Goal: Task Accomplishment & Management: Complete application form

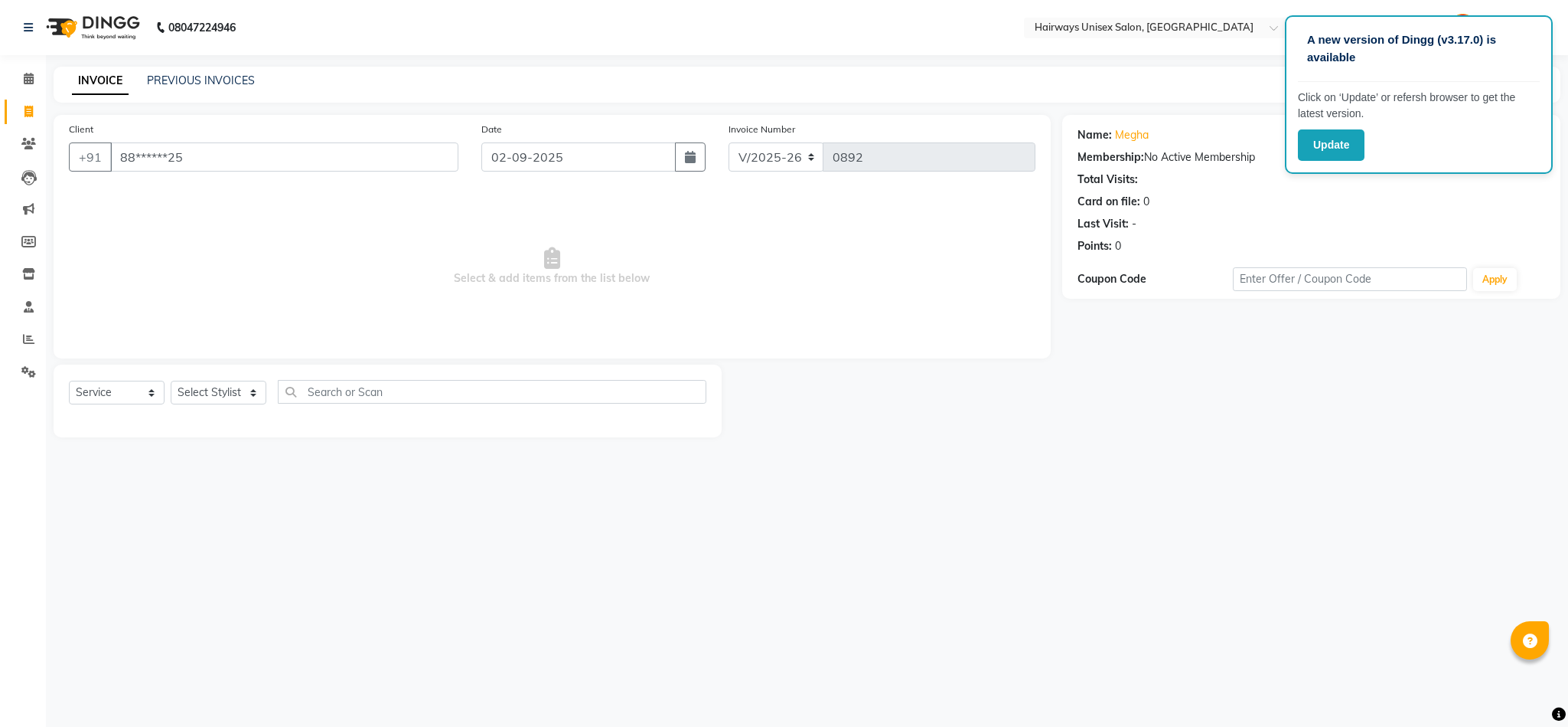
select select "786"
select select "service"
click at [1325, 151] on button "Update" at bounding box center [1331, 145] width 66 height 32
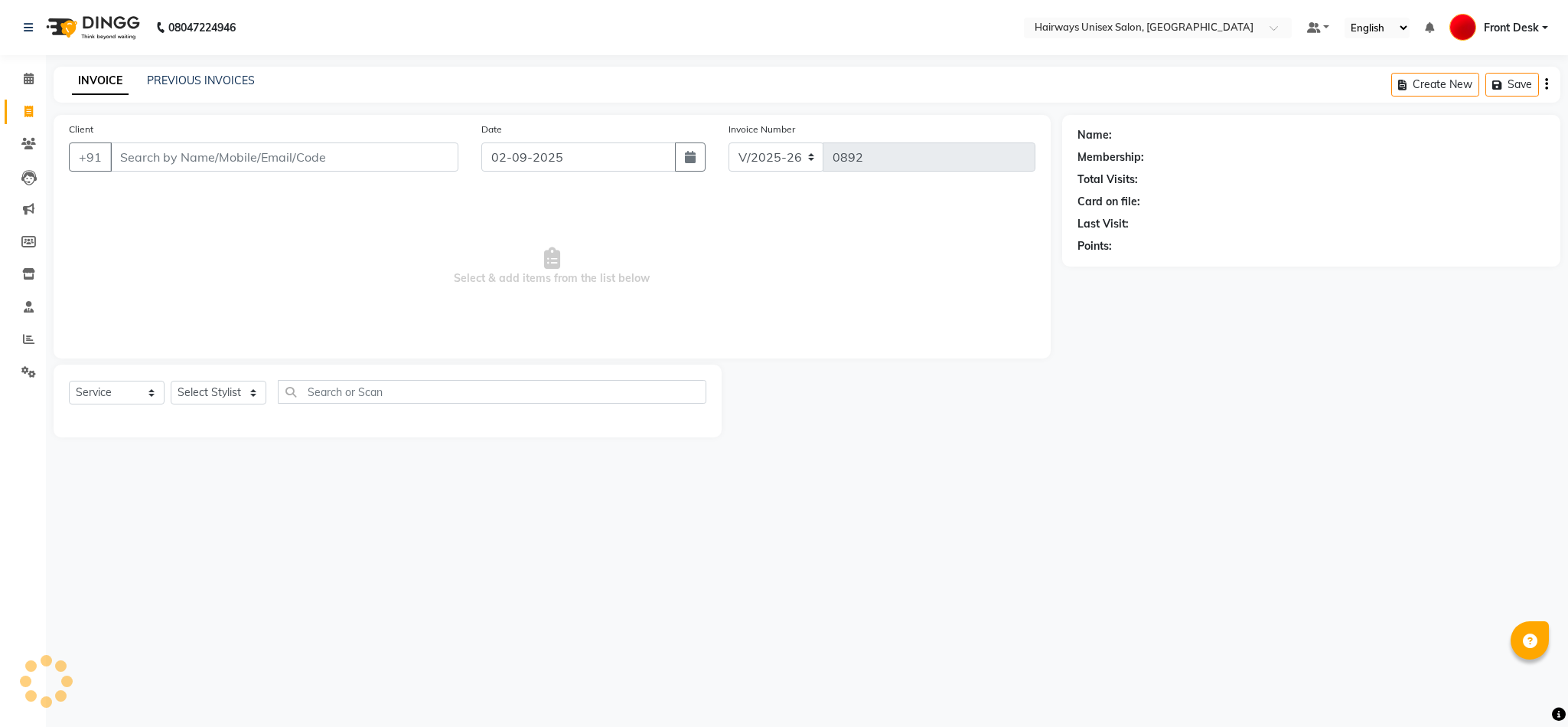
select select "786"
select select "service"
click at [379, 168] on input "Client" at bounding box center [284, 157] width 348 height 29
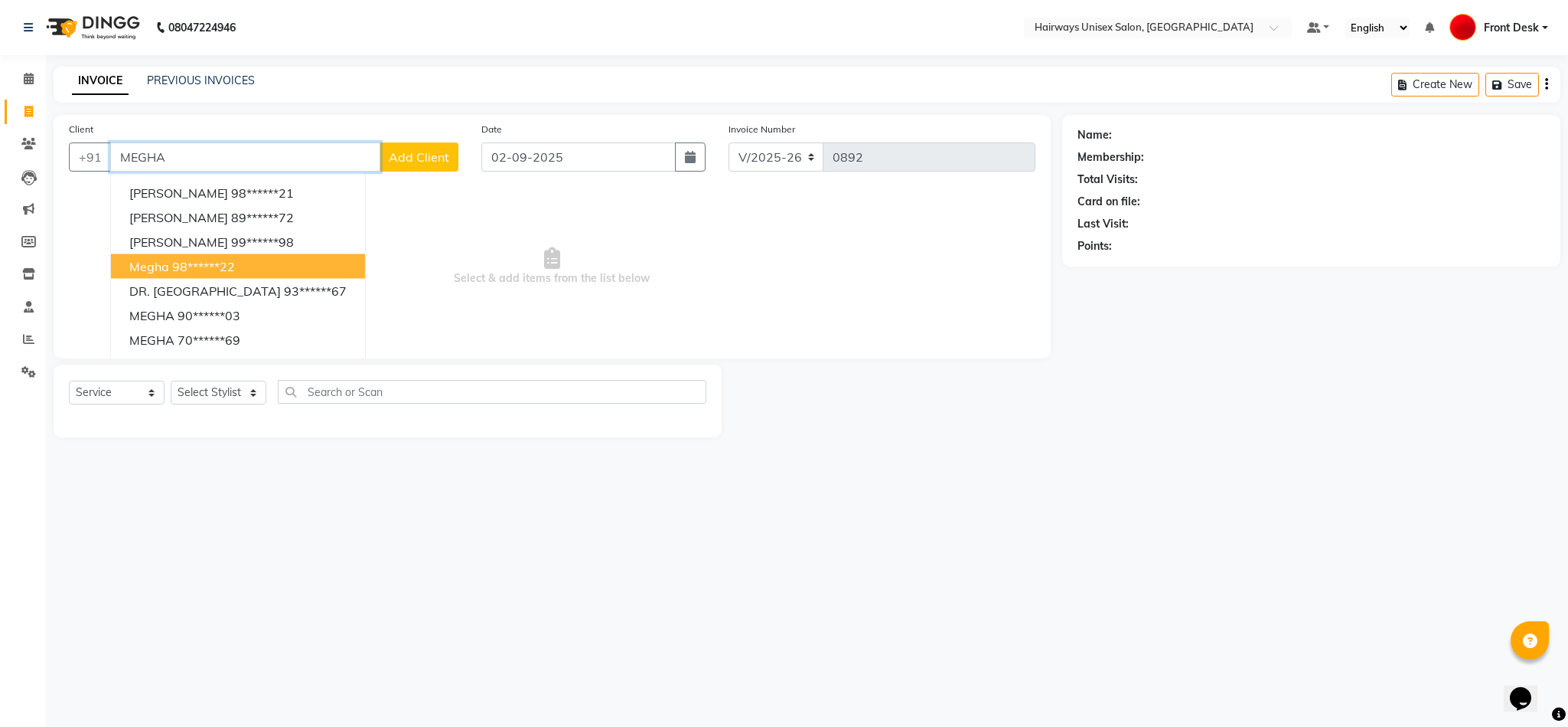
click at [239, 269] on button "Megha 98******22" at bounding box center [238, 266] width 254 height 25
type input "98******22"
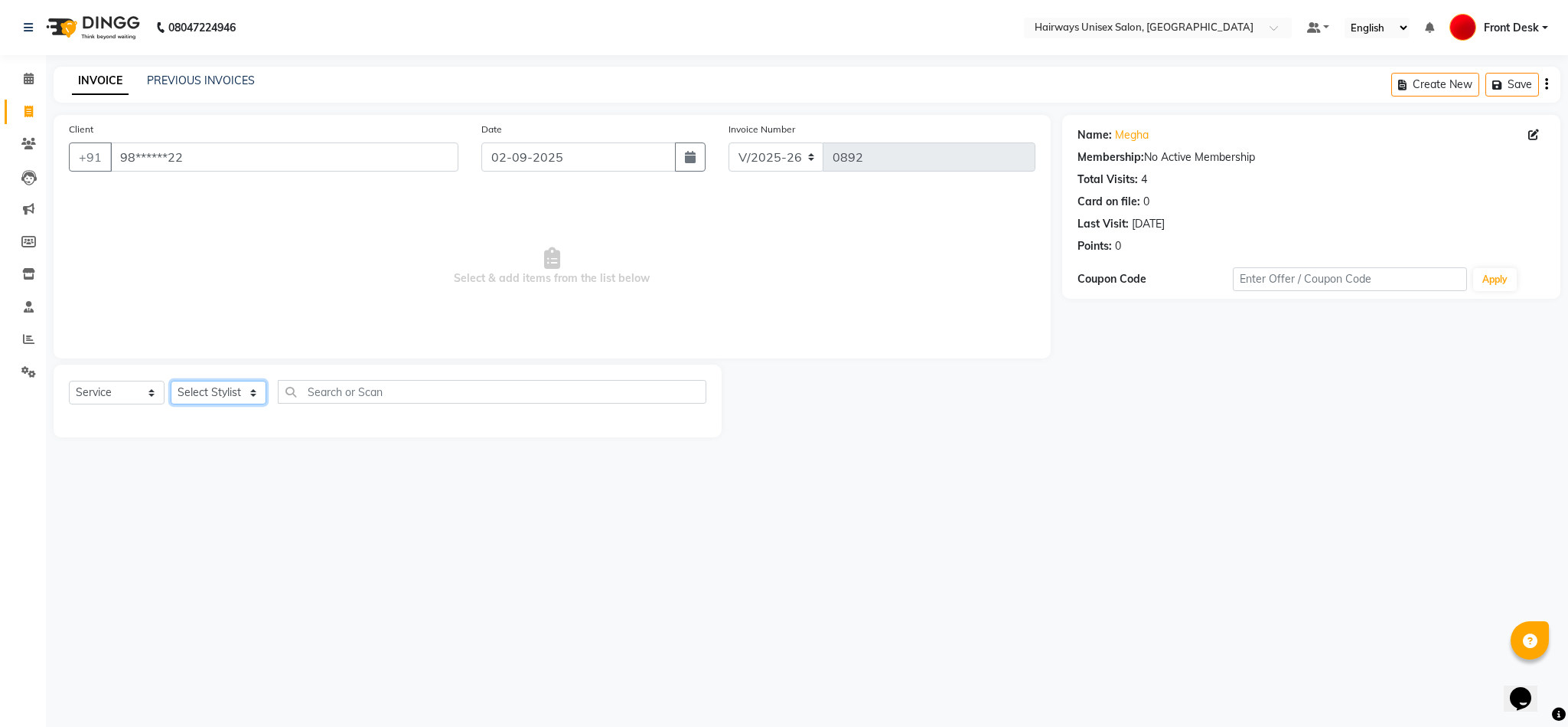
click at [214, 397] on select "Select Stylist [PERSON_NAME] [PERSON_NAME] [PERSON_NAME] DANISH EMRAN Front Des…" at bounding box center [218, 392] width 96 height 24
select select "85236"
click at [170, 381] on select "Select Stylist [PERSON_NAME] [PERSON_NAME] [PERSON_NAME] DANISH EMRAN Front Des…" at bounding box center [218, 392] width 96 height 24
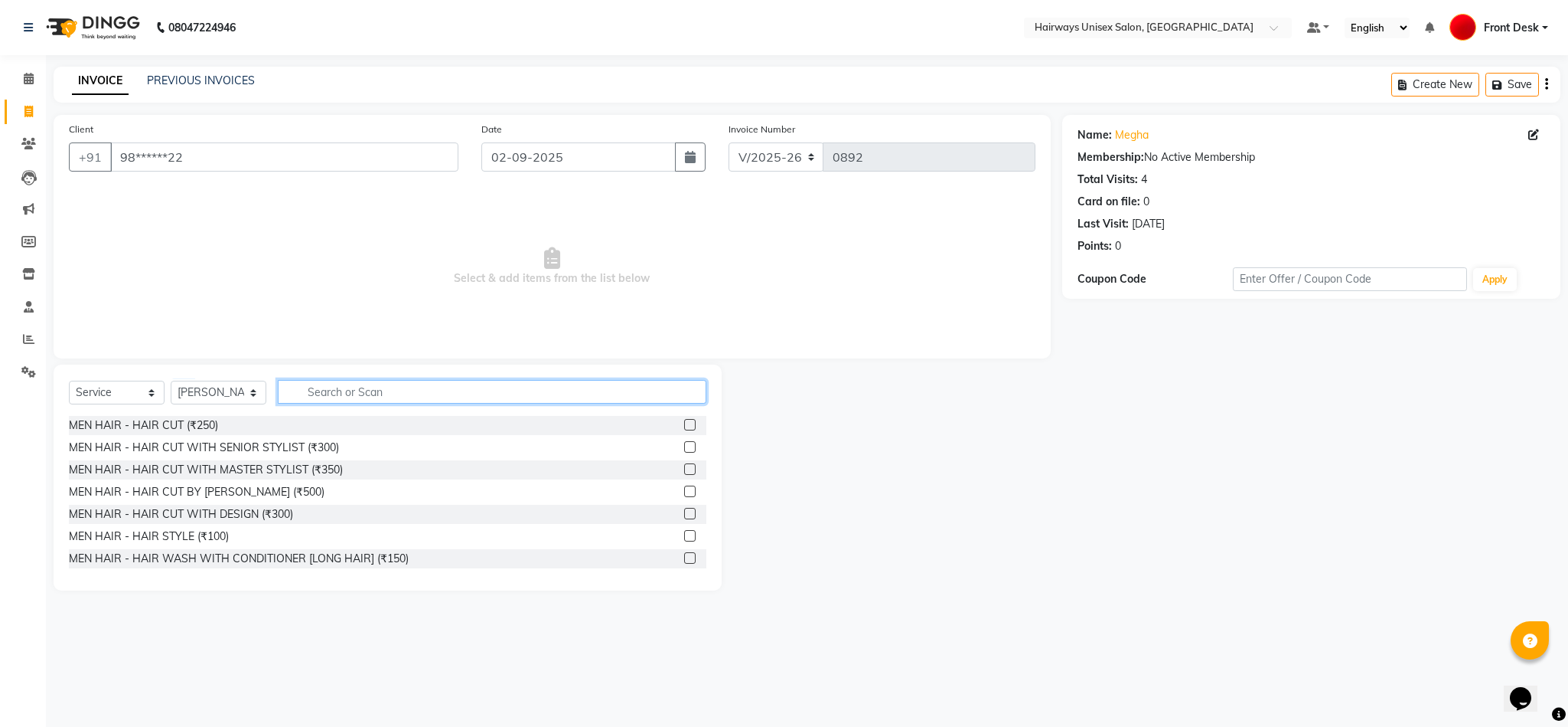
click at [468, 388] on input "text" at bounding box center [492, 391] width 429 height 24
type input "S"
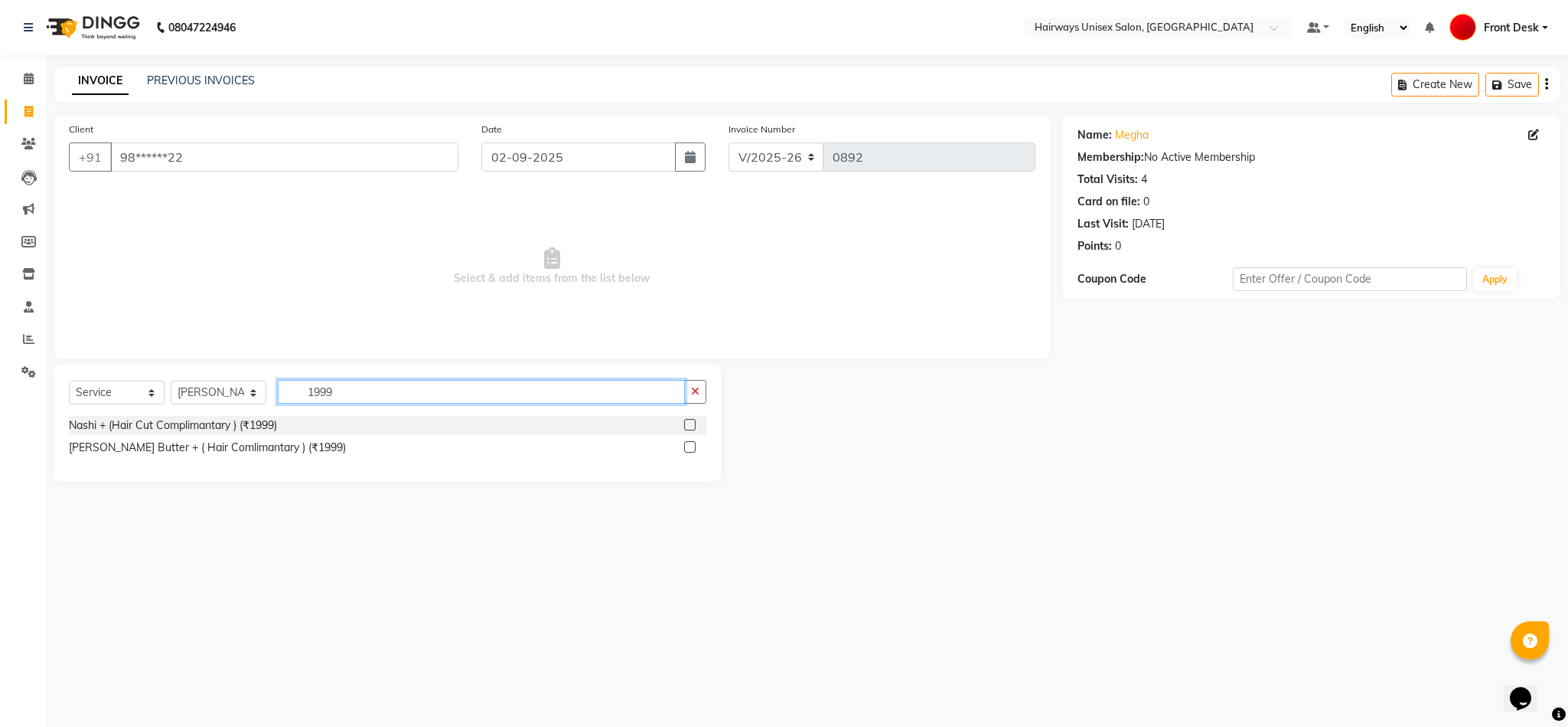
type input "1999"
click at [691, 448] on label at bounding box center [690, 446] width 12 height 12
click at [691, 448] on input "checkbox" at bounding box center [689, 447] width 10 height 10
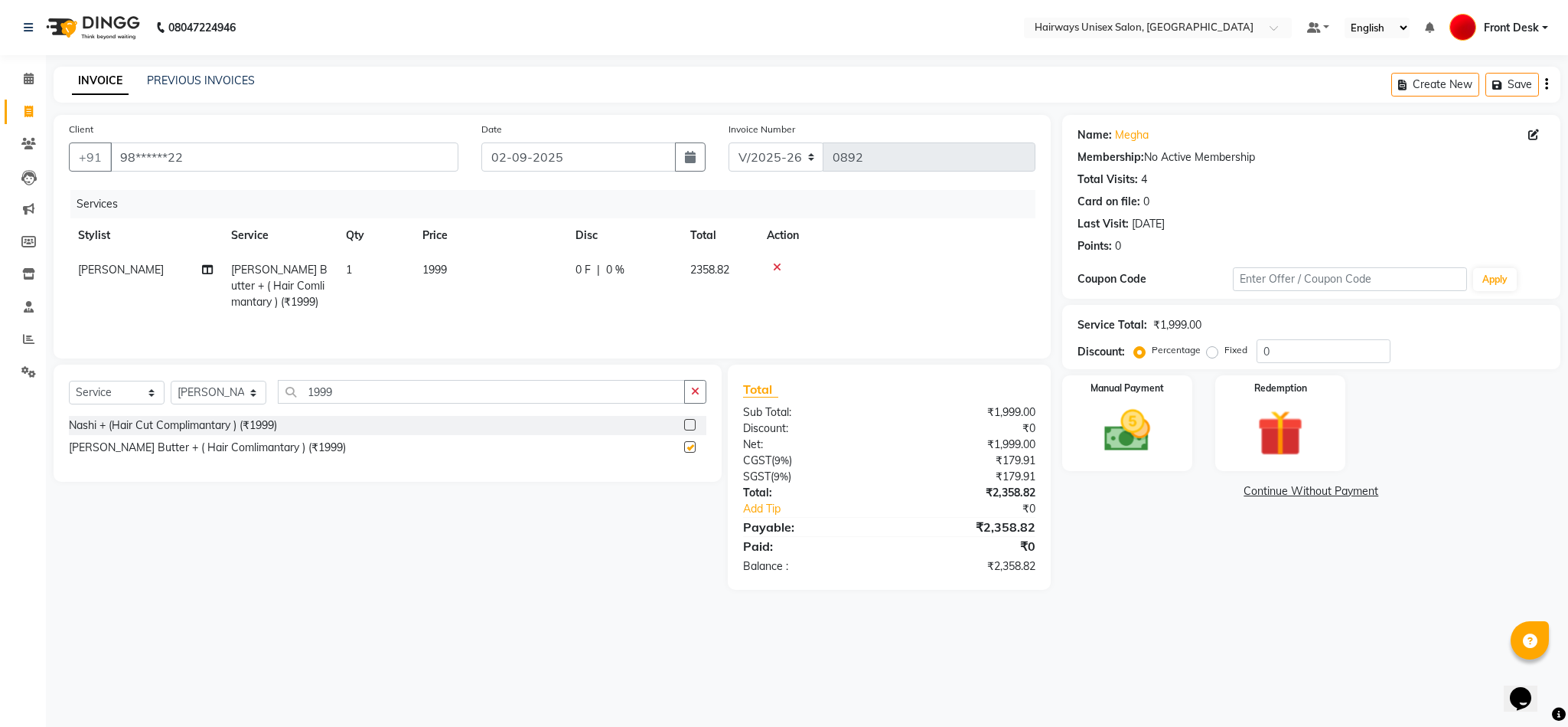
checkbox input "false"
click at [1138, 431] on img at bounding box center [1127, 431] width 78 height 55
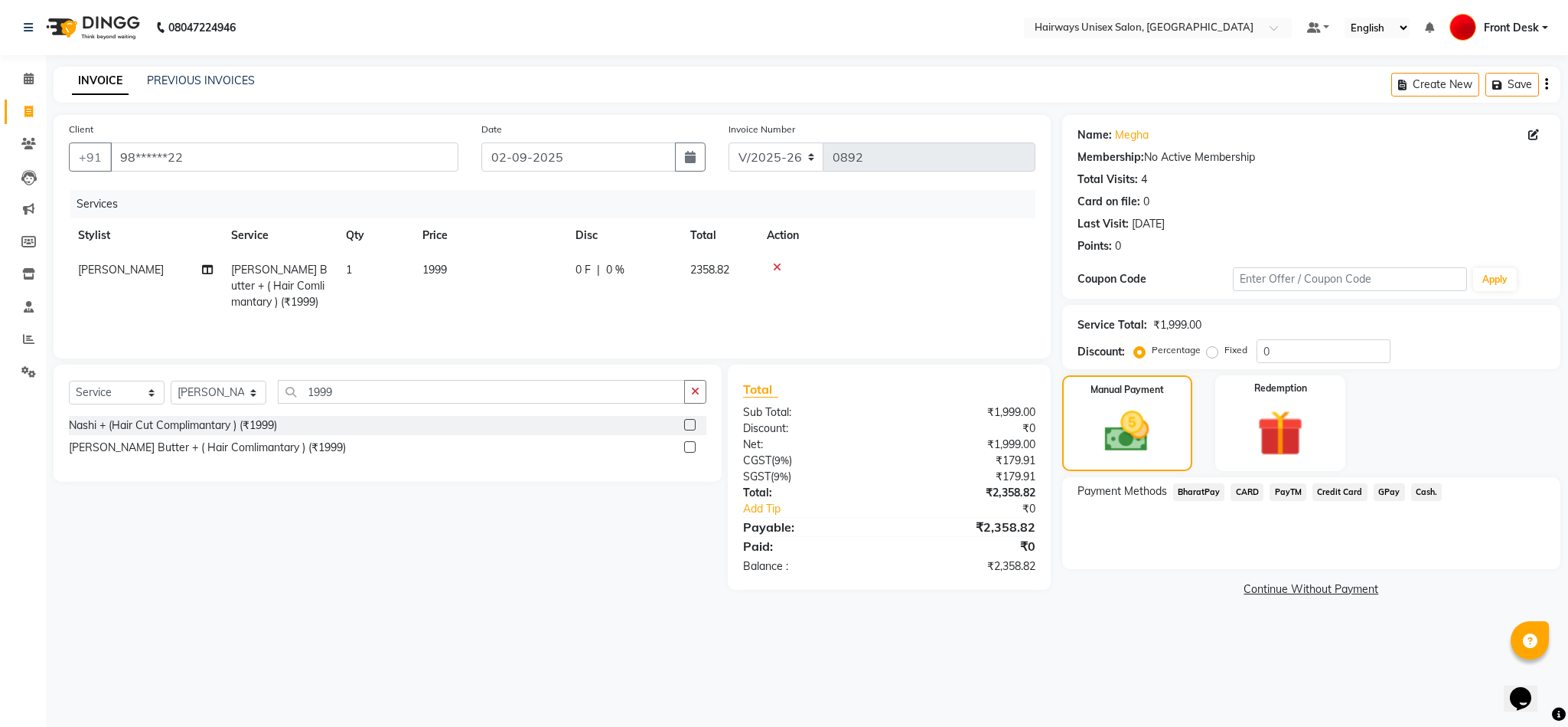
click at [1392, 495] on span "GPay" at bounding box center [1389, 492] width 32 height 18
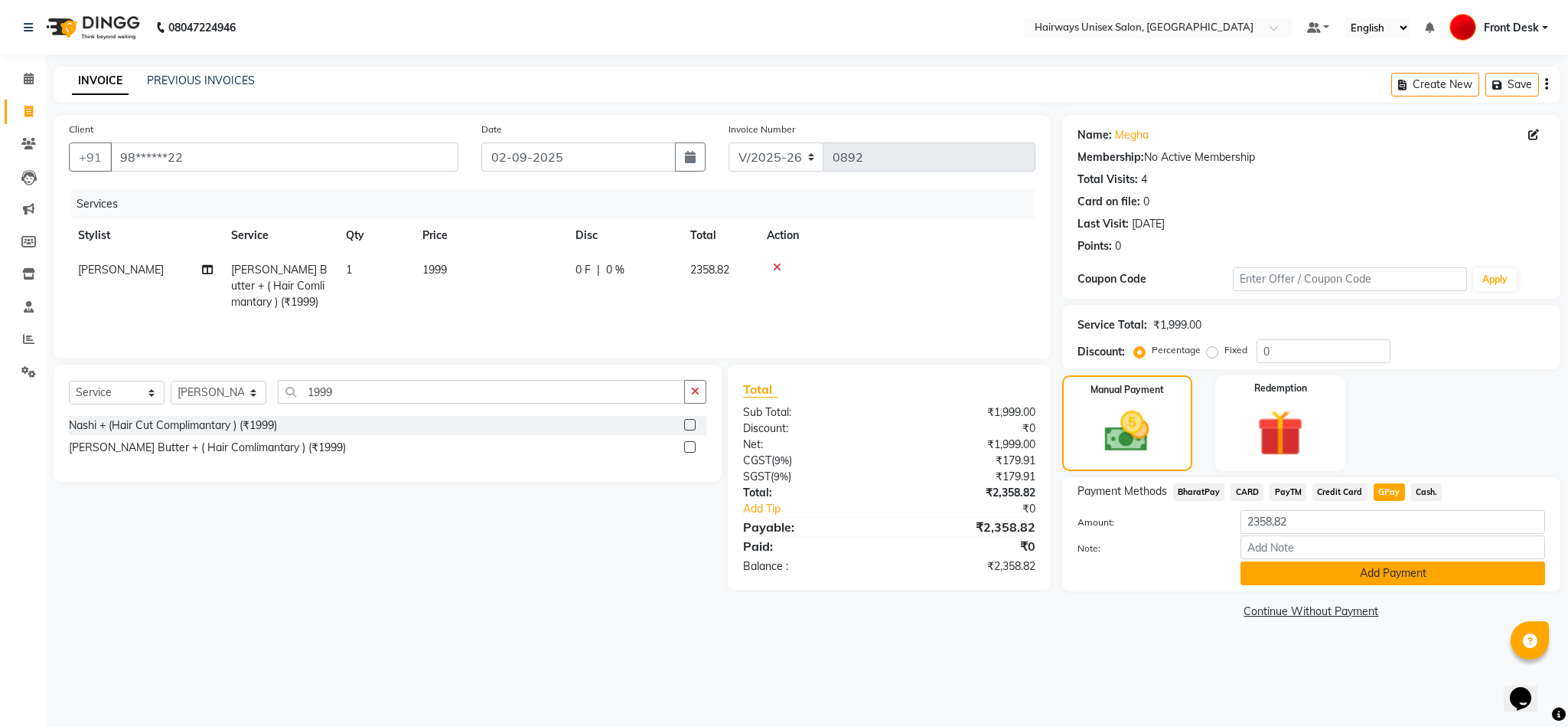
click at [1371, 563] on button "Add Payment" at bounding box center [1392, 573] width 305 height 24
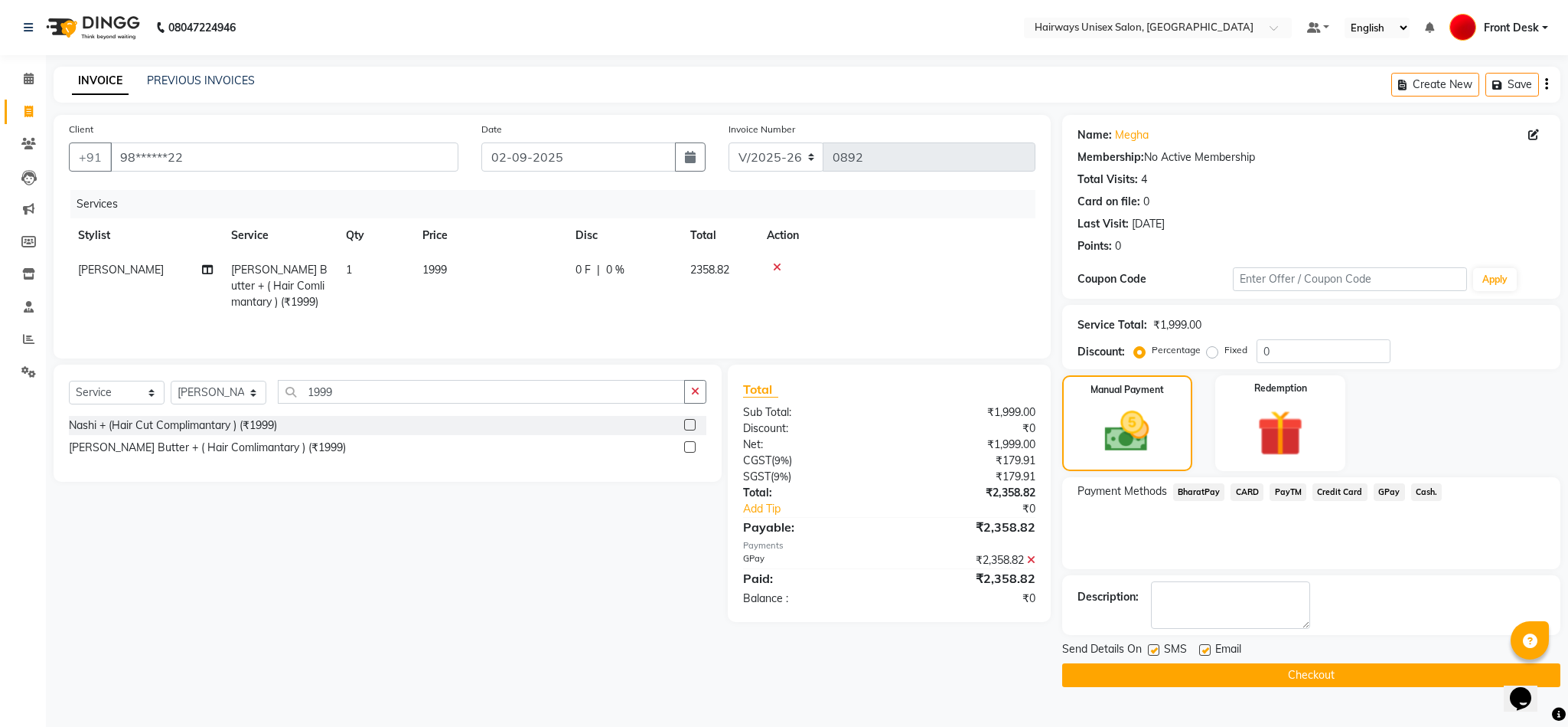
click at [1153, 650] on label at bounding box center [1153, 649] width 12 height 12
click at [1153, 650] on input "checkbox" at bounding box center [1152, 650] width 10 height 10
checkbox input "false"
click at [1146, 682] on button "Checkout" at bounding box center [1311, 675] width 498 height 24
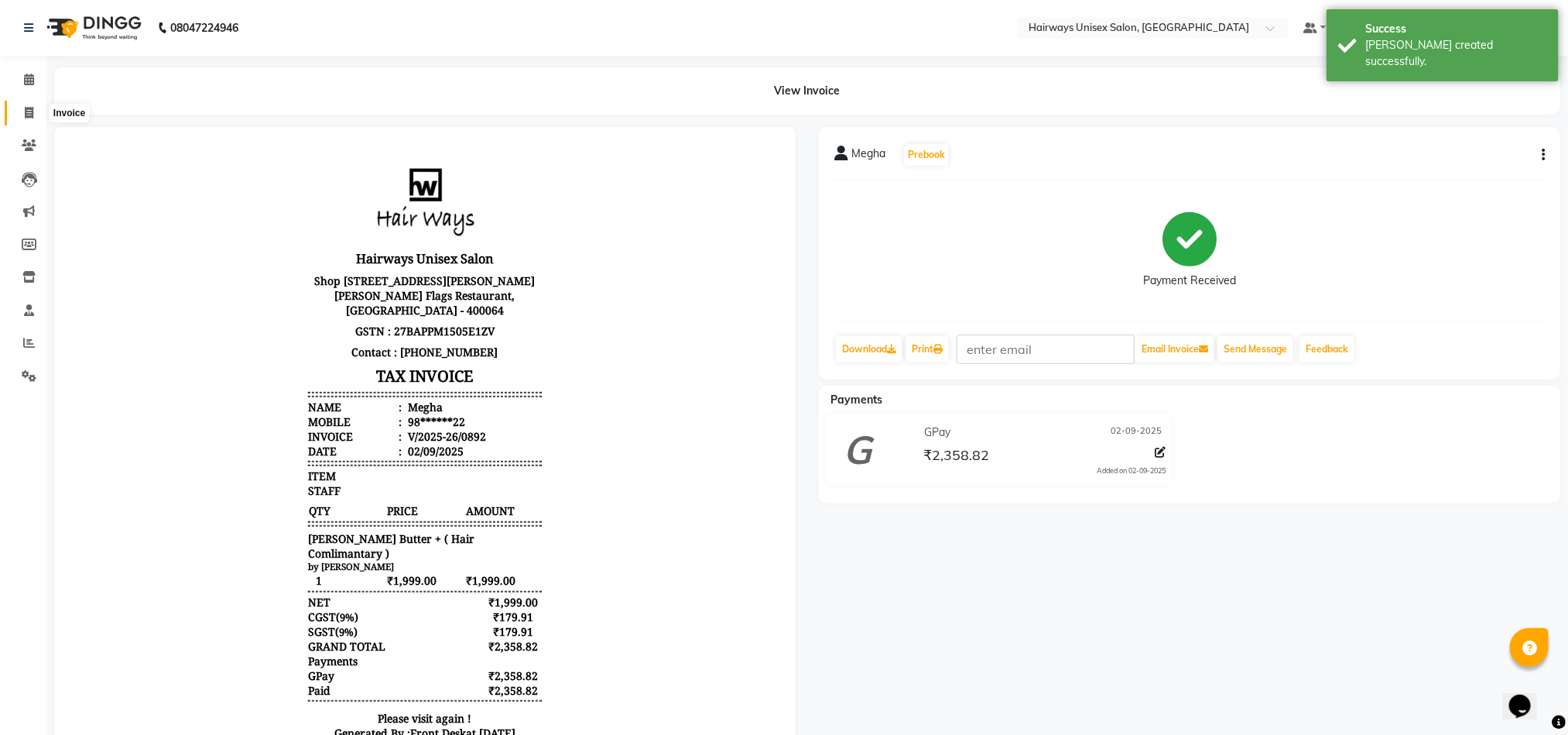
drag, startPoint x: 23, startPoint y: 112, endPoint x: 36, endPoint y: 112, distance: 13.0
click at [23, 112] on span at bounding box center [29, 113] width 27 height 18
select select "service"
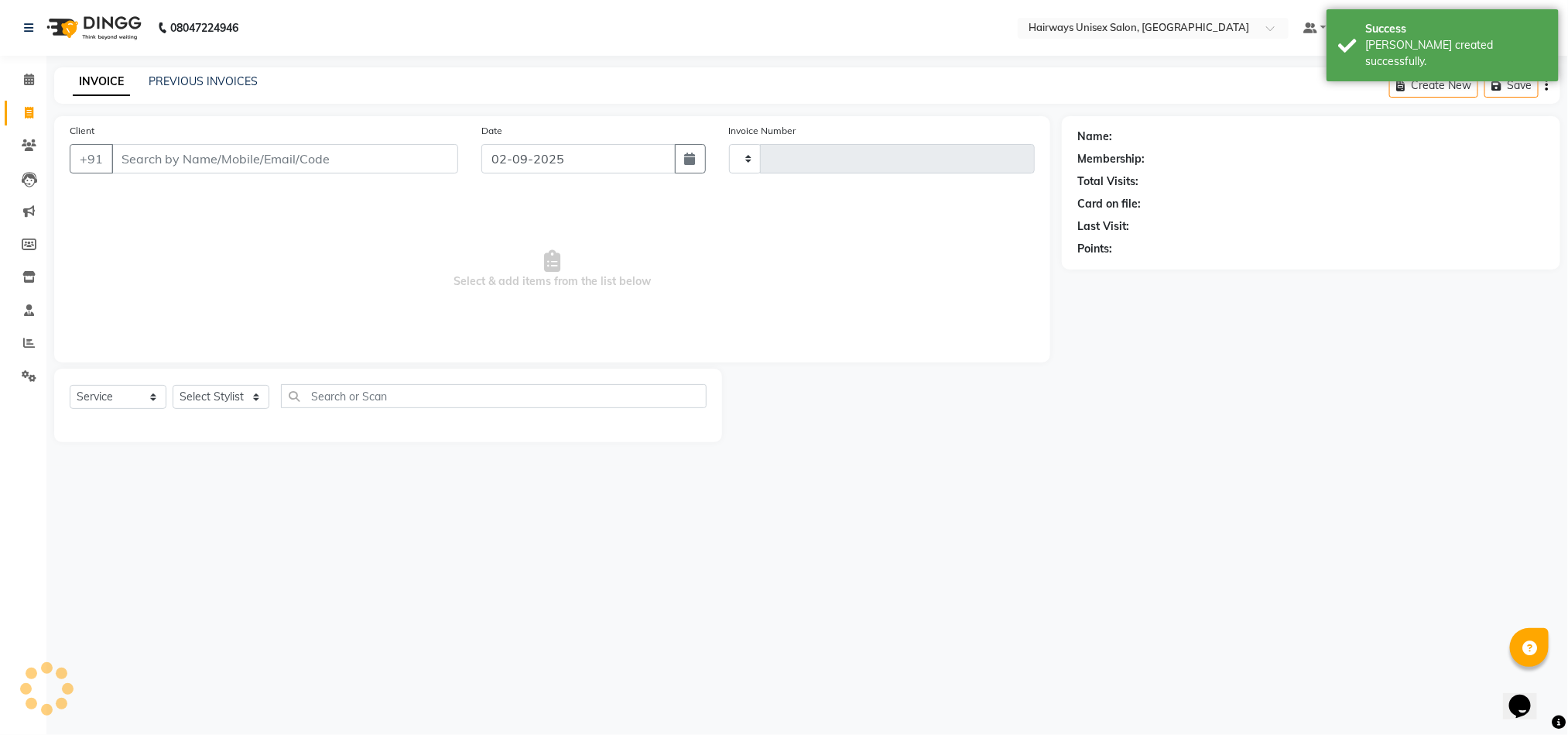
type input "0893"
select select "786"
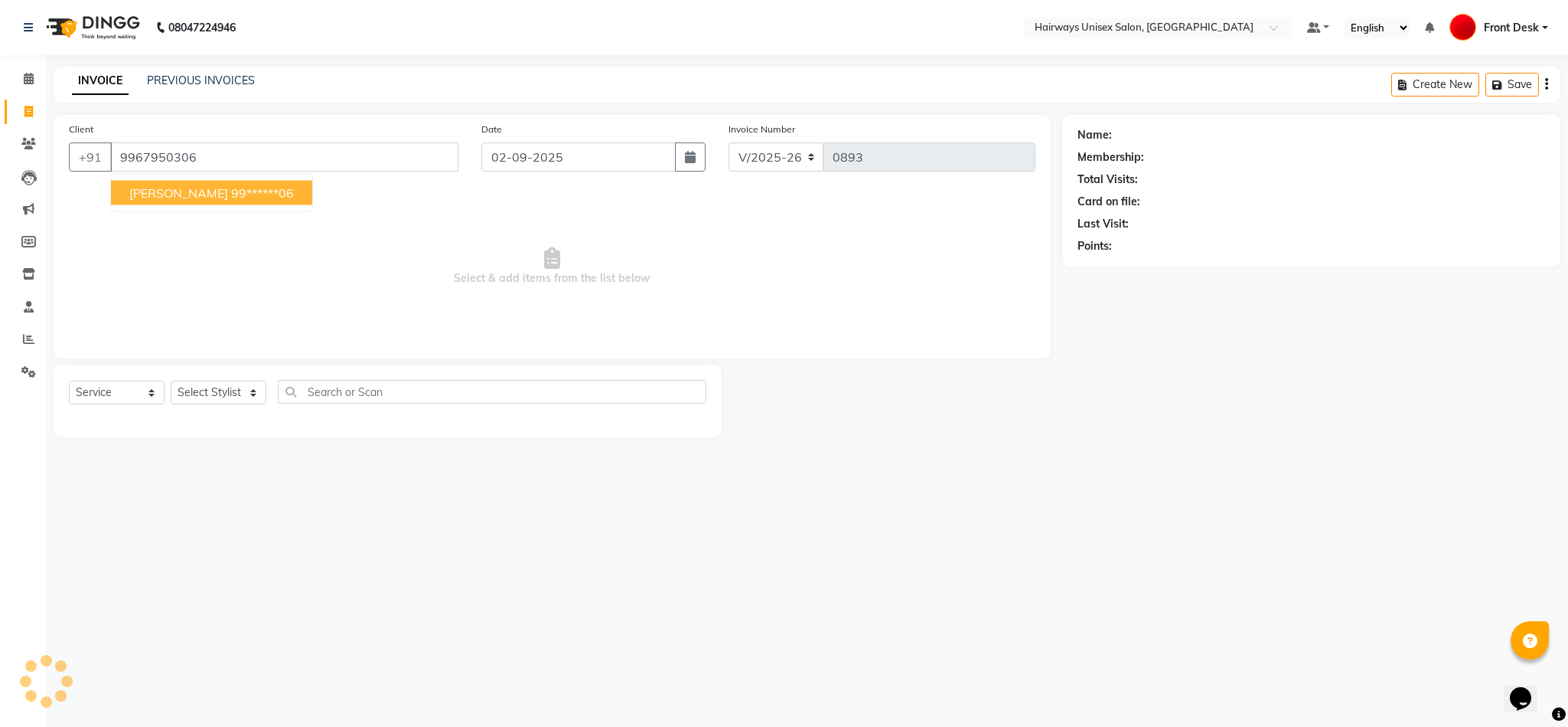
type input "9967950306"
select select "1: Object"
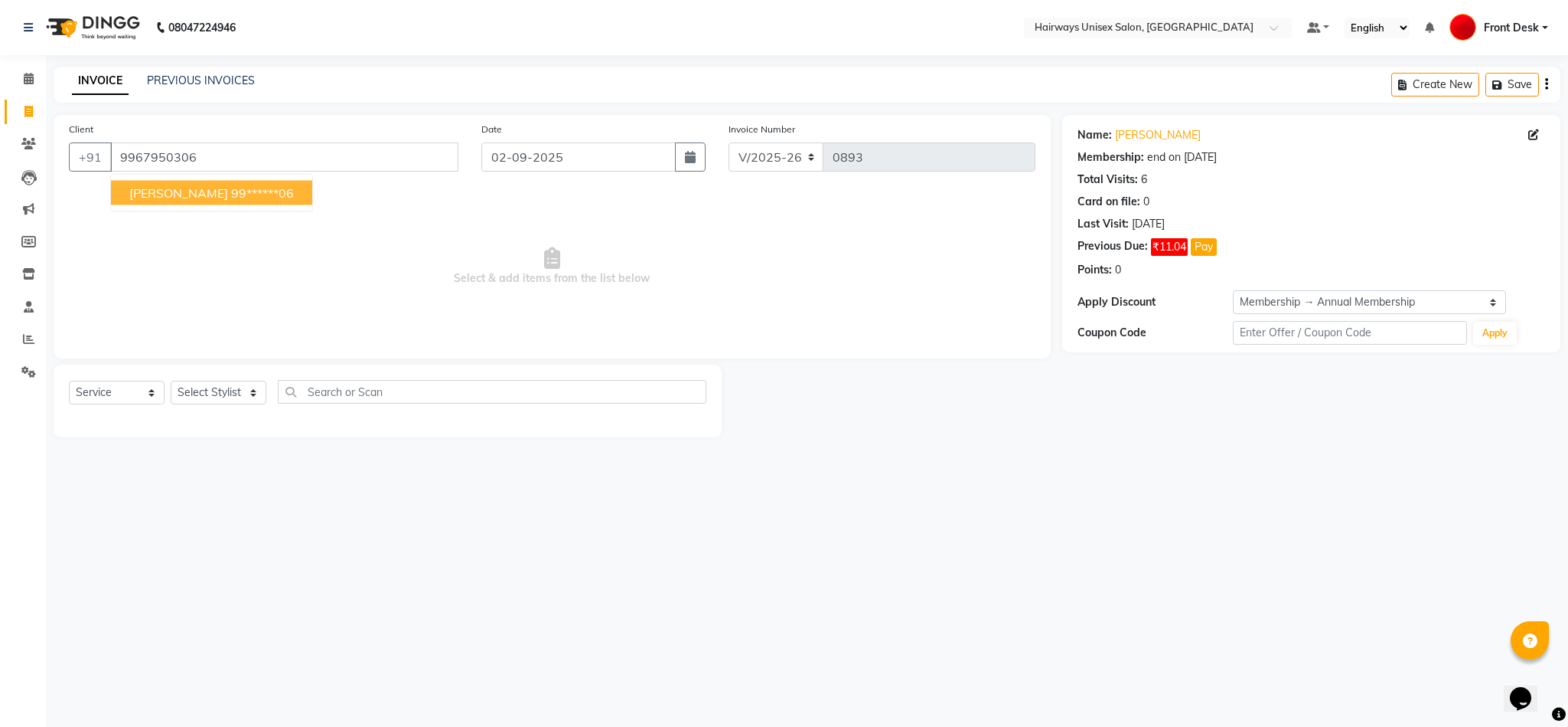
click at [177, 194] on span "VIDHI JAIN" at bounding box center [179, 193] width 99 height 15
type input "99******06"
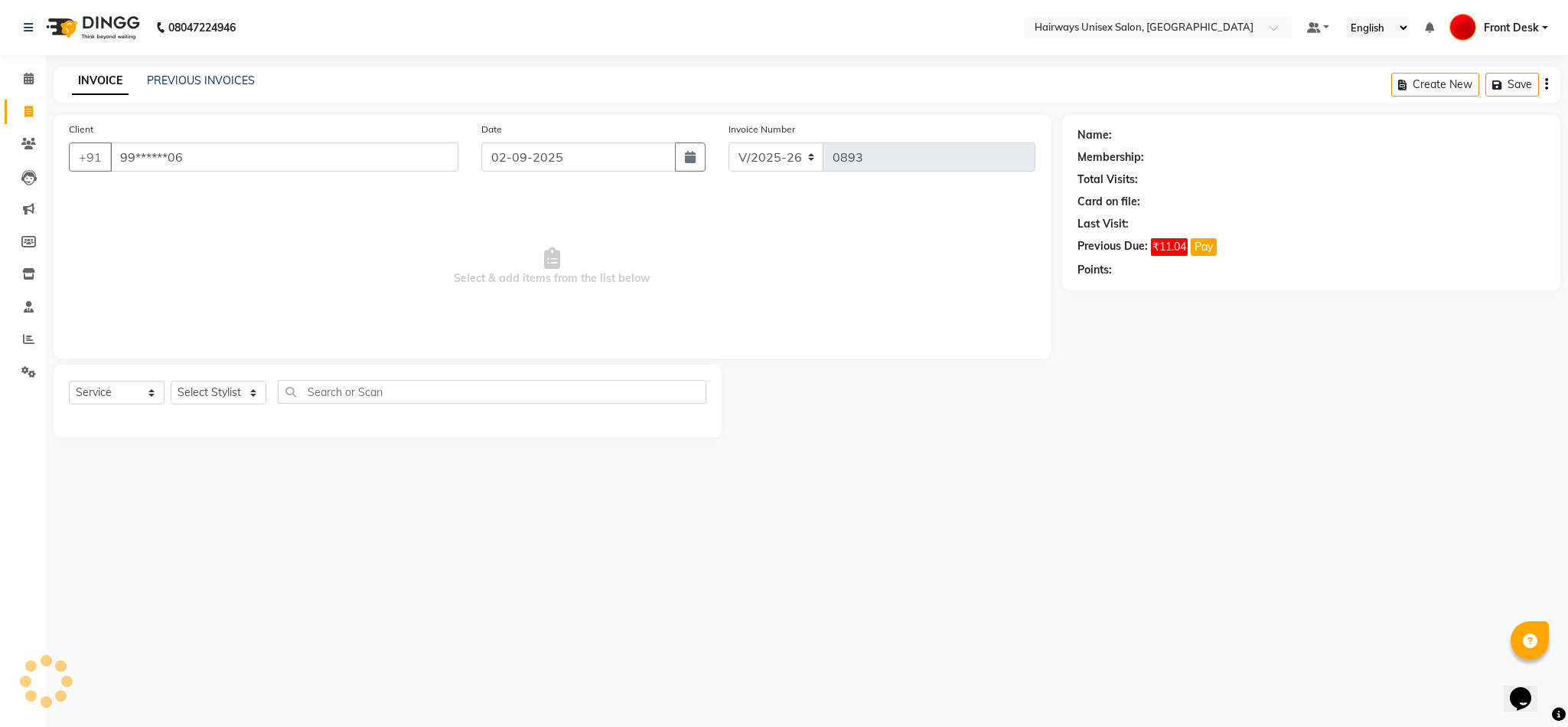
select select "1: Object"
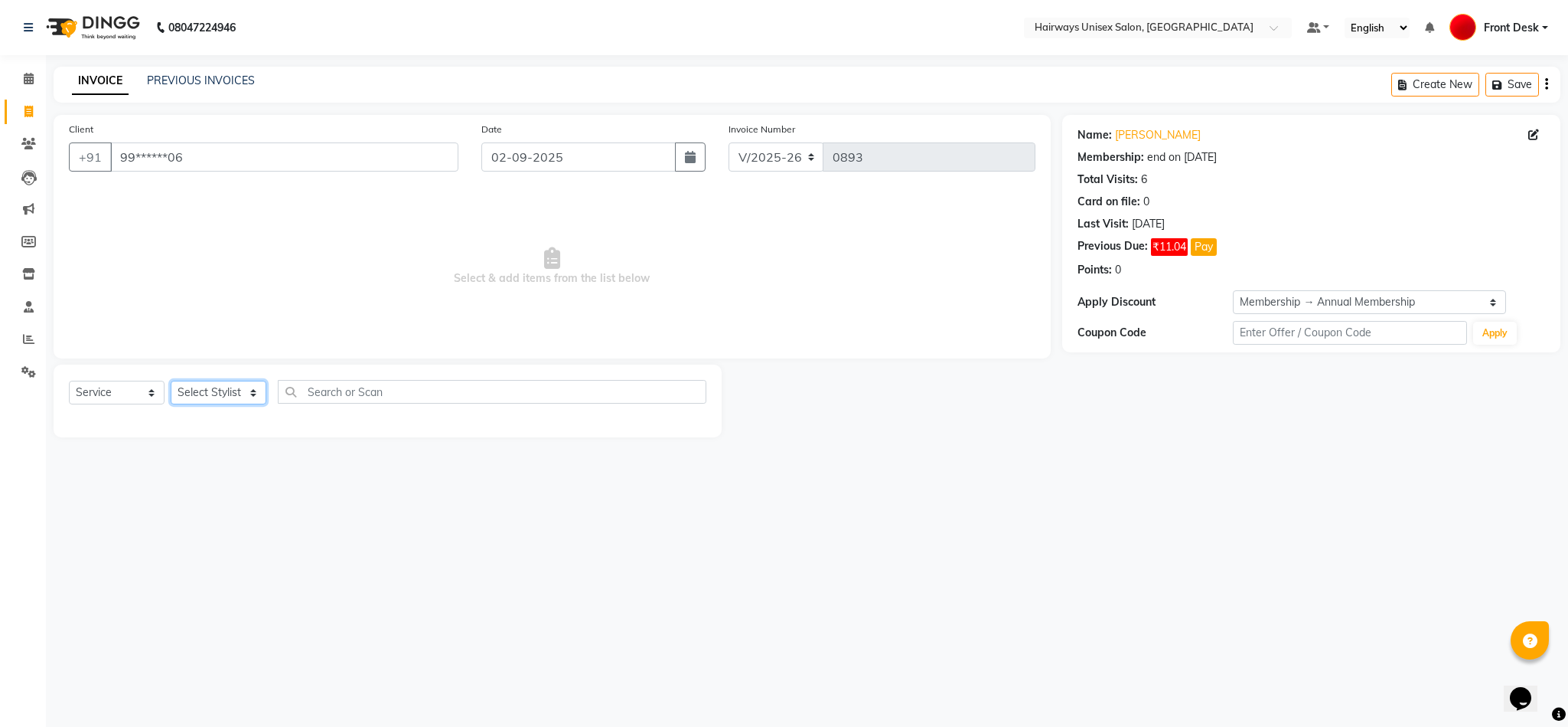
click at [212, 388] on select "Select Stylist [PERSON_NAME] [PERSON_NAME] [PERSON_NAME] DANISH EMRAN Front Des…" at bounding box center [218, 392] width 96 height 24
select select "85236"
click at [170, 381] on select "Select Stylist [PERSON_NAME] [PERSON_NAME] [PERSON_NAME] DANISH EMRAN Front Des…" at bounding box center [218, 392] width 96 height 24
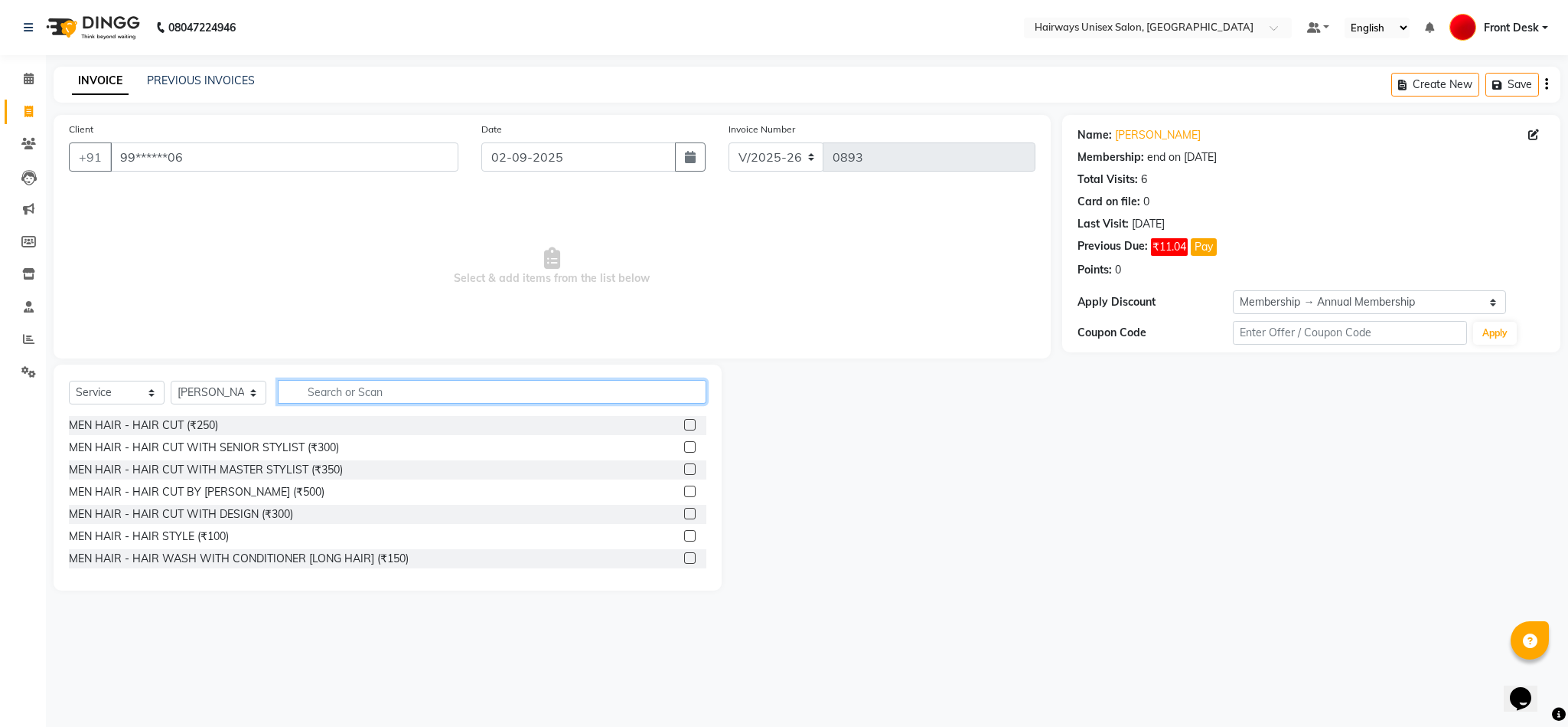
click at [347, 382] on input "text" at bounding box center [492, 391] width 429 height 24
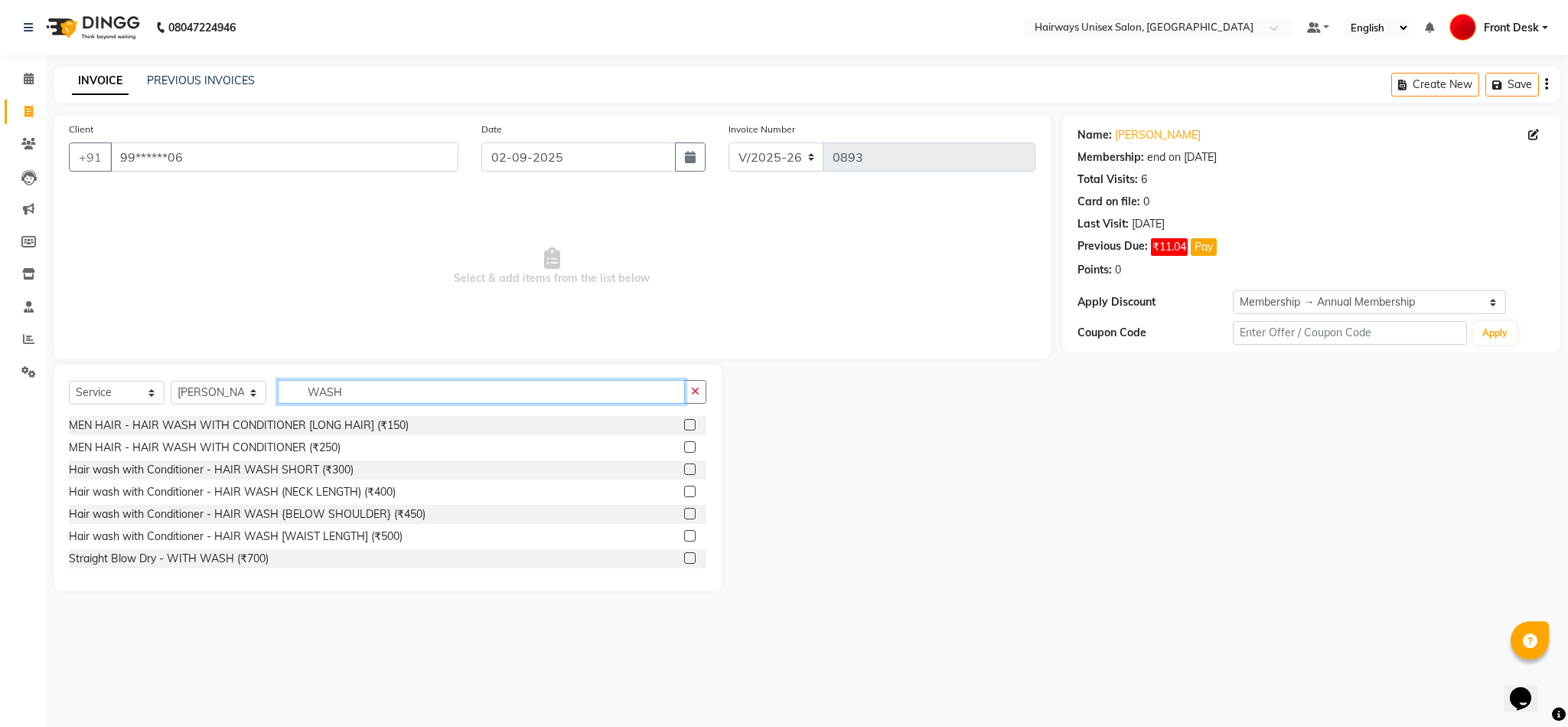
type input "WASH"
click at [684, 475] on label at bounding box center [690, 468] width 12 height 12
click at [684, 475] on input "checkbox" at bounding box center [689, 469] width 10 height 10
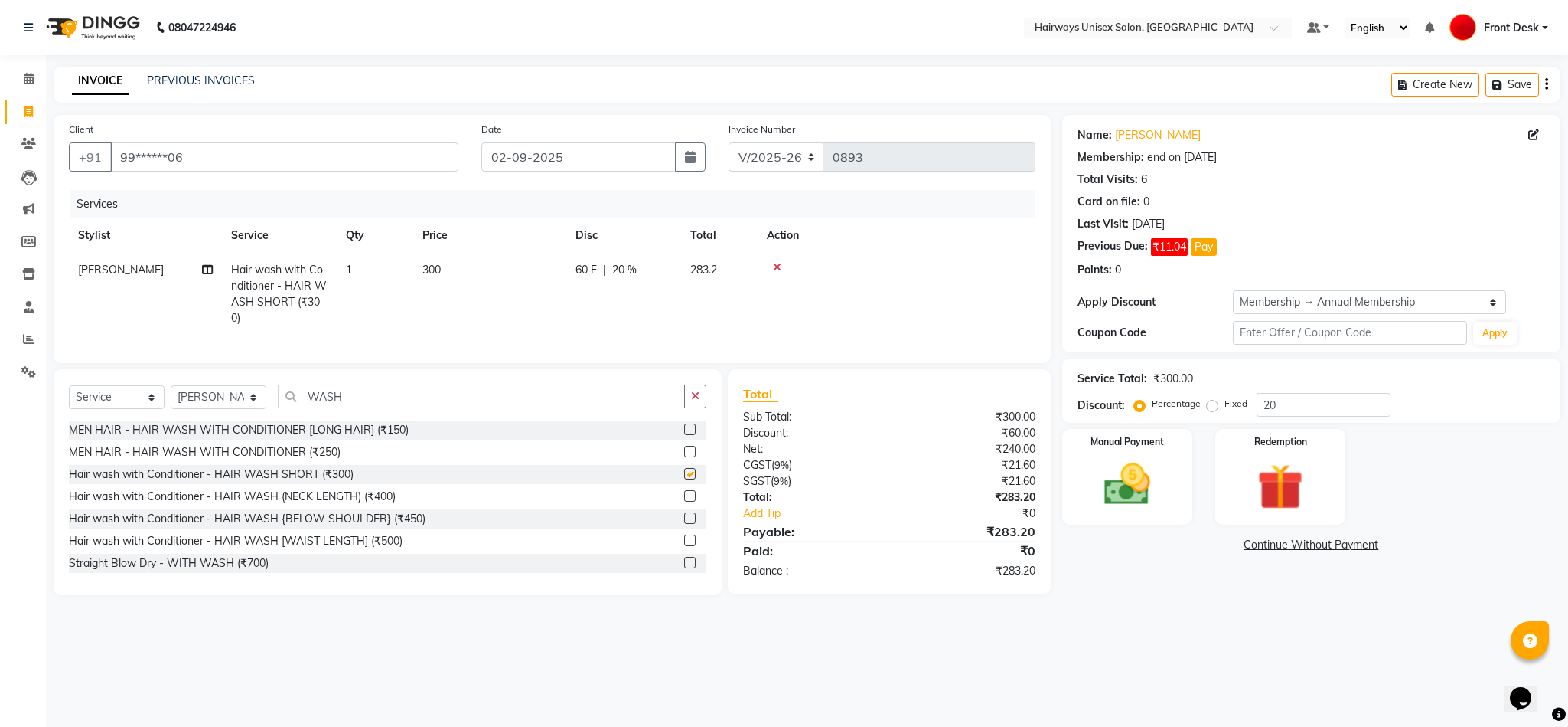
checkbox input "false"
click at [760, 165] on select "INV/25-26 V/2025-26" at bounding box center [777, 157] width 96 height 29
select select "6958"
click at [729, 143] on select "INV/25-26 V/2025-26" at bounding box center [777, 157] width 96 height 29
type input "0653"
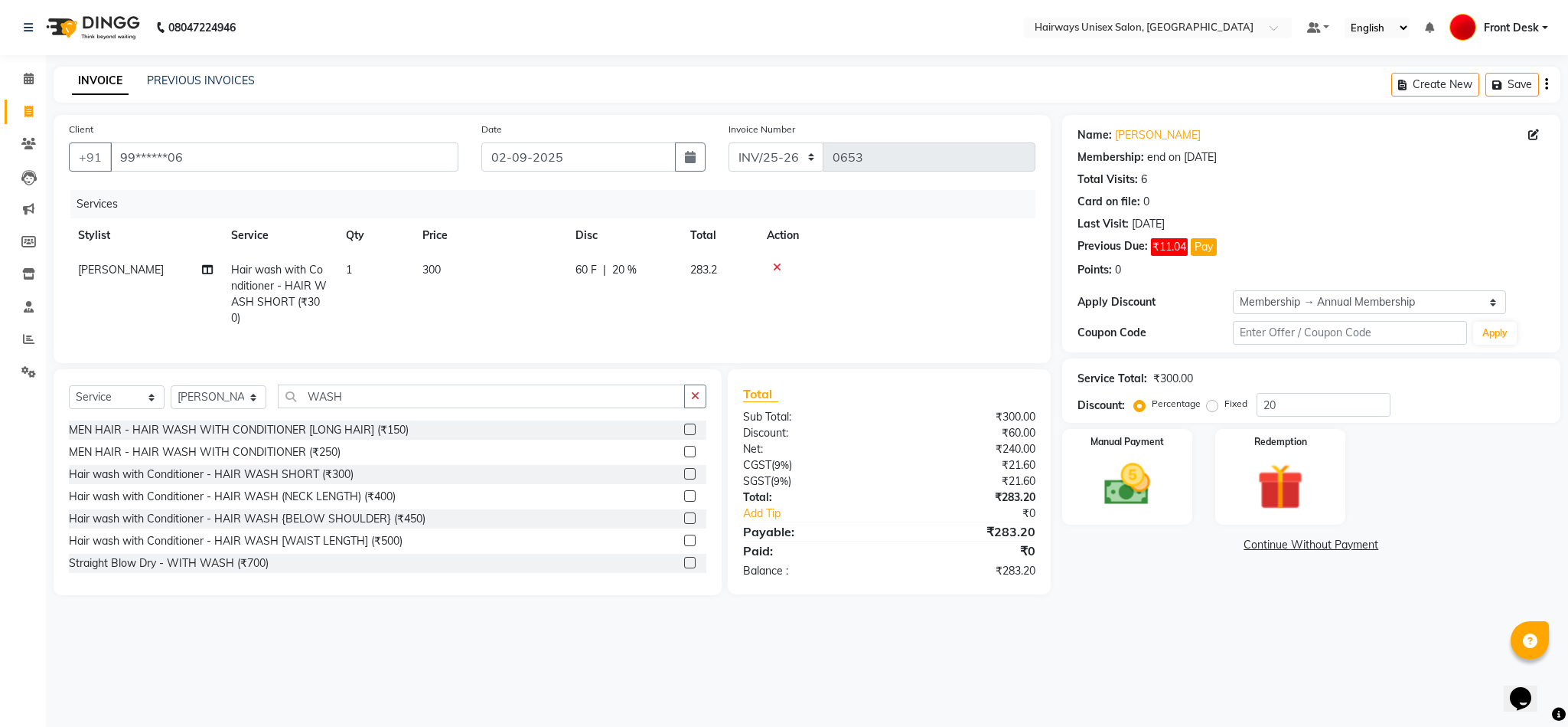
click at [1545, 87] on button "button" at bounding box center [1546, 84] width 3 height 36
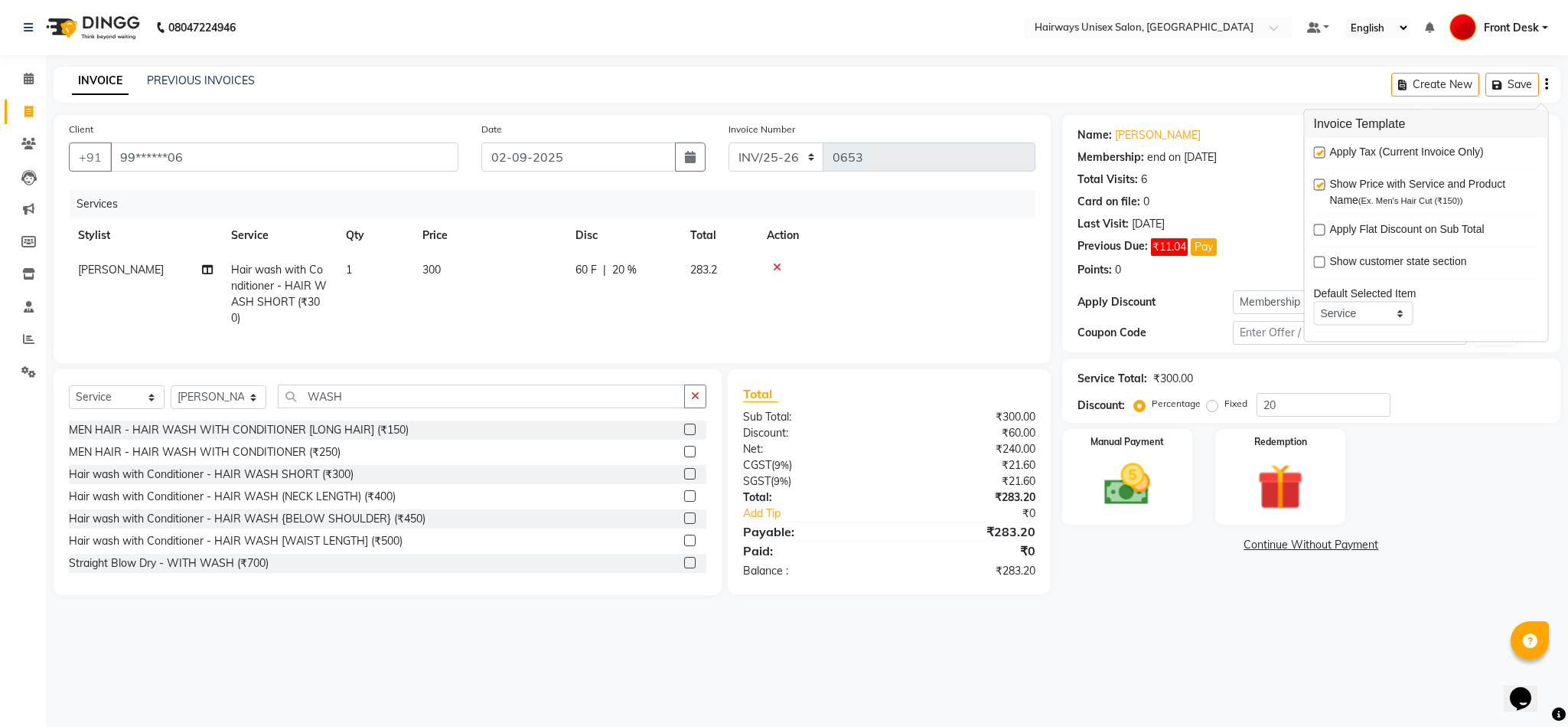
click at [1318, 147] on label at bounding box center [1320, 152] width 12 height 12
click at [1318, 148] on input "checkbox" at bounding box center [1319, 153] width 10 height 10
checkbox input "false"
click at [1490, 405] on div "Discount: Percentage Fixed 20" at bounding box center [1311, 404] width 467 height 24
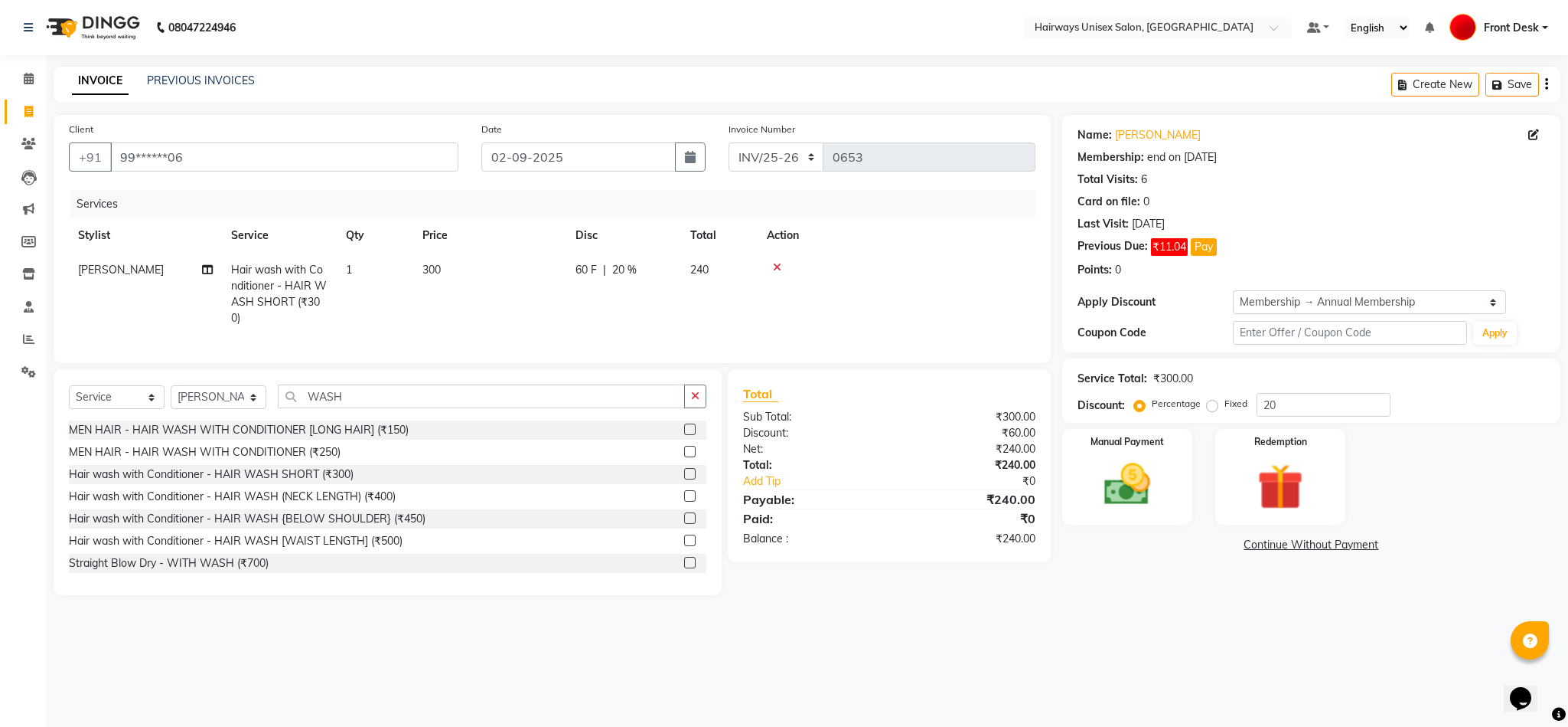
click at [461, 259] on td "300" at bounding box center [490, 293] width 153 height 83
select select "85236"
click at [684, 478] on label at bounding box center [690, 472] width 12 height 12
click at [684, 478] on input "checkbox" at bounding box center [689, 472] width 10 height 10
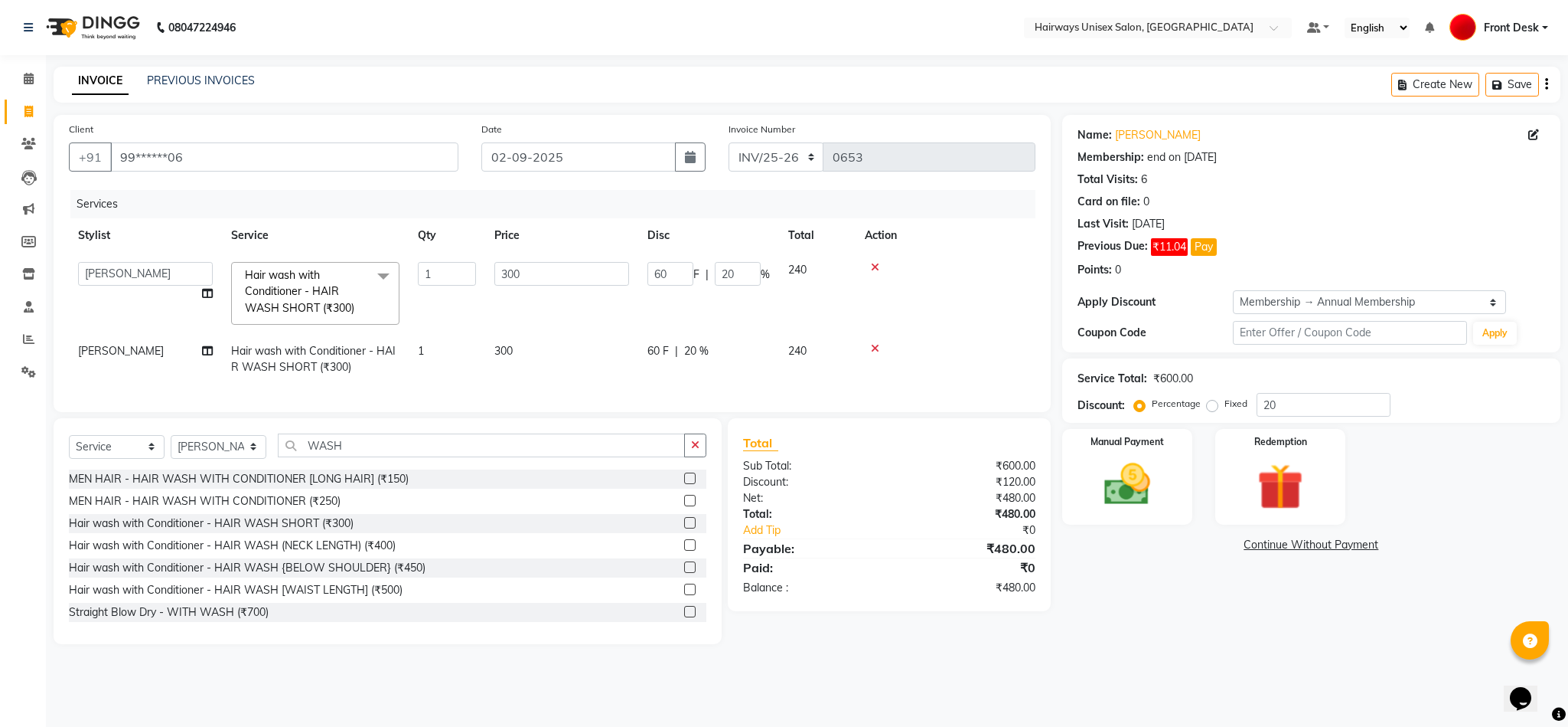
click at [873, 265] on icon at bounding box center [875, 267] width 8 height 11
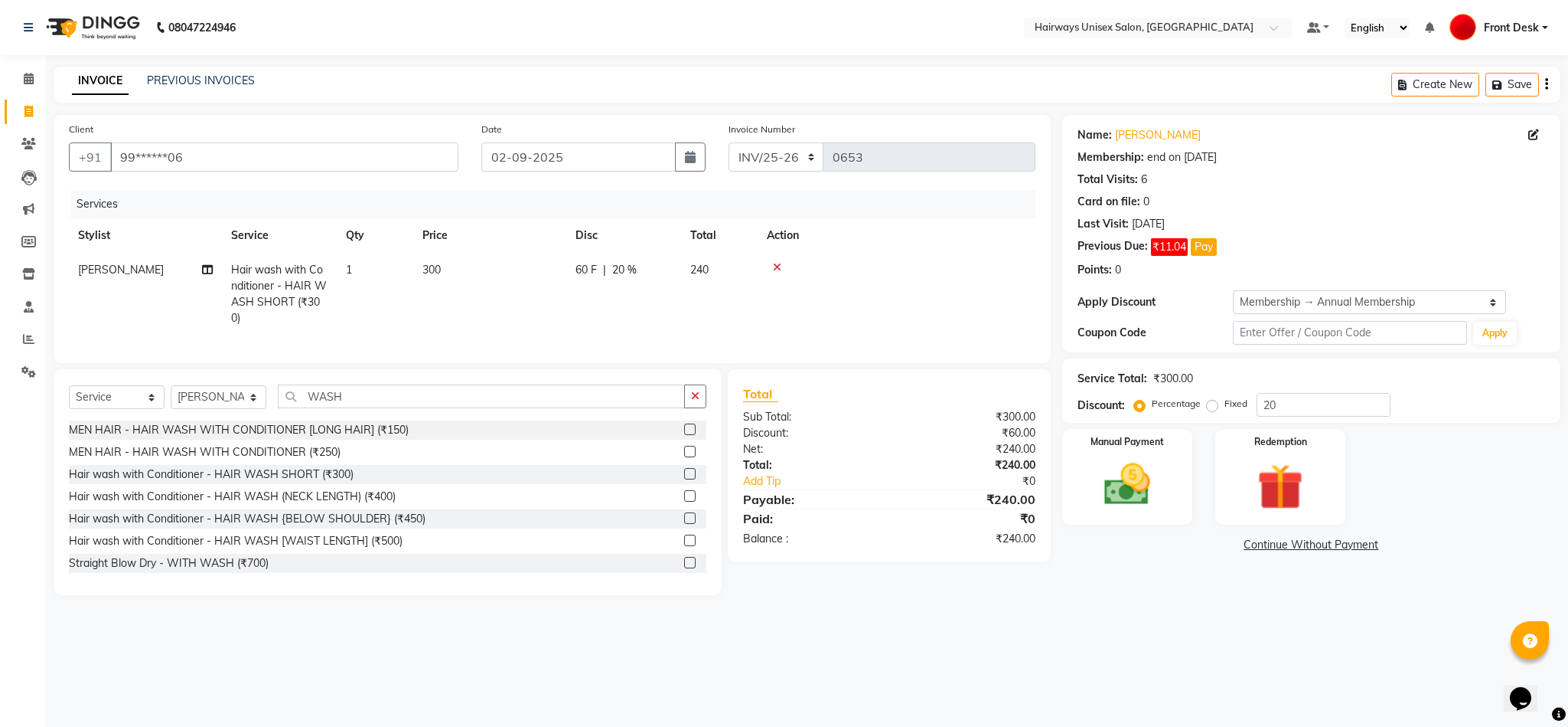
click at [684, 479] on label at bounding box center [690, 473] width 12 height 12
click at [684, 479] on input "checkbox" at bounding box center [689, 474] width 10 height 10
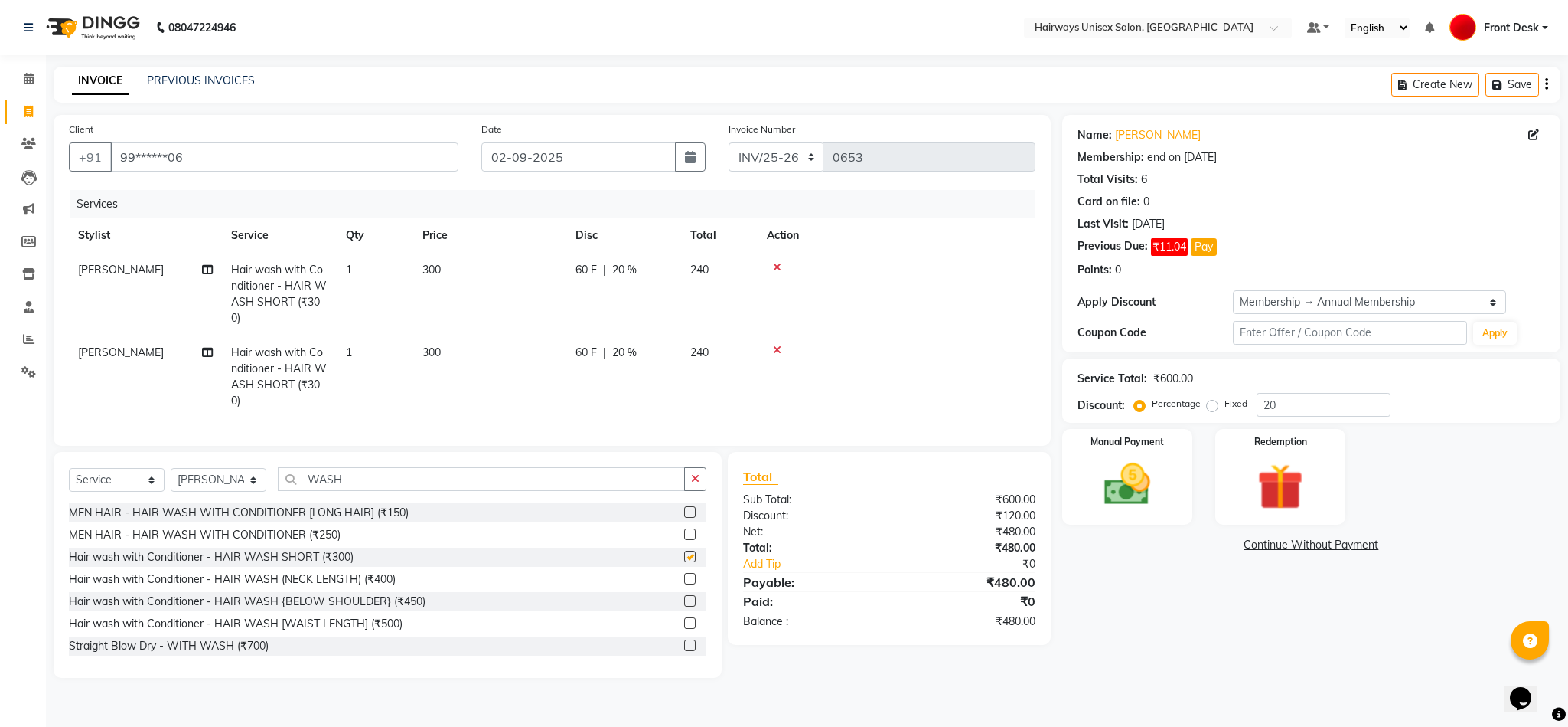
checkbox input "false"
click at [776, 267] on icon at bounding box center [777, 267] width 8 height 11
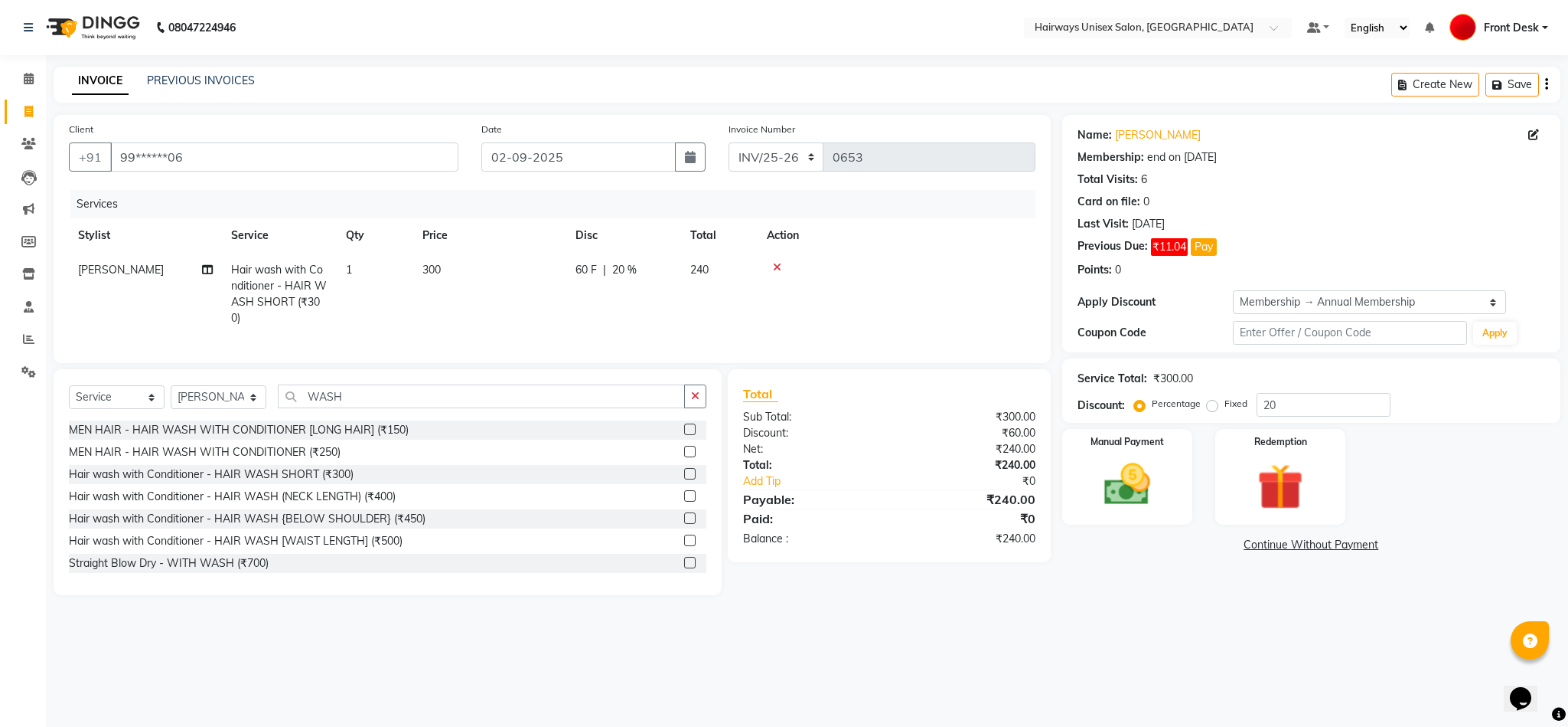
click at [684, 524] on label at bounding box center [690, 518] width 12 height 12
click at [684, 524] on input "checkbox" at bounding box center [689, 519] width 10 height 10
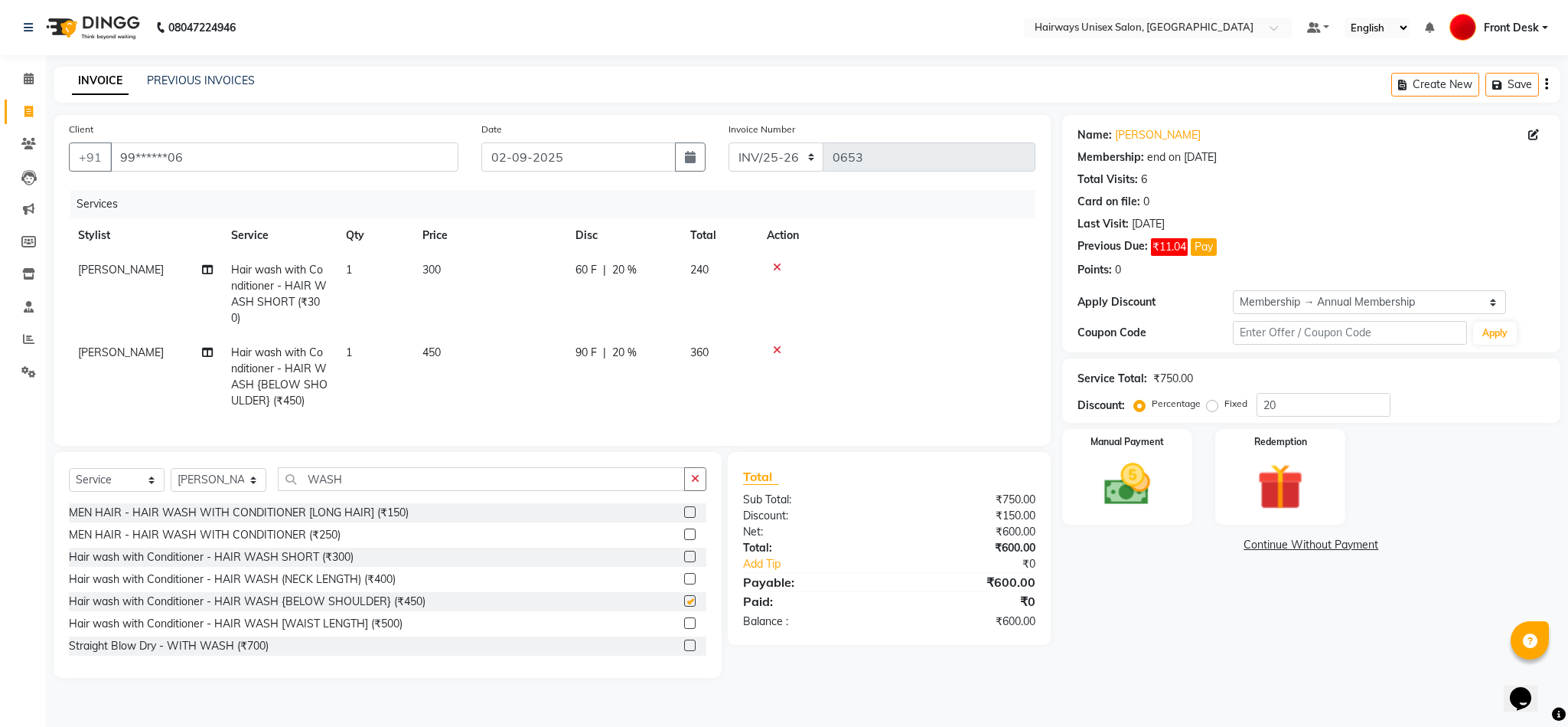
checkbox input "false"
click at [779, 266] on icon at bounding box center [777, 267] width 8 height 11
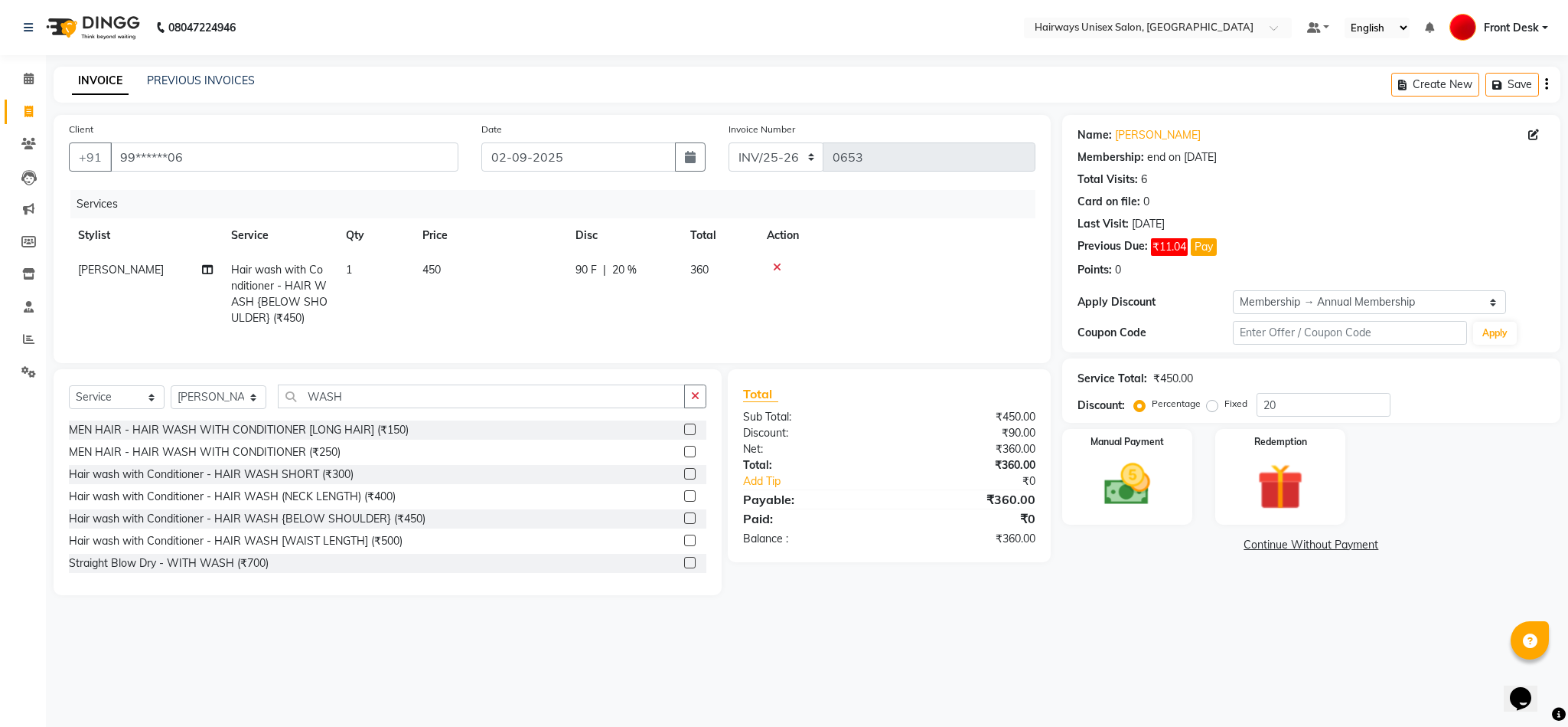
click at [1547, 85] on icon "button" at bounding box center [1546, 84] width 3 height 1
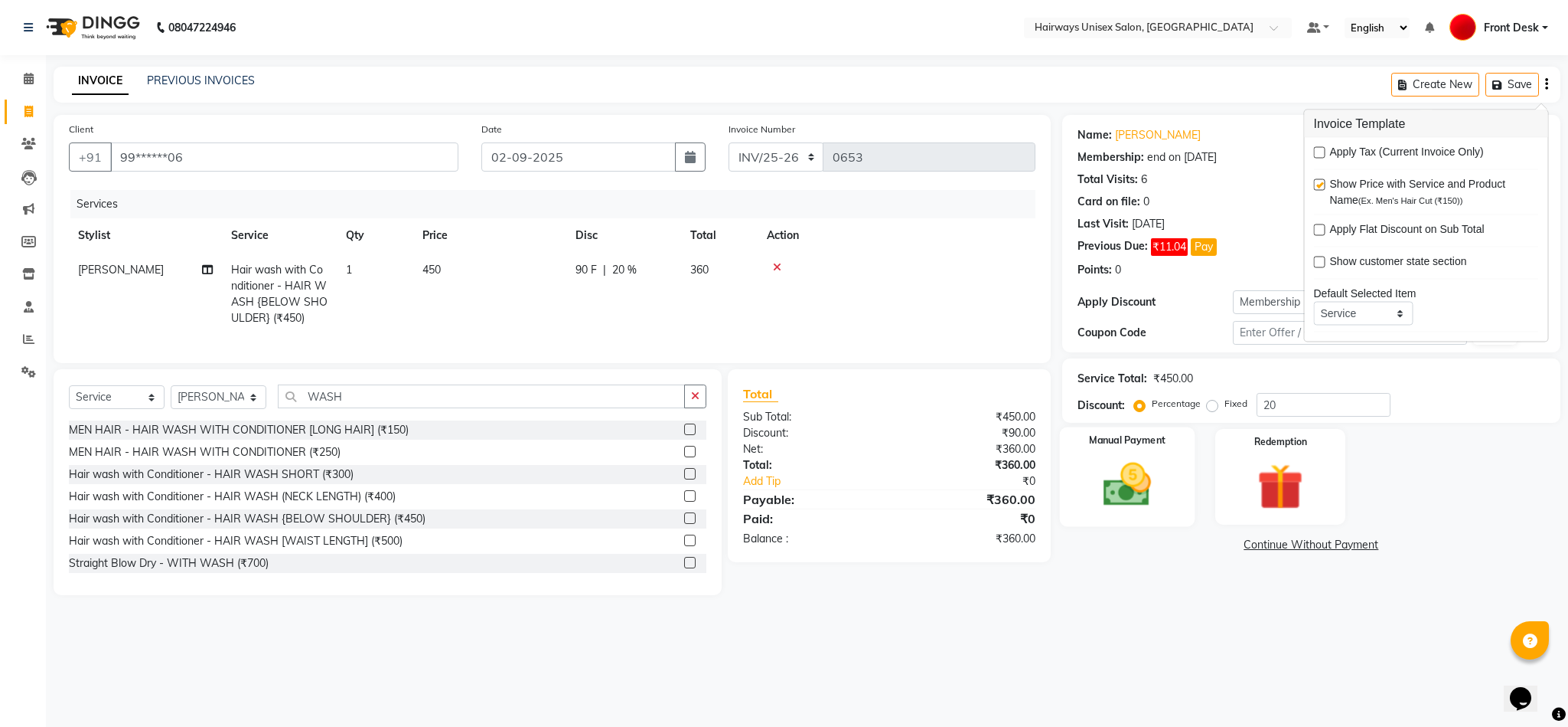
click at [1114, 482] on img at bounding box center [1127, 484] width 78 height 55
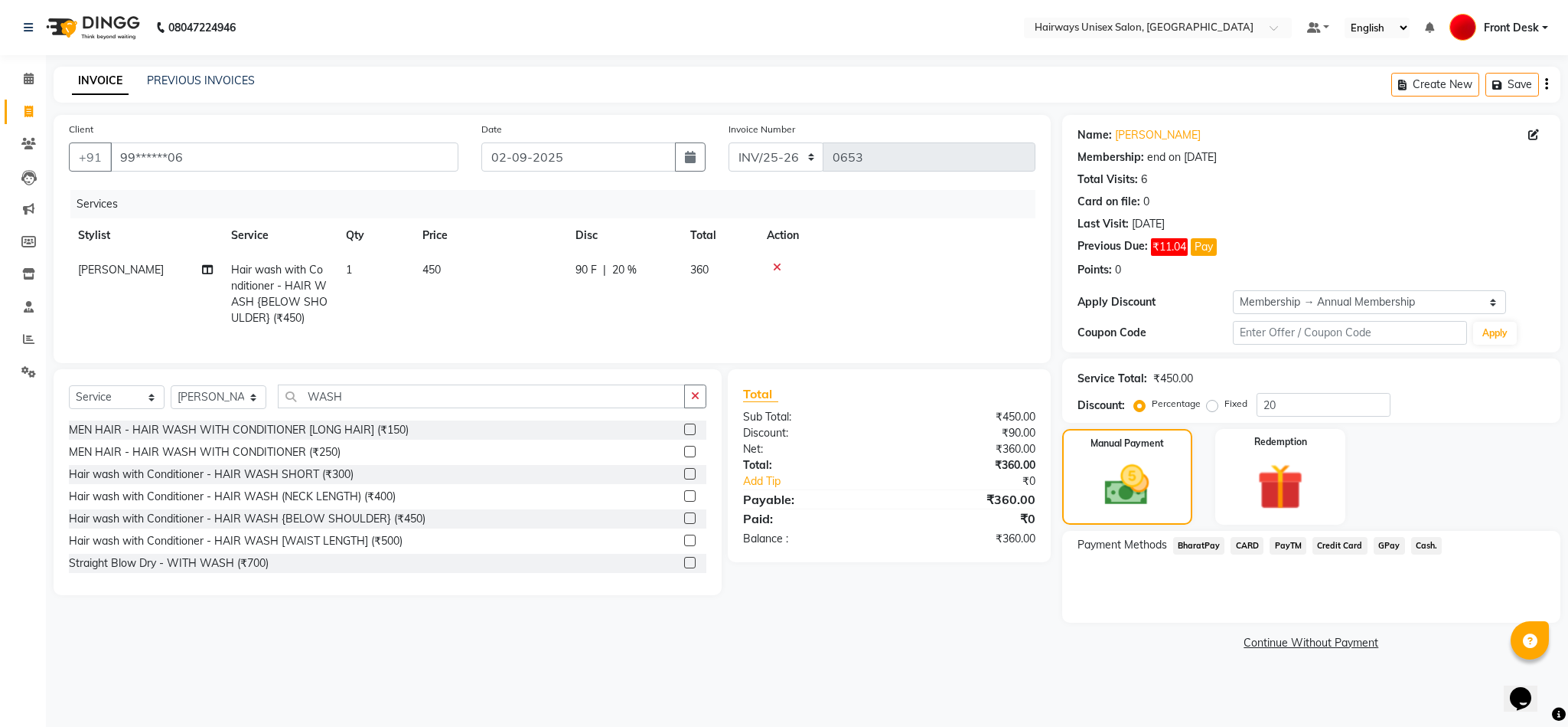
click at [1418, 549] on span "Cash." at bounding box center [1427, 546] width 32 height 18
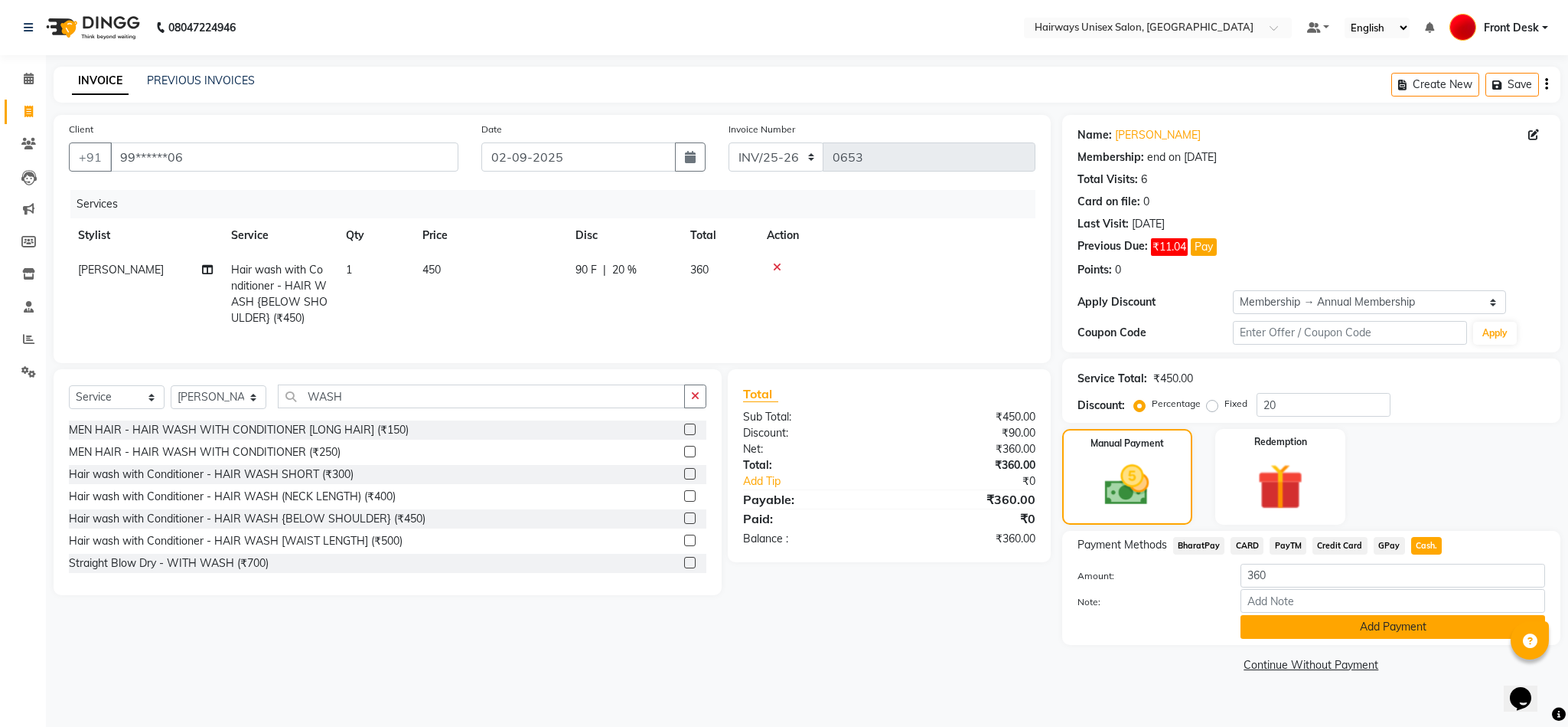
click at [1366, 628] on button "Add Payment" at bounding box center [1392, 627] width 305 height 24
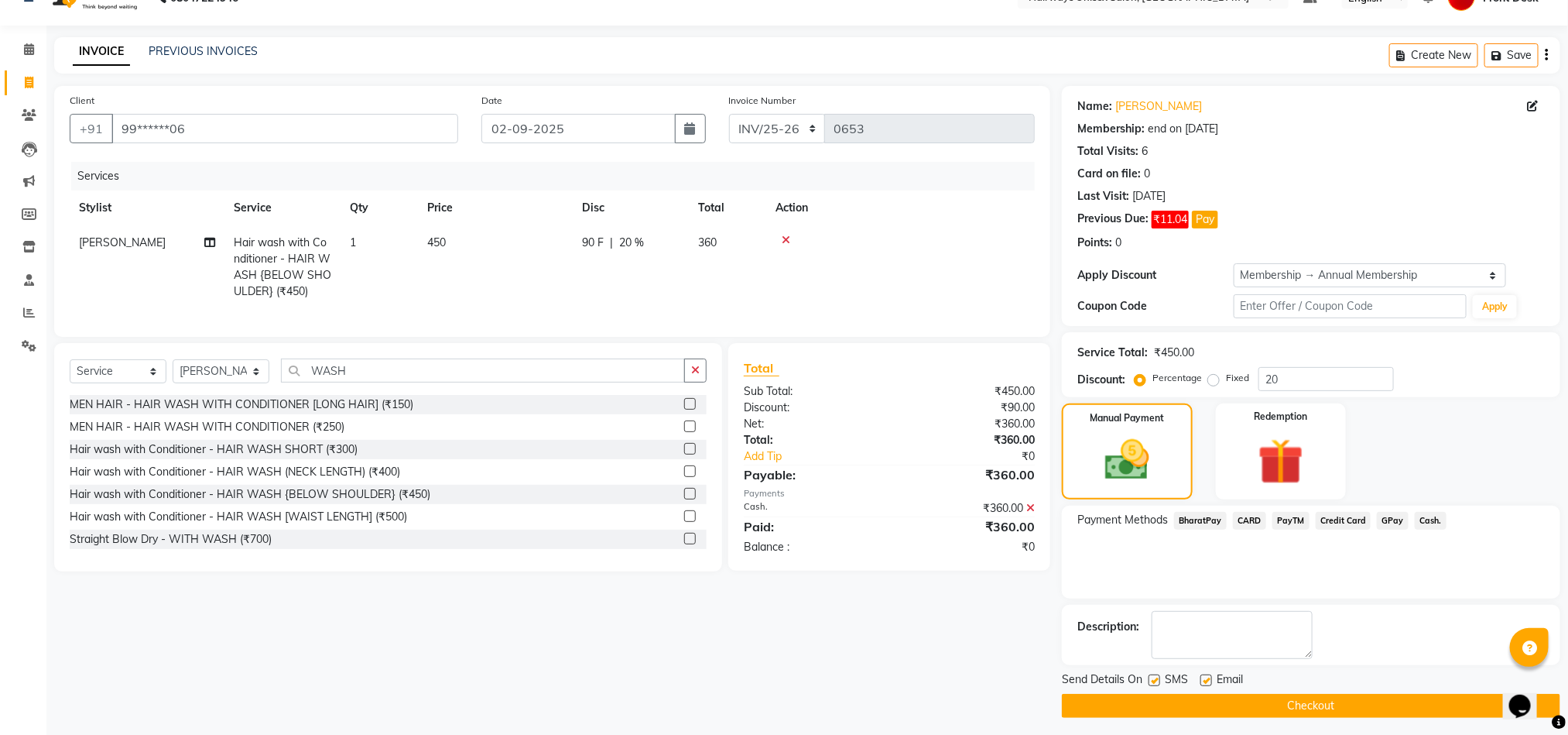
scroll to position [38, 0]
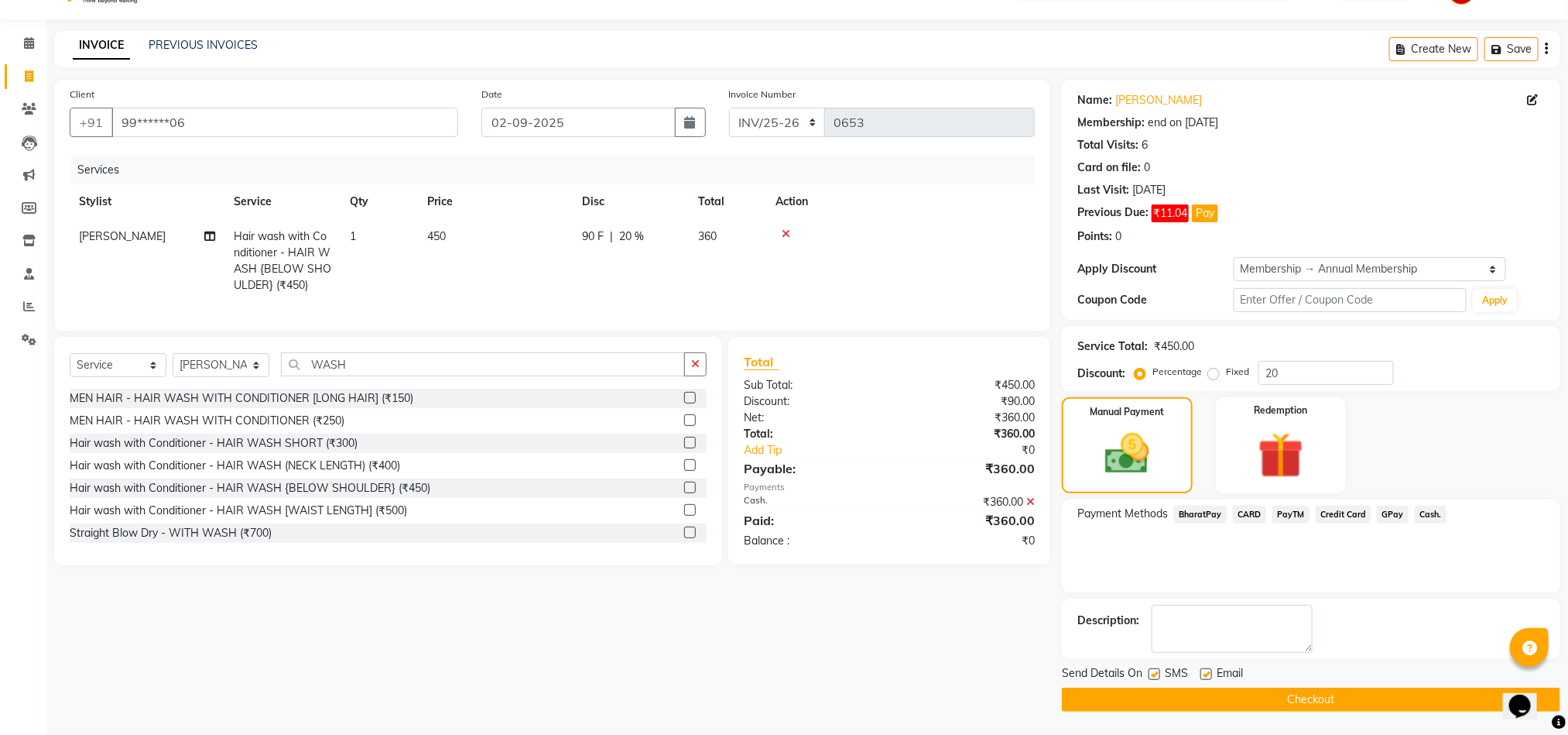
click at [1149, 672] on label at bounding box center [1154, 673] width 12 height 12
click at [1149, 672] on input "checkbox" at bounding box center [1153, 674] width 10 height 10
checkbox input "false"
click at [1152, 709] on button "Checkout" at bounding box center [1311, 699] width 498 height 24
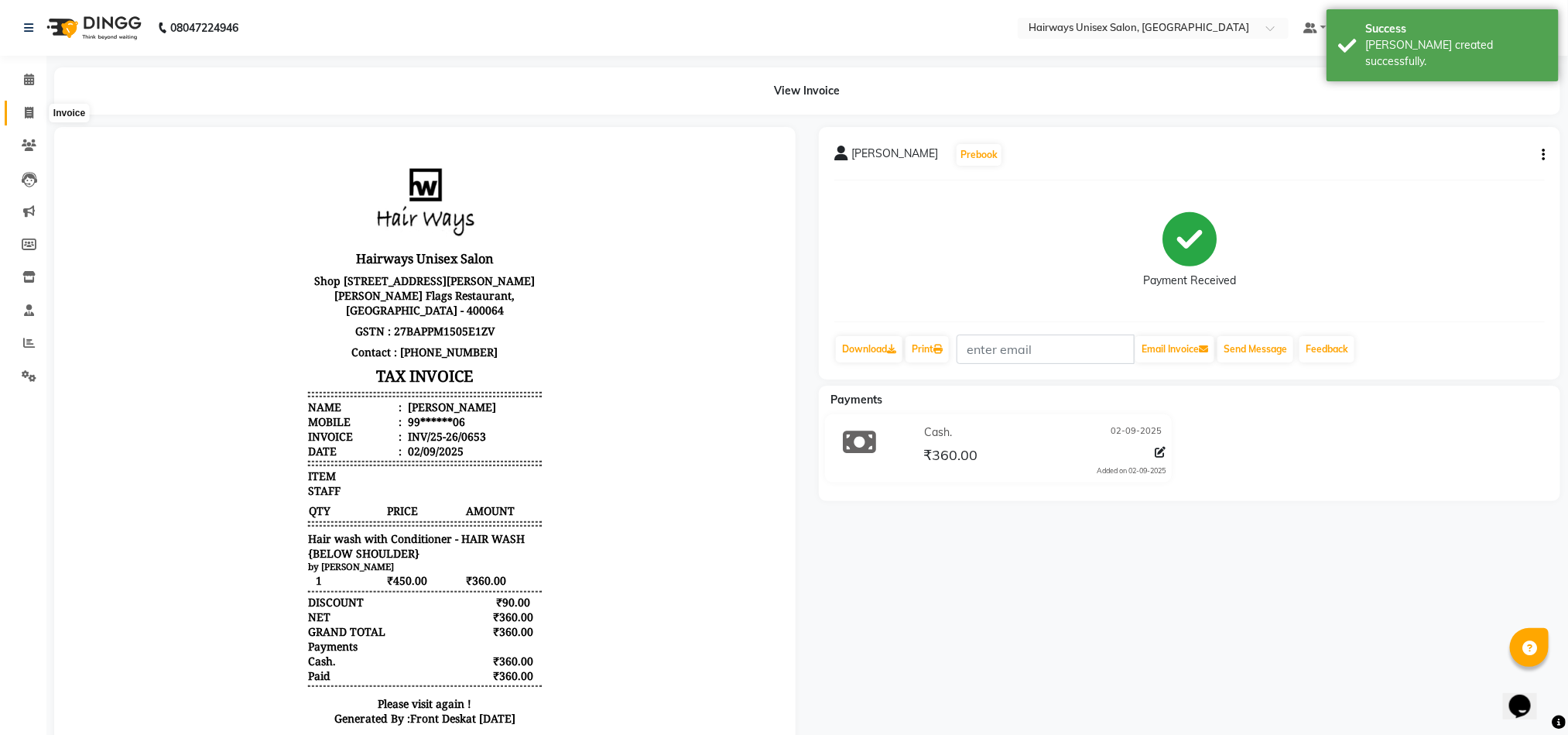
click at [24, 119] on span at bounding box center [29, 113] width 27 height 18
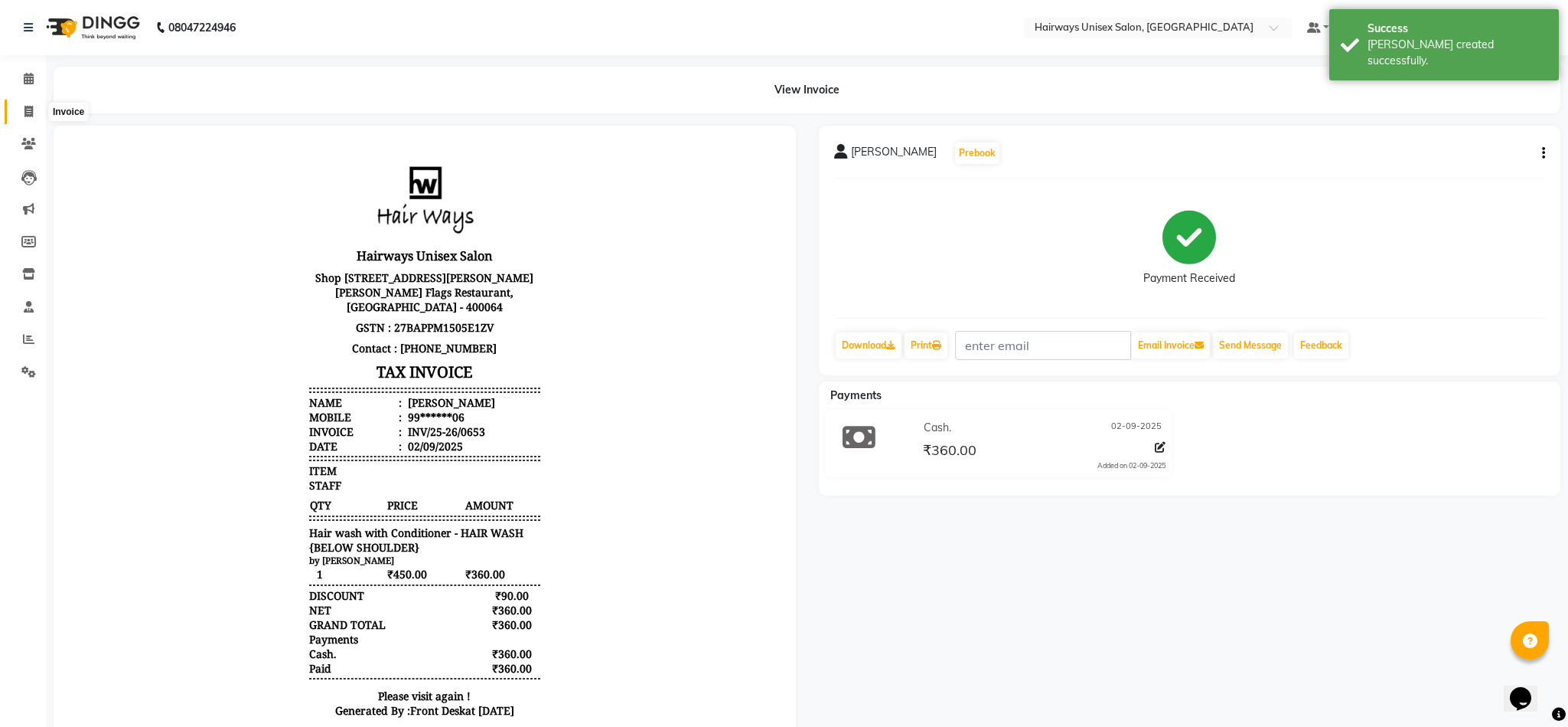
select select "786"
select select "service"
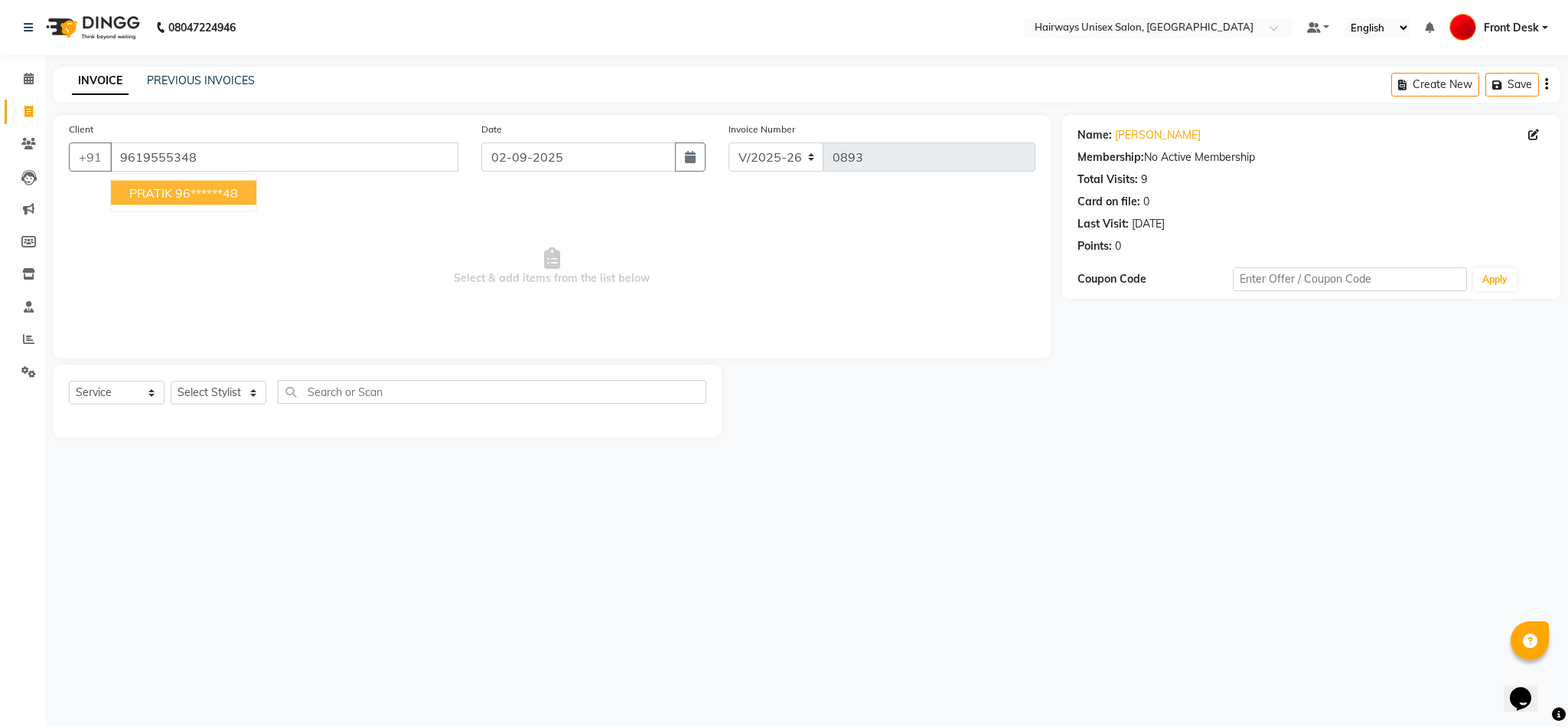
click at [228, 194] on ngb-highlight "96******48" at bounding box center [206, 193] width 62 height 15
type input "96******48"
click at [237, 397] on select "Select Stylist [PERSON_NAME] [PERSON_NAME] [PERSON_NAME] DANISH EMRAN Front Des…" at bounding box center [218, 392] width 96 height 24
select select "54499"
click at [170, 381] on select "Select Stylist [PERSON_NAME] [PERSON_NAME] [PERSON_NAME] DANISH EMRAN Front Des…" at bounding box center [218, 392] width 96 height 24
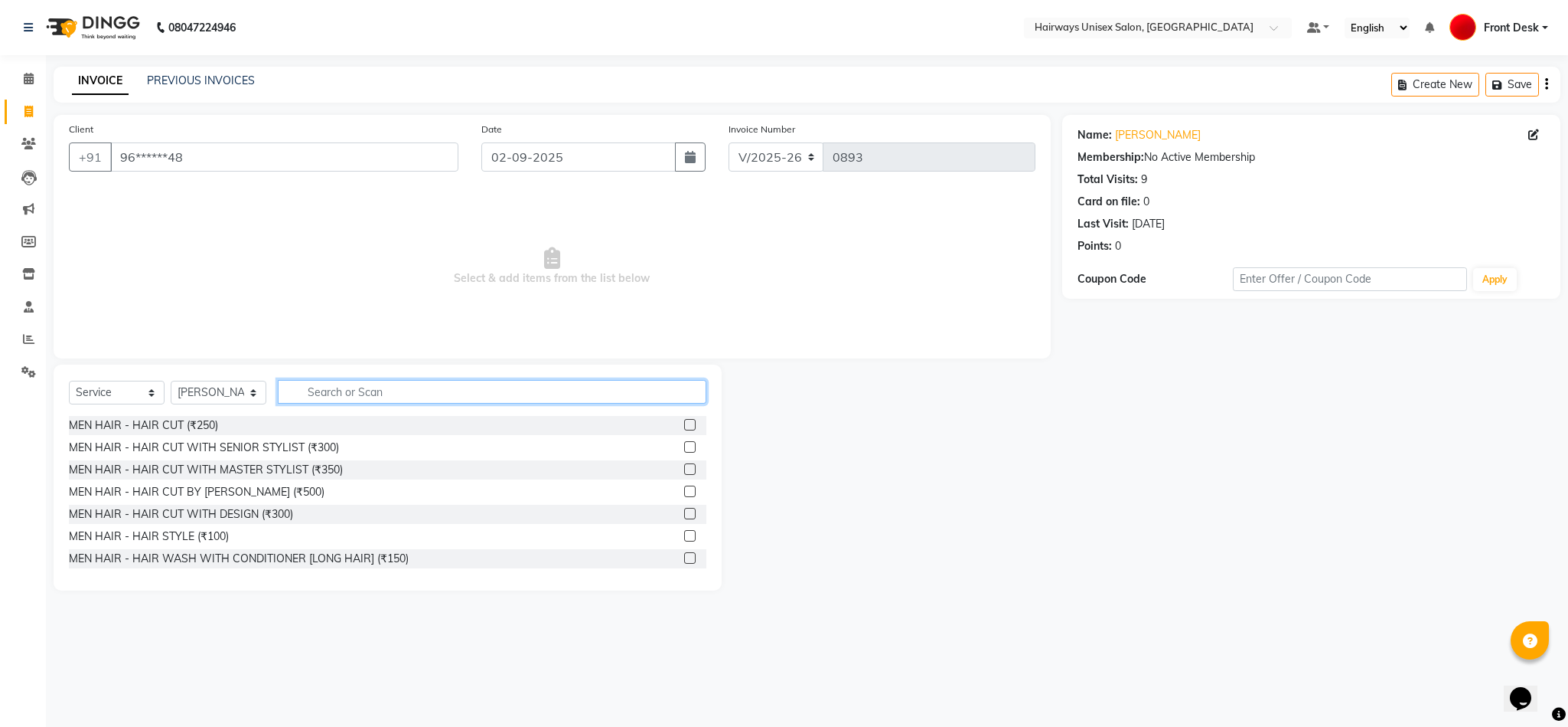
click at [455, 381] on input "text" at bounding box center [492, 391] width 429 height 24
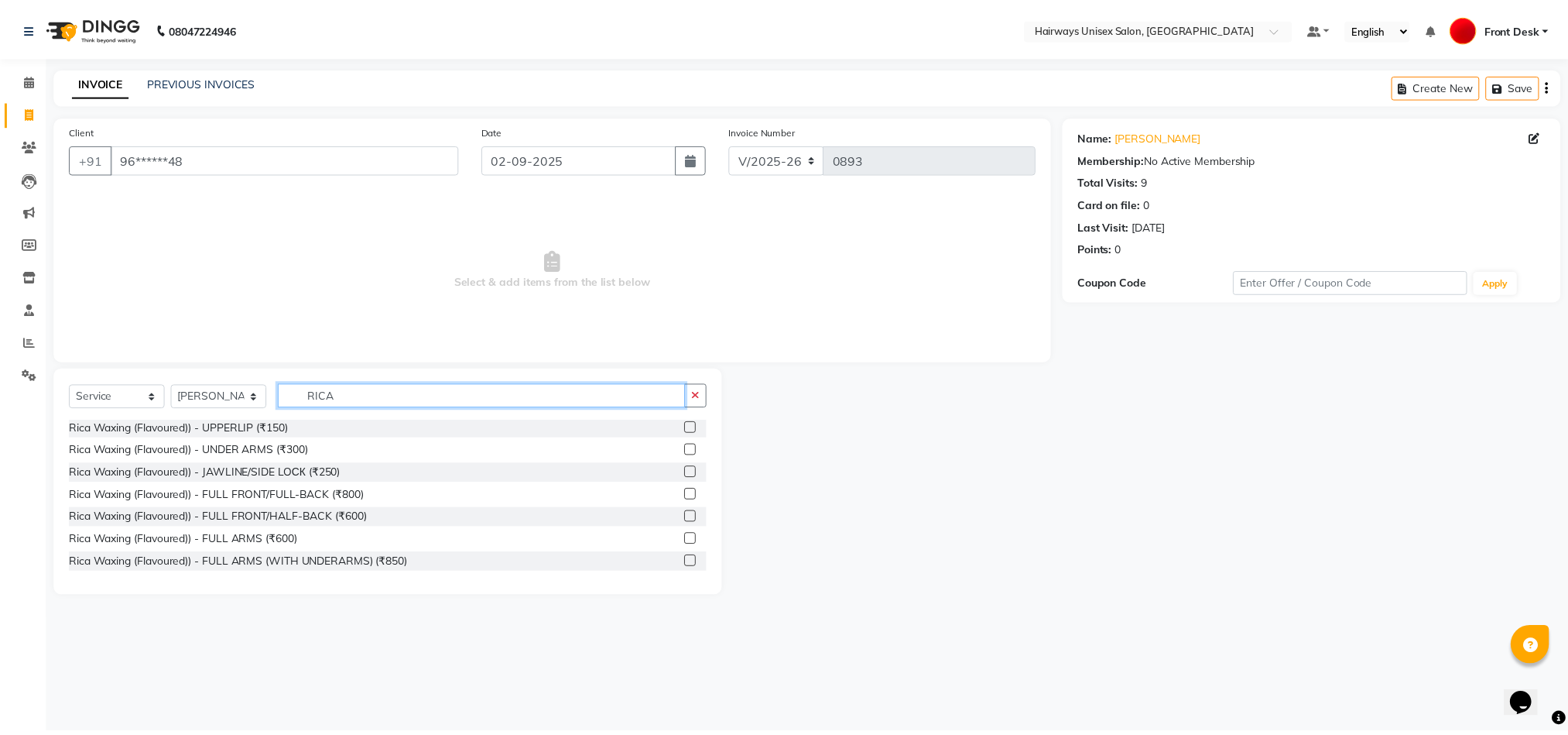
scroll to position [93, 0]
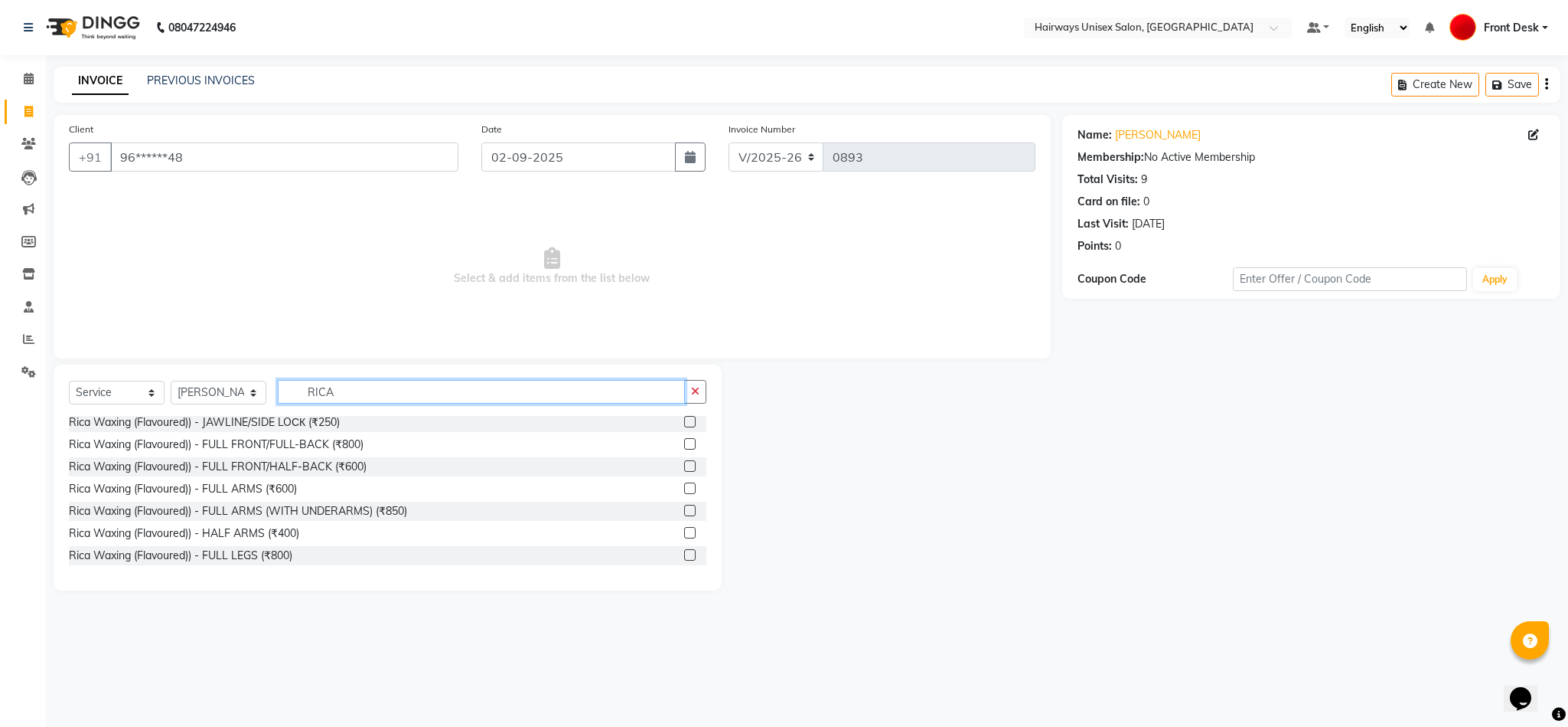
type input "RICA"
click at [684, 492] on label at bounding box center [690, 488] width 12 height 12
click at [684, 492] on input "checkbox" at bounding box center [689, 489] width 10 height 10
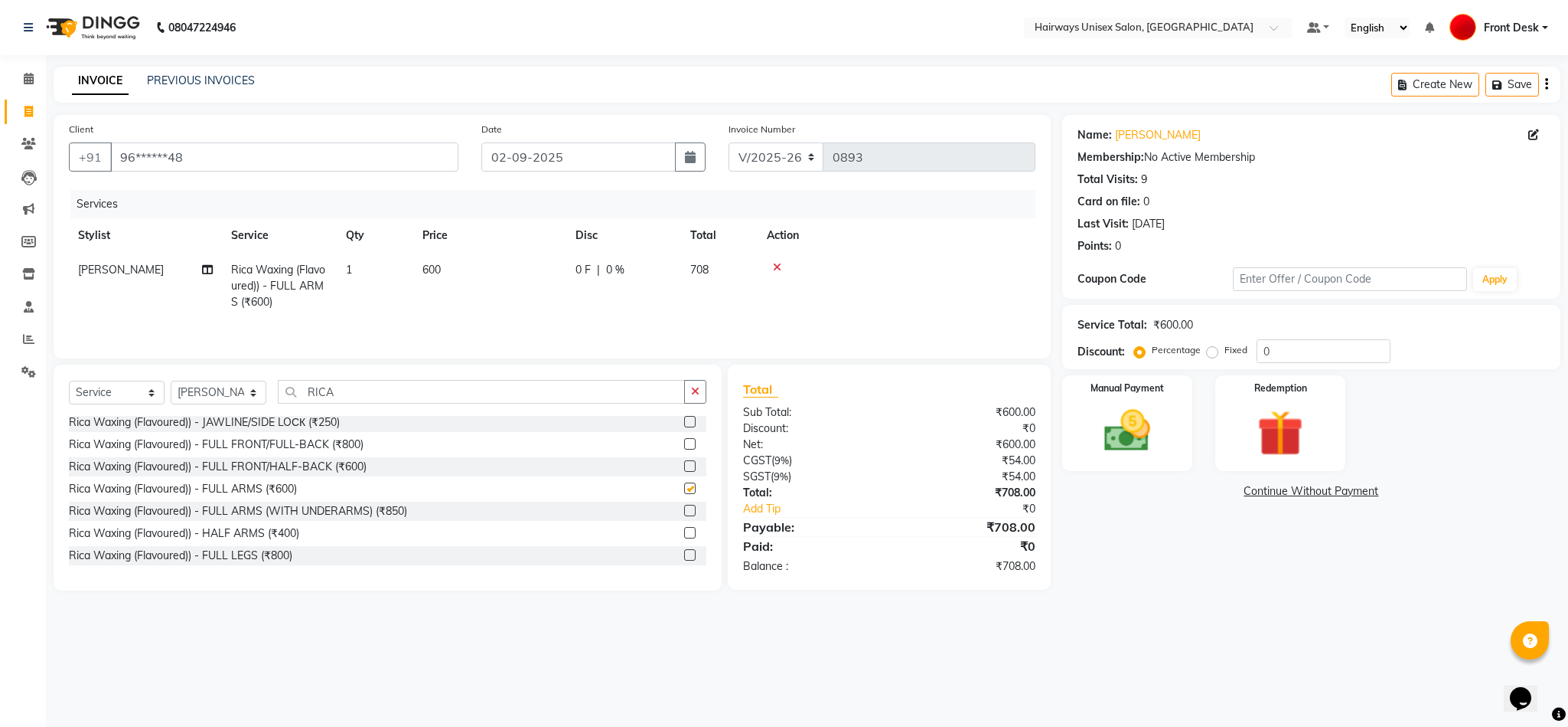
checkbox input "false"
click at [419, 269] on td "600" at bounding box center [490, 286] width 153 height 66
select select "54499"
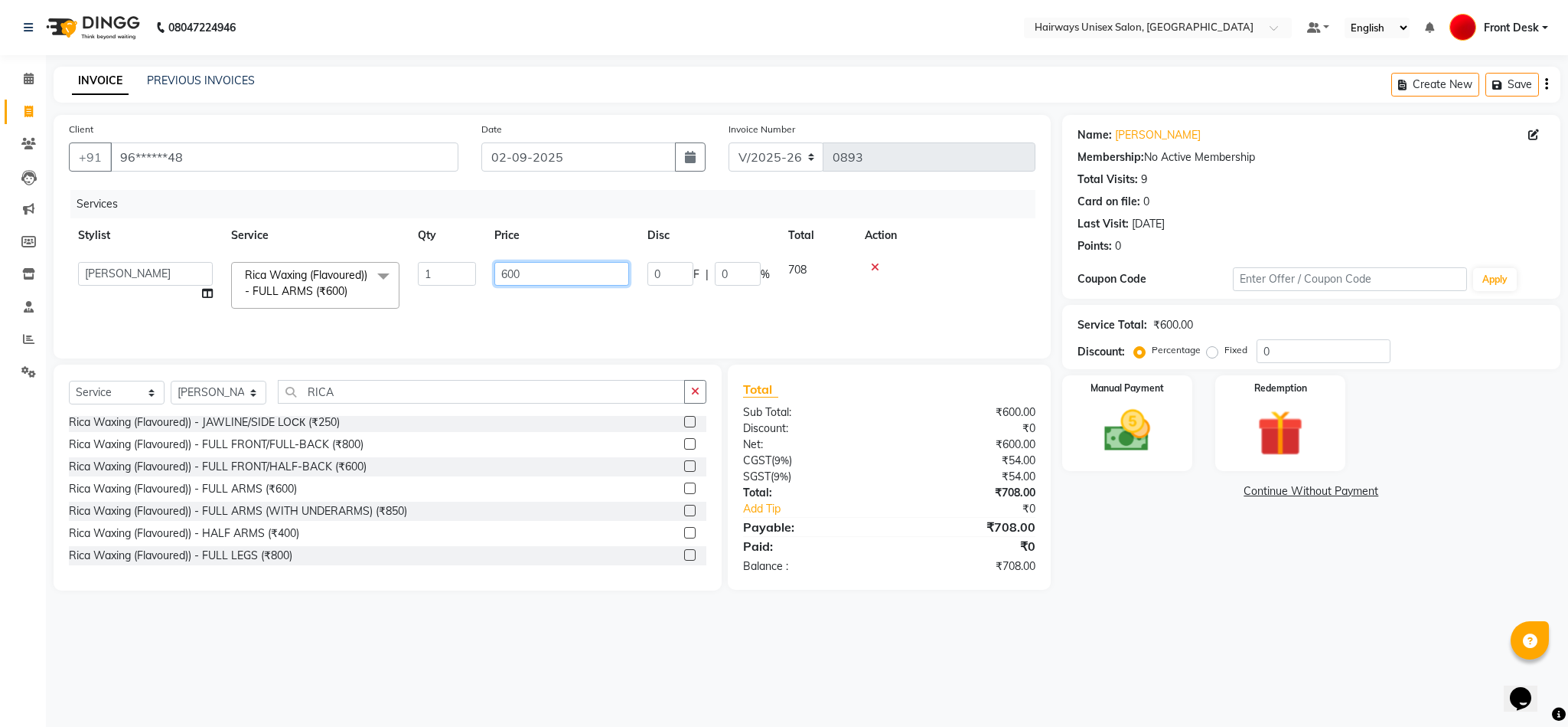
drag, startPoint x: 546, startPoint y: 276, endPoint x: 389, endPoint y: 272, distance: 157.1
click at [389, 272] on tr "AHSAAN ALI MALIK ALIM ANSARI bablu DANISH EMRAN Front Desk GULFAM Kamal Salmani…" at bounding box center [551, 285] width 966 height 65
type input "800"
click at [1139, 529] on div "Name: Pratik Membership: No Active Membership Total Visits: 9 Card on file: 0 L…" at bounding box center [1317, 353] width 510 height 475
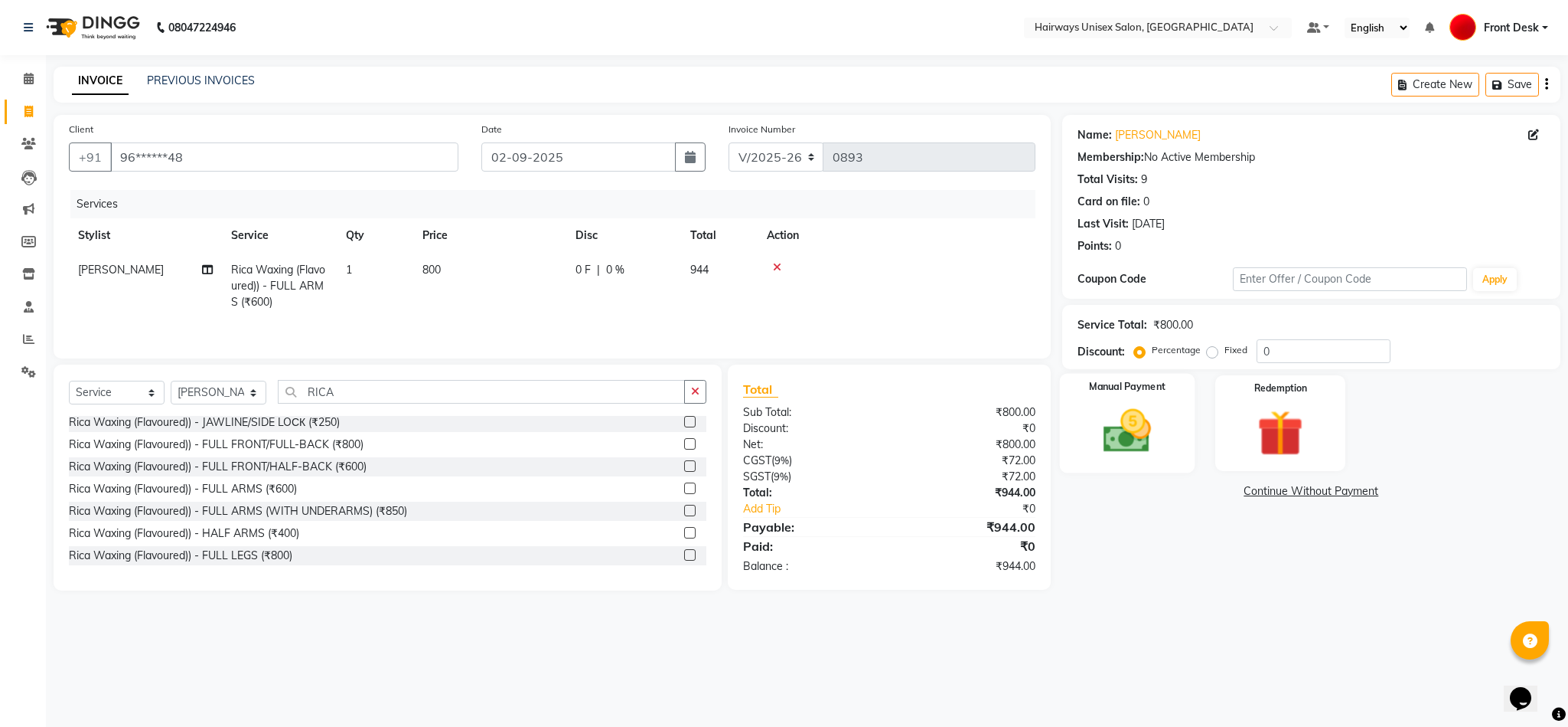
click at [1125, 441] on img at bounding box center [1127, 431] width 78 height 55
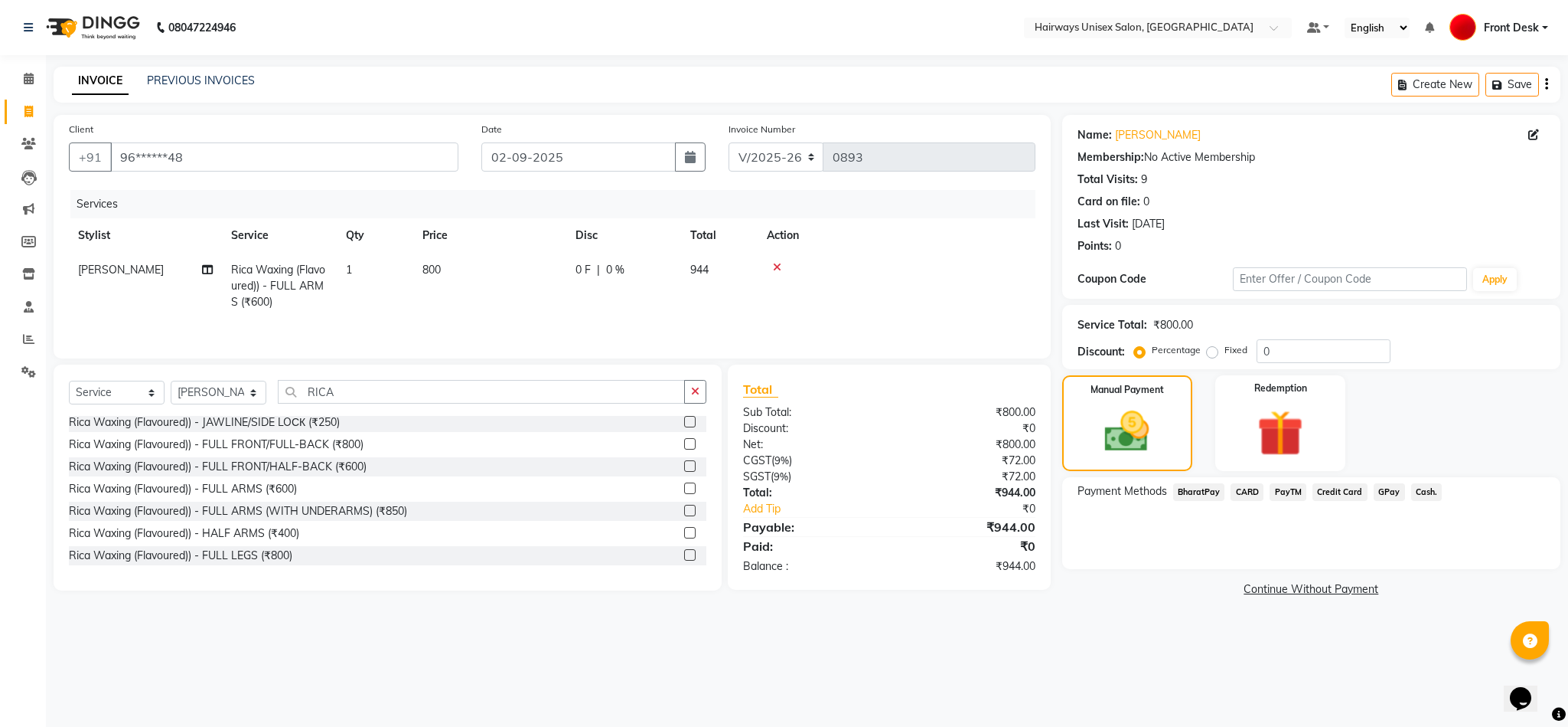
click at [1428, 492] on span "Cash." at bounding box center [1427, 492] width 32 height 18
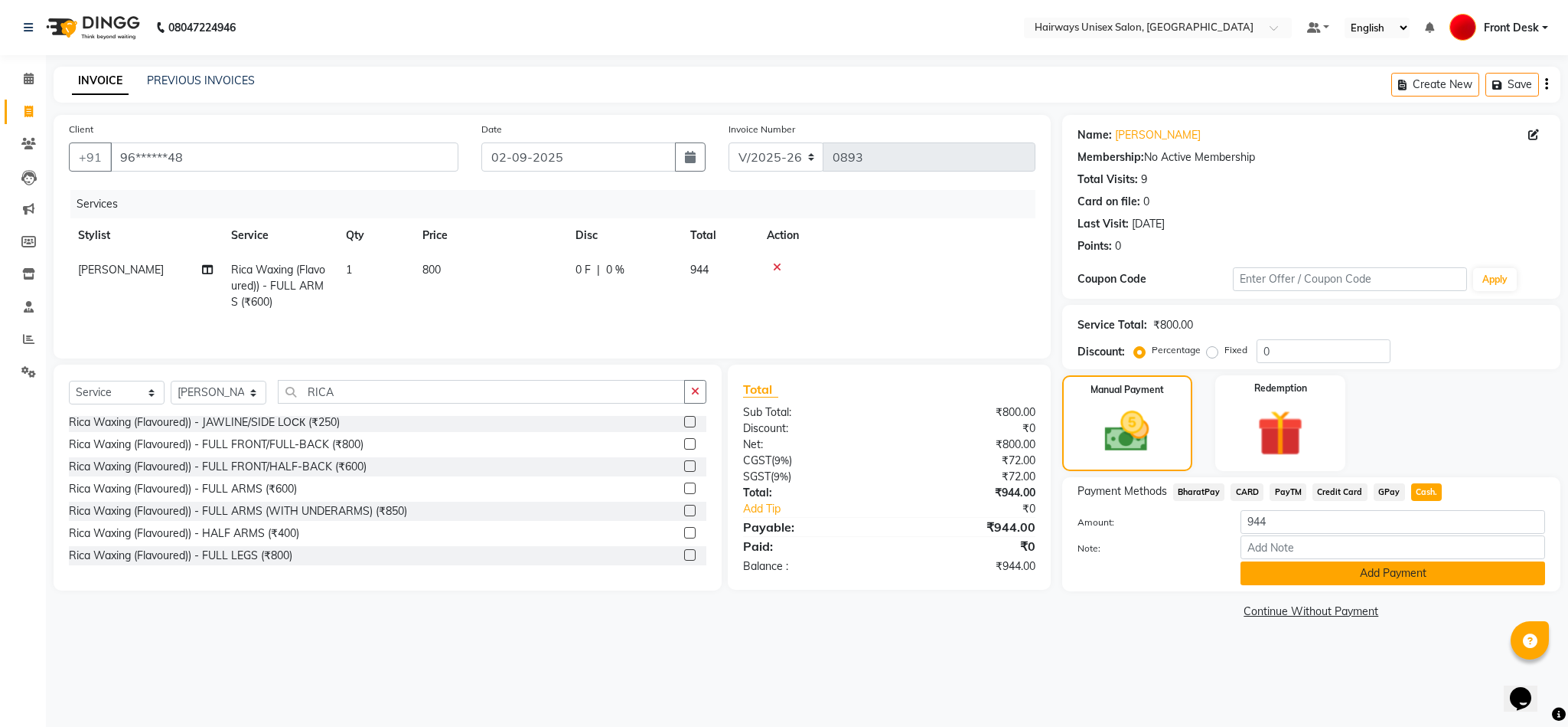
click at [1369, 570] on button "Add Payment" at bounding box center [1392, 573] width 305 height 24
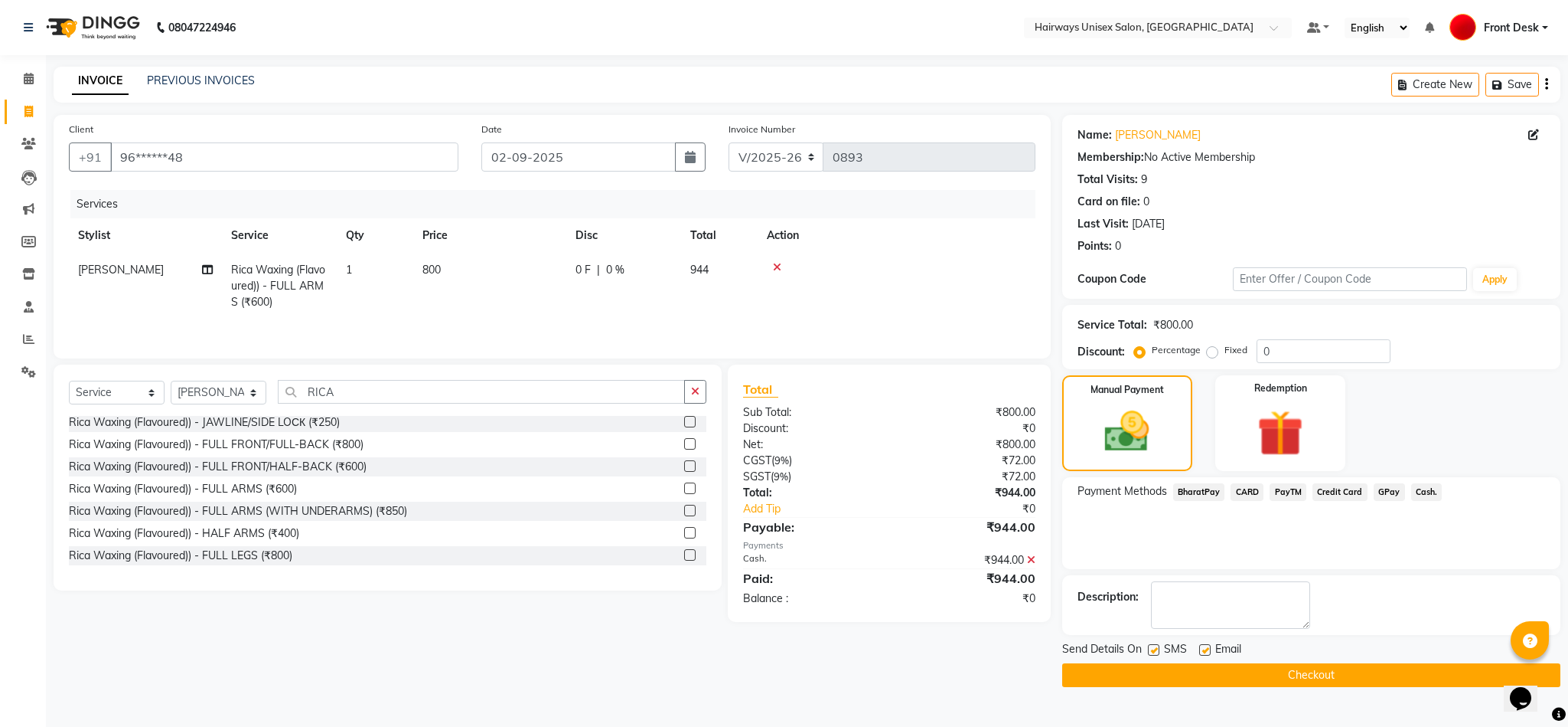
click at [1155, 646] on label at bounding box center [1153, 649] width 12 height 12
click at [1155, 646] on input "checkbox" at bounding box center [1152, 650] width 10 height 10
click at [1155, 648] on label at bounding box center [1153, 649] width 12 height 12
click at [1155, 648] on input "checkbox" at bounding box center [1152, 650] width 10 height 10
checkbox input "true"
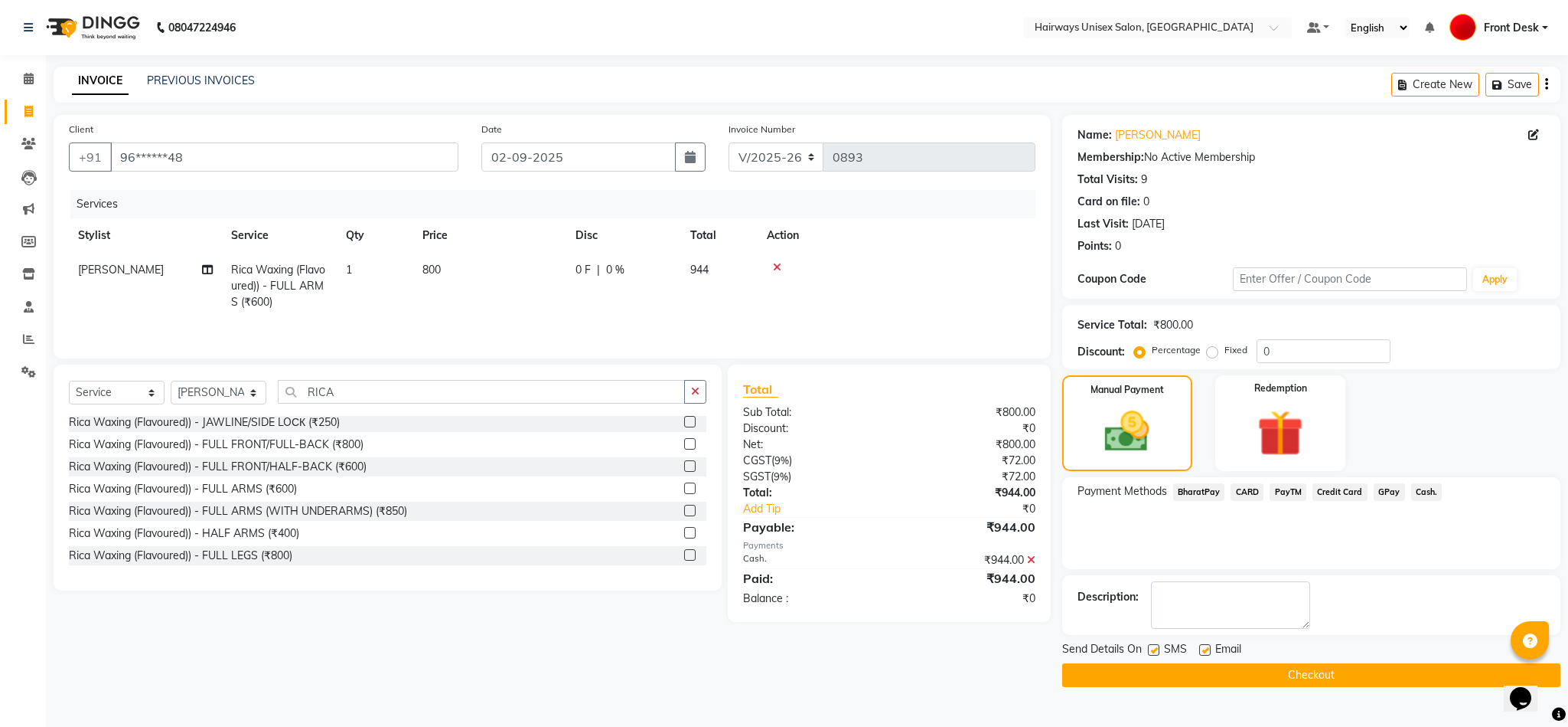
click at [1152, 674] on button "Checkout" at bounding box center [1311, 675] width 498 height 24
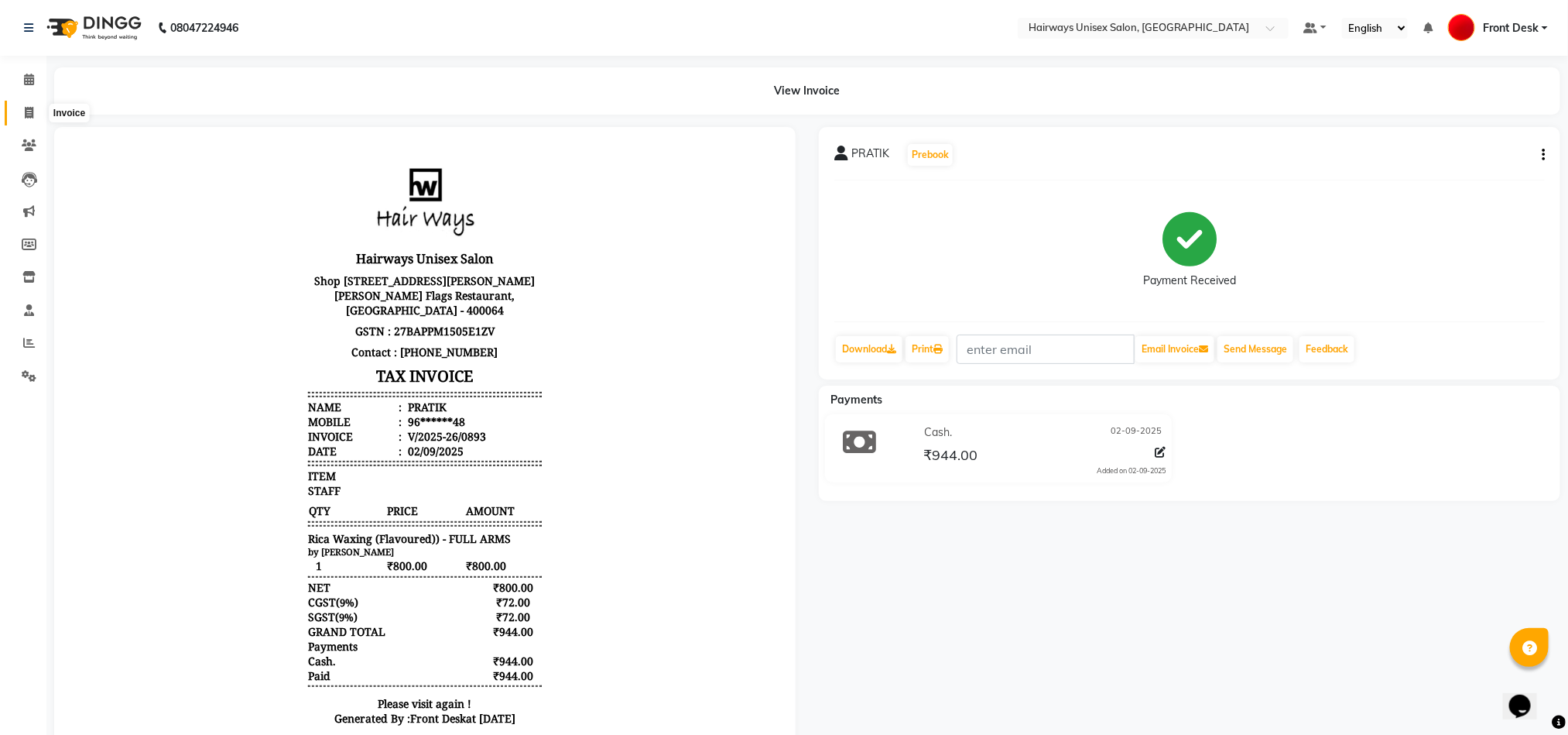
click at [31, 114] on icon at bounding box center [29, 112] width 9 height 12
select select "service"
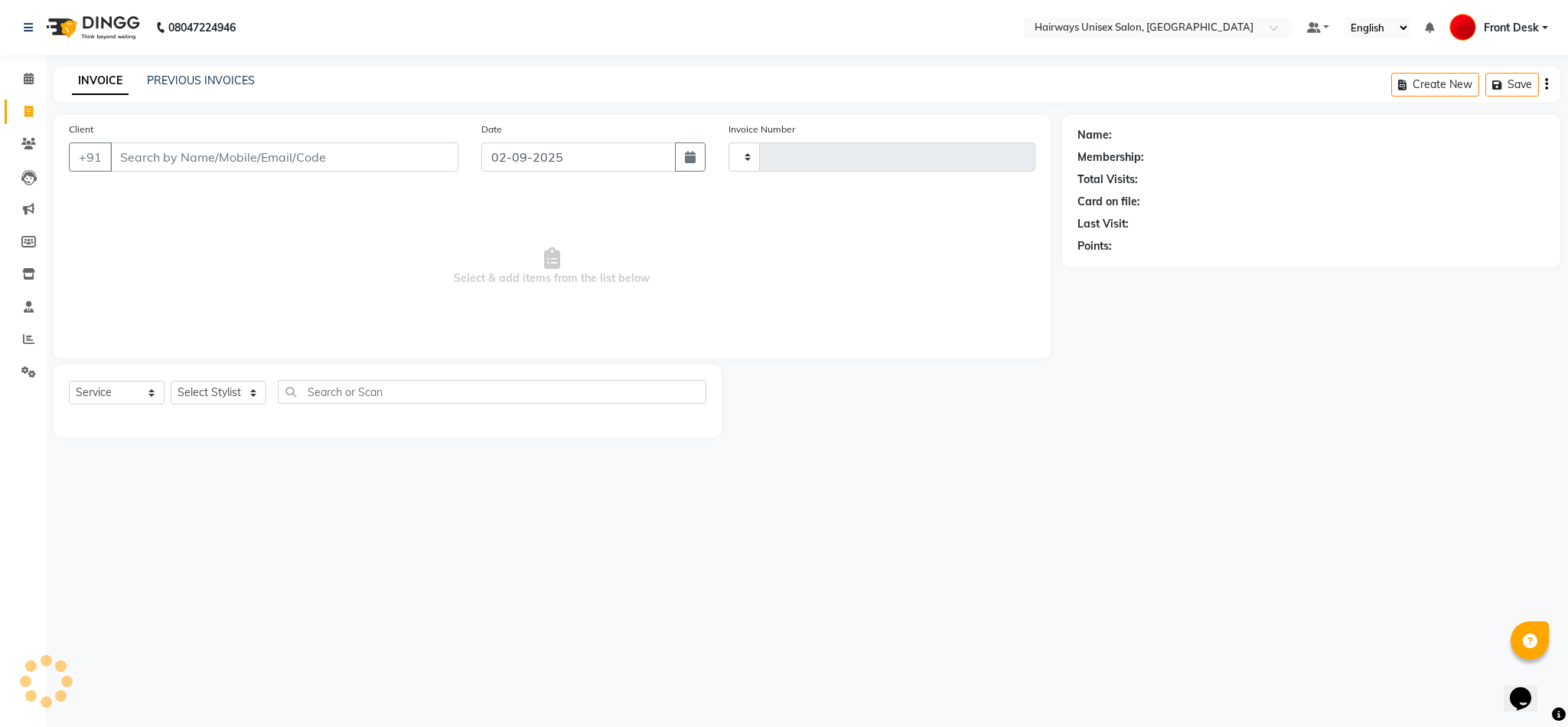
type input "0894"
select select "786"
type input "9833134881"
click at [414, 161] on span "Add Client" at bounding box center [419, 157] width 60 height 15
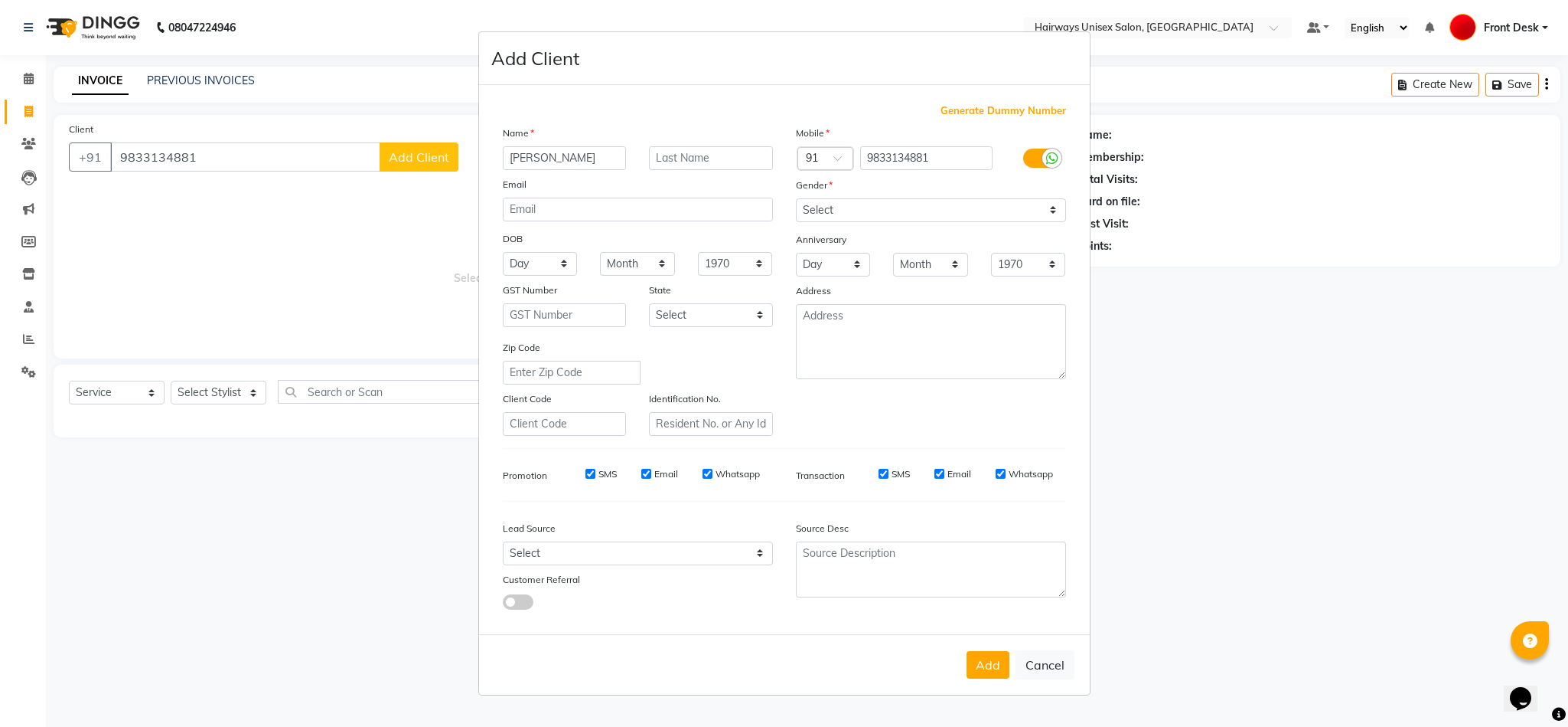
type input "ANVESH"
click at [939, 212] on select "Select Male Female Other Prefer Not To Say" at bounding box center [931, 210] width 270 height 24
select select "male"
click at [796, 199] on select "Select Male Female Other Prefer Not To Say" at bounding box center [931, 210] width 270 height 24
click at [1007, 662] on button "Add" at bounding box center [988, 664] width 43 height 28
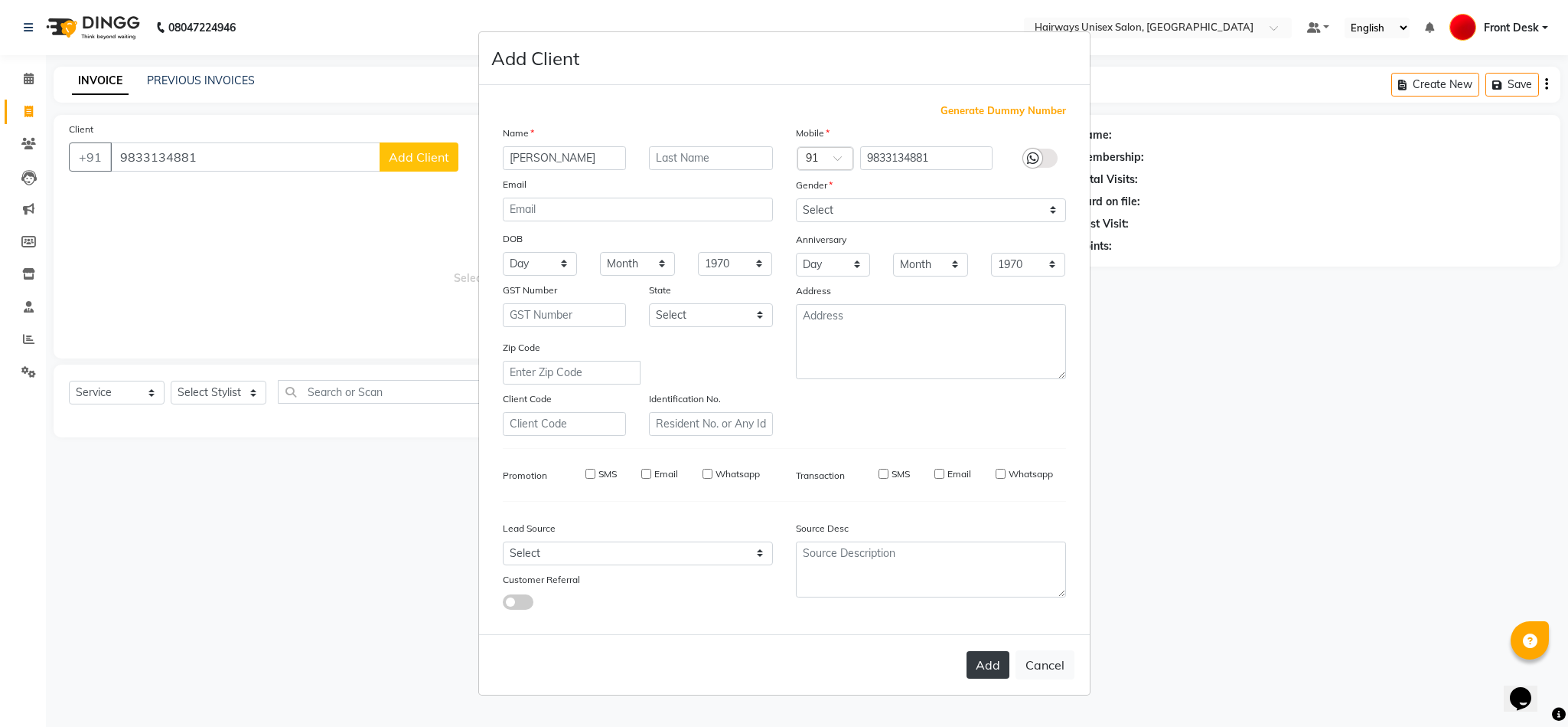
type input "98******81"
select select
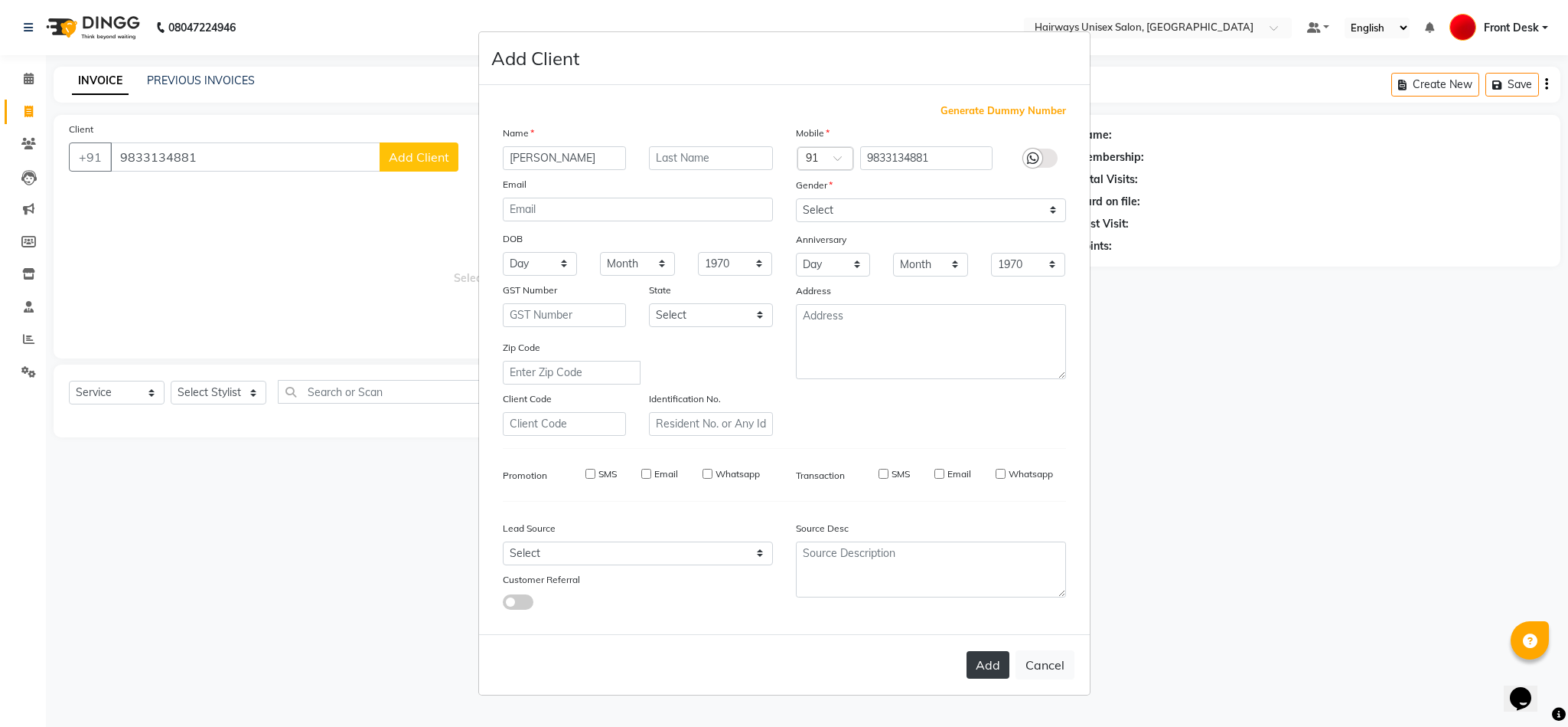
select select
checkbox input "false"
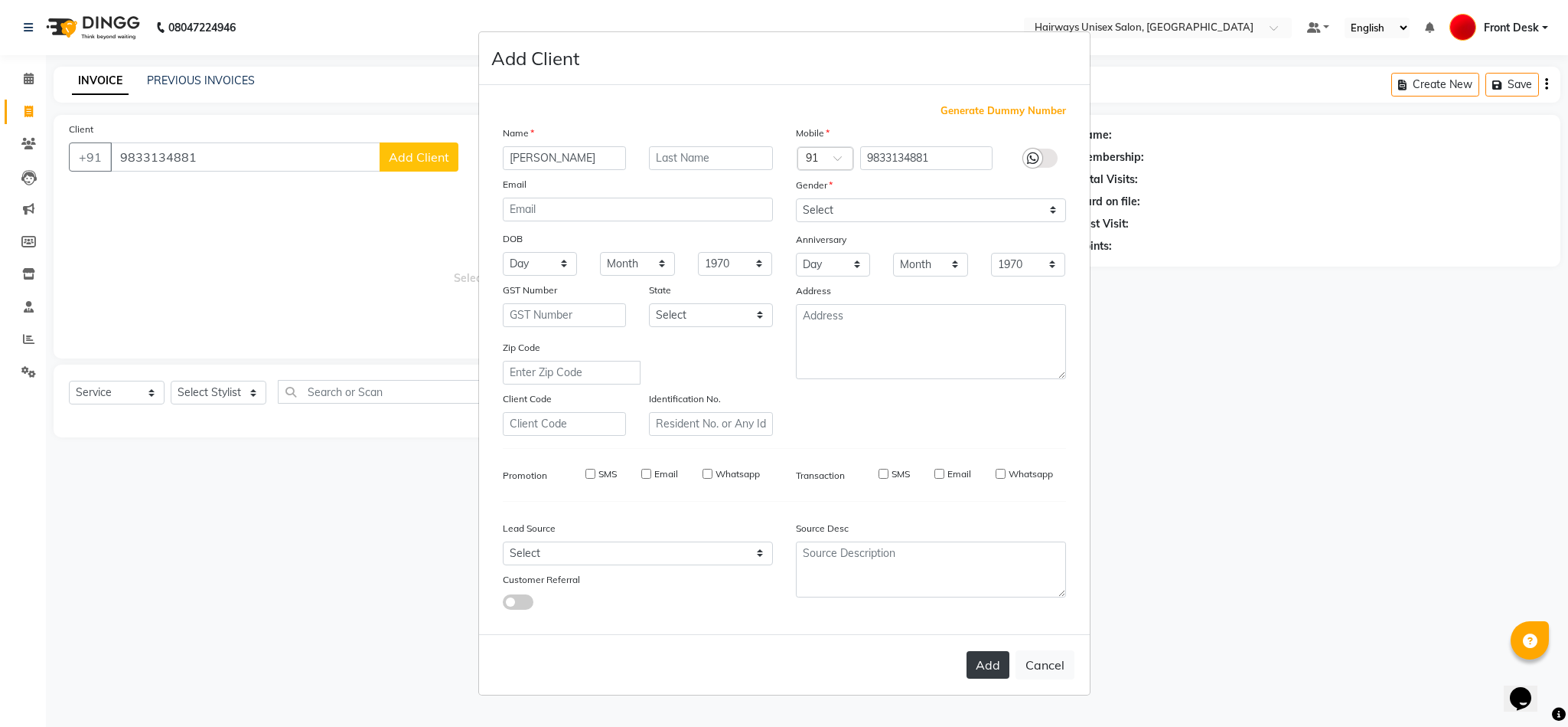
checkbox input "false"
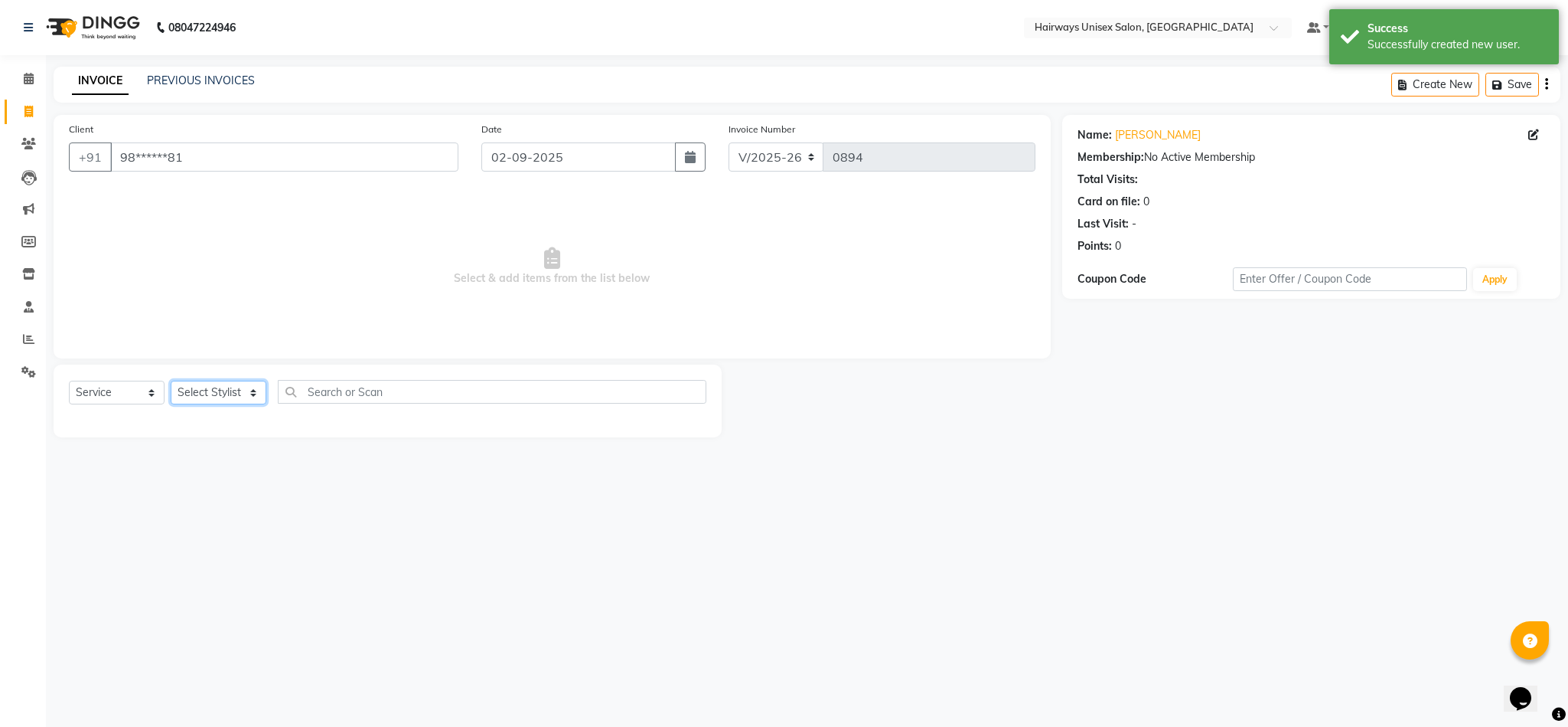
click at [225, 391] on select "Select Stylist [PERSON_NAME] [PERSON_NAME] [PERSON_NAME] DANISH EMRAN Front Des…" at bounding box center [218, 392] width 96 height 24
select select "13184"
click at [170, 381] on select "Select Stylist [PERSON_NAME] [PERSON_NAME] [PERSON_NAME] DANISH EMRAN Front Des…" at bounding box center [218, 392] width 96 height 24
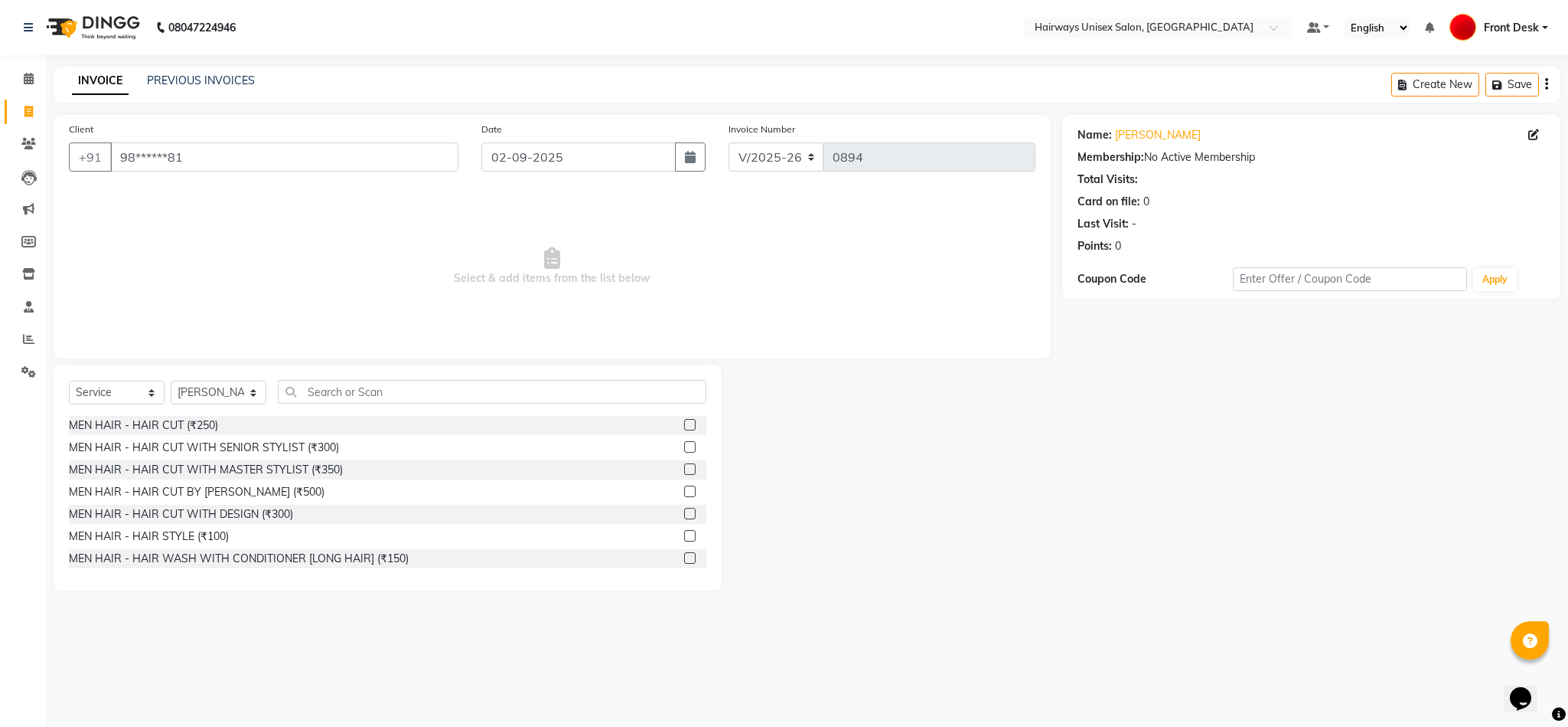
click at [684, 450] on label at bounding box center [690, 446] width 12 height 12
click at [684, 450] on input "checkbox" at bounding box center [689, 447] width 10 height 10
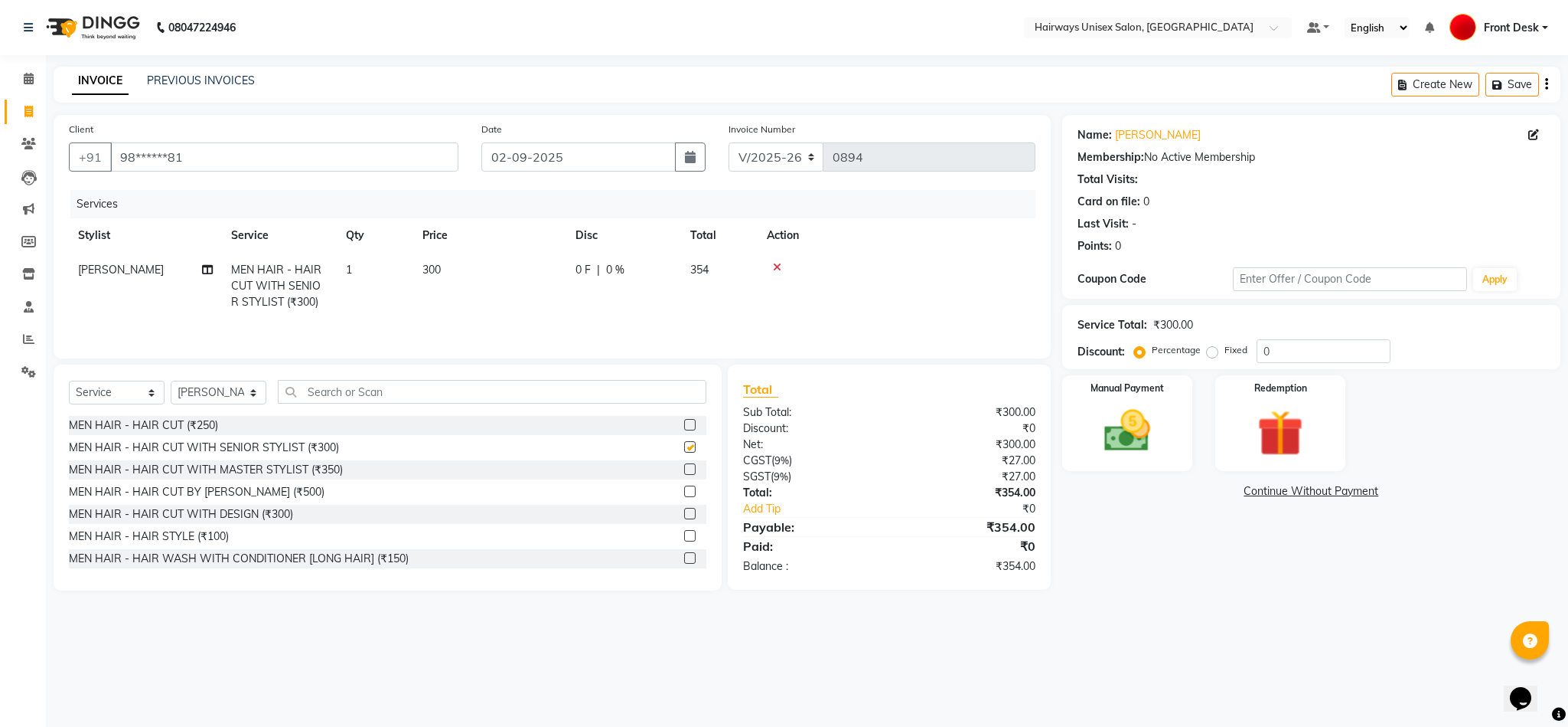
checkbox input "false"
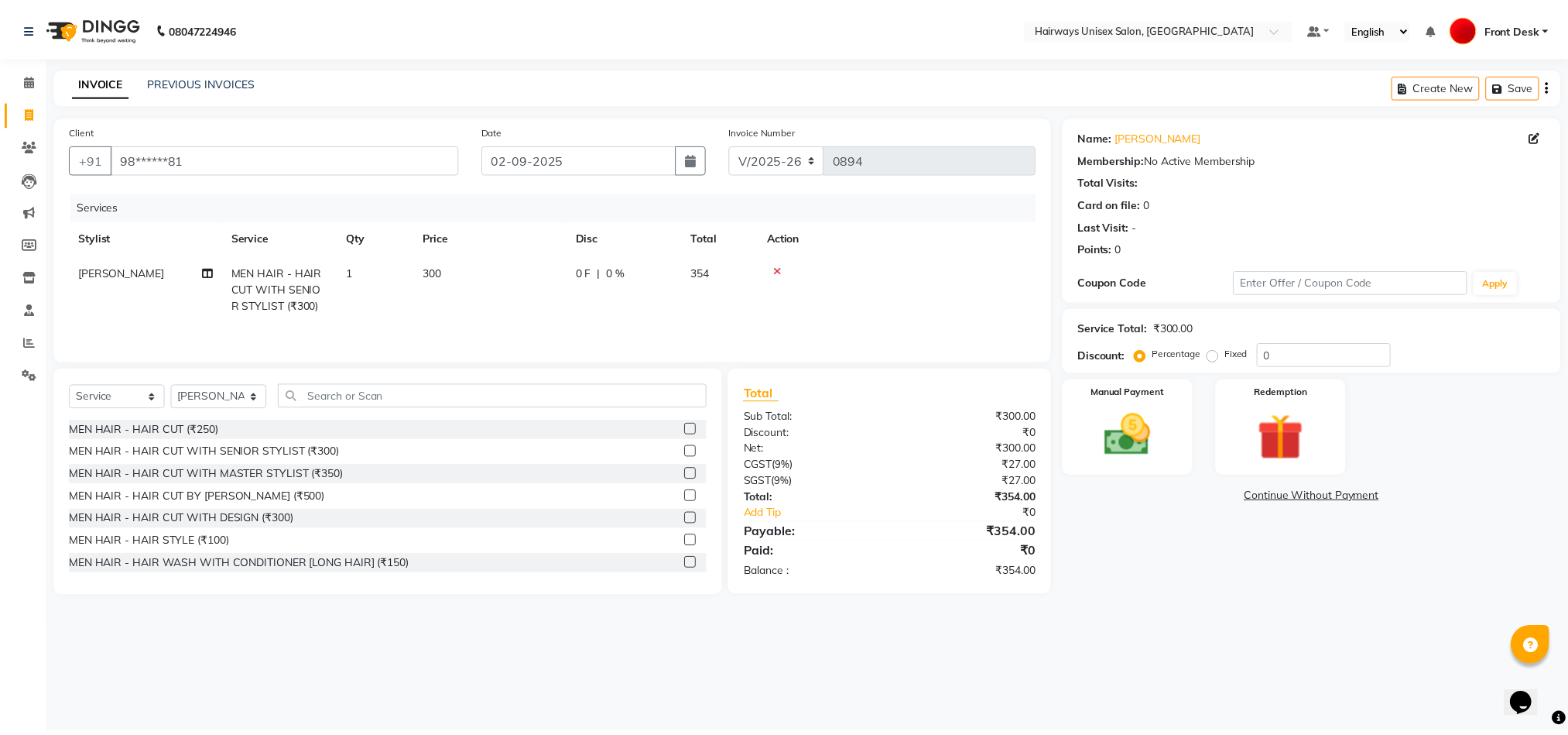
scroll to position [47, 0]
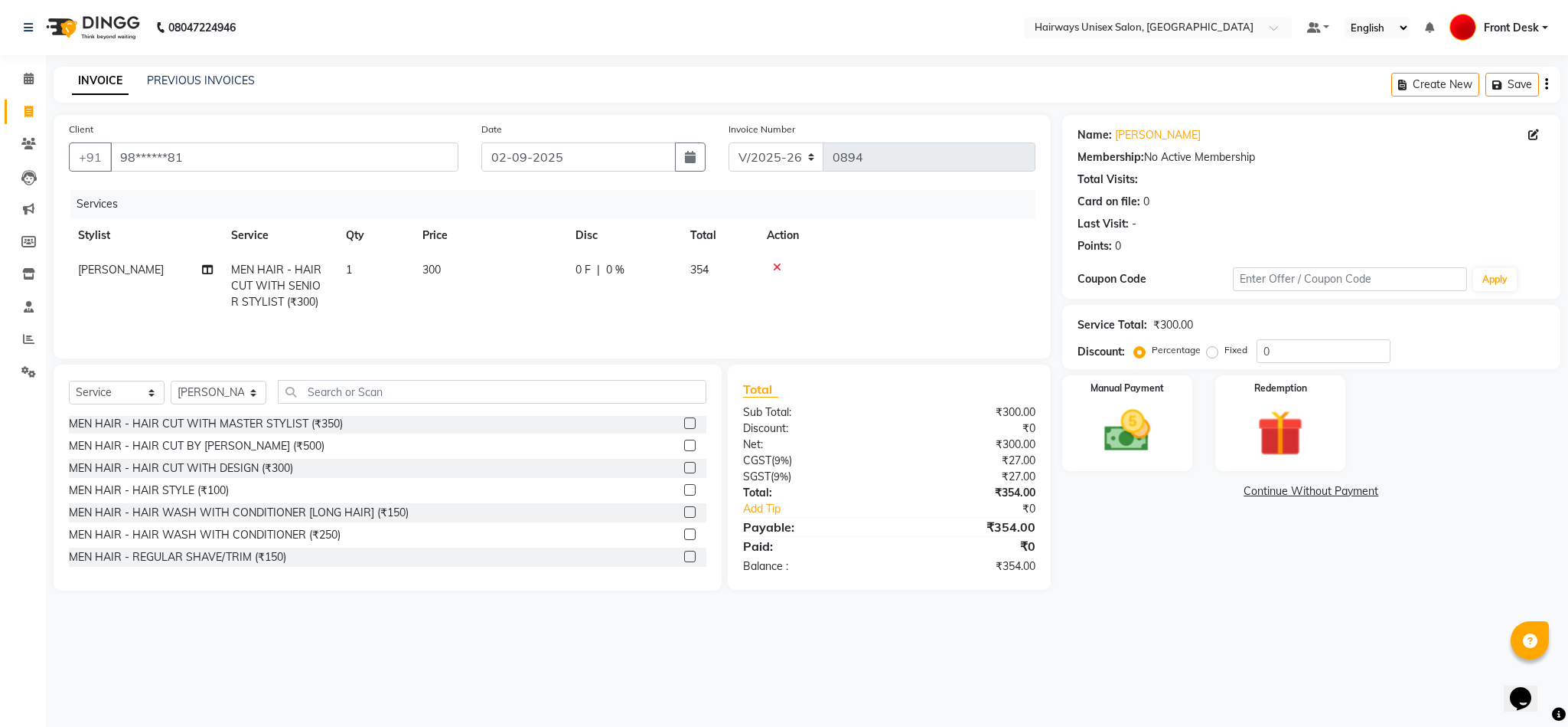
click at [684, 556] on label at bounding box center [690, 556] width 12 height 12
click at [684, 556] on input "checkbox" at bounding box center [689, 556] width 10 height 10
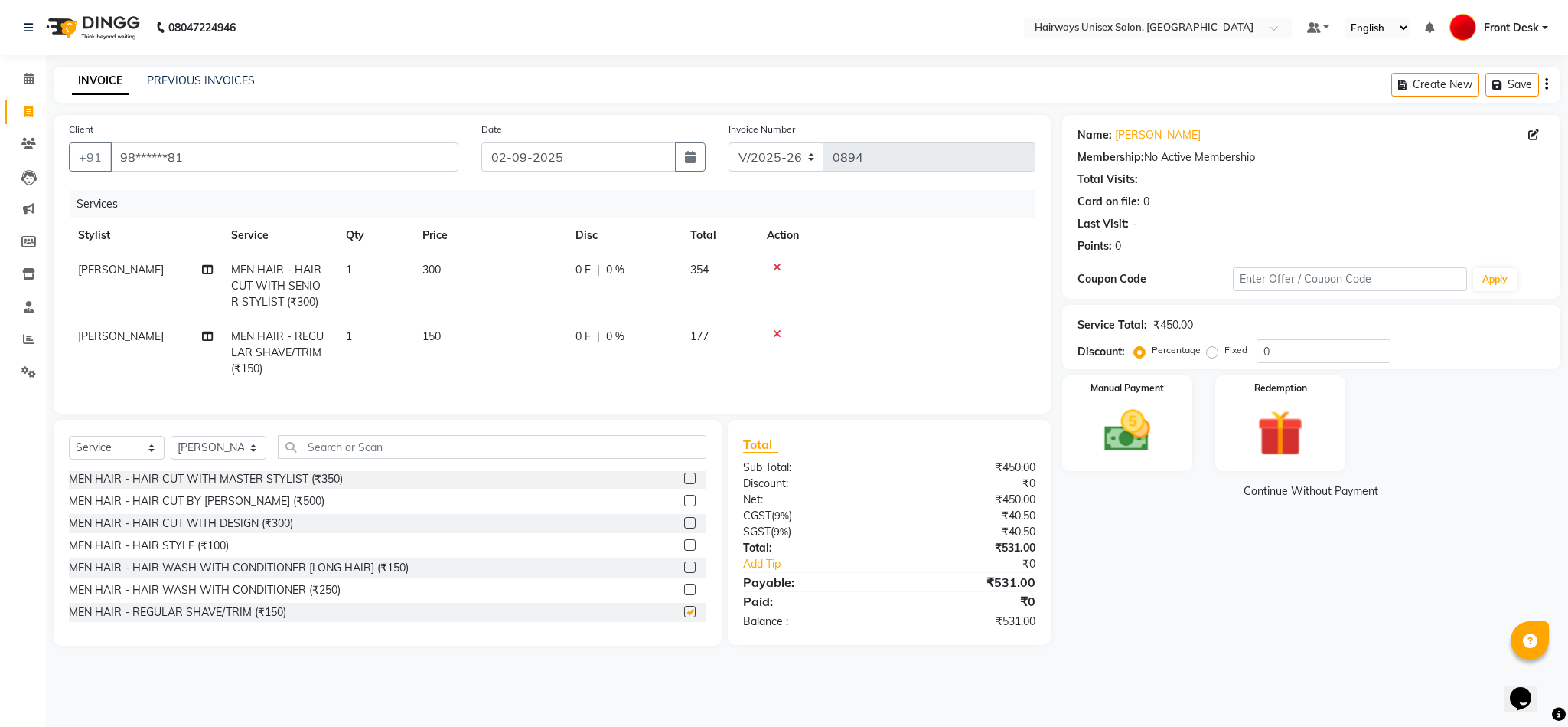
checkbox input "false"
click at [778, 150] on select "INV/25-26 V/2025-26" at bounding box center [777, 157] width 96 height 29
select select "6958"
click at [729, 143] on select "INV/25-26 V/2025-26" at bounding box center [777, 157] width 96 height 29
type input "0654"
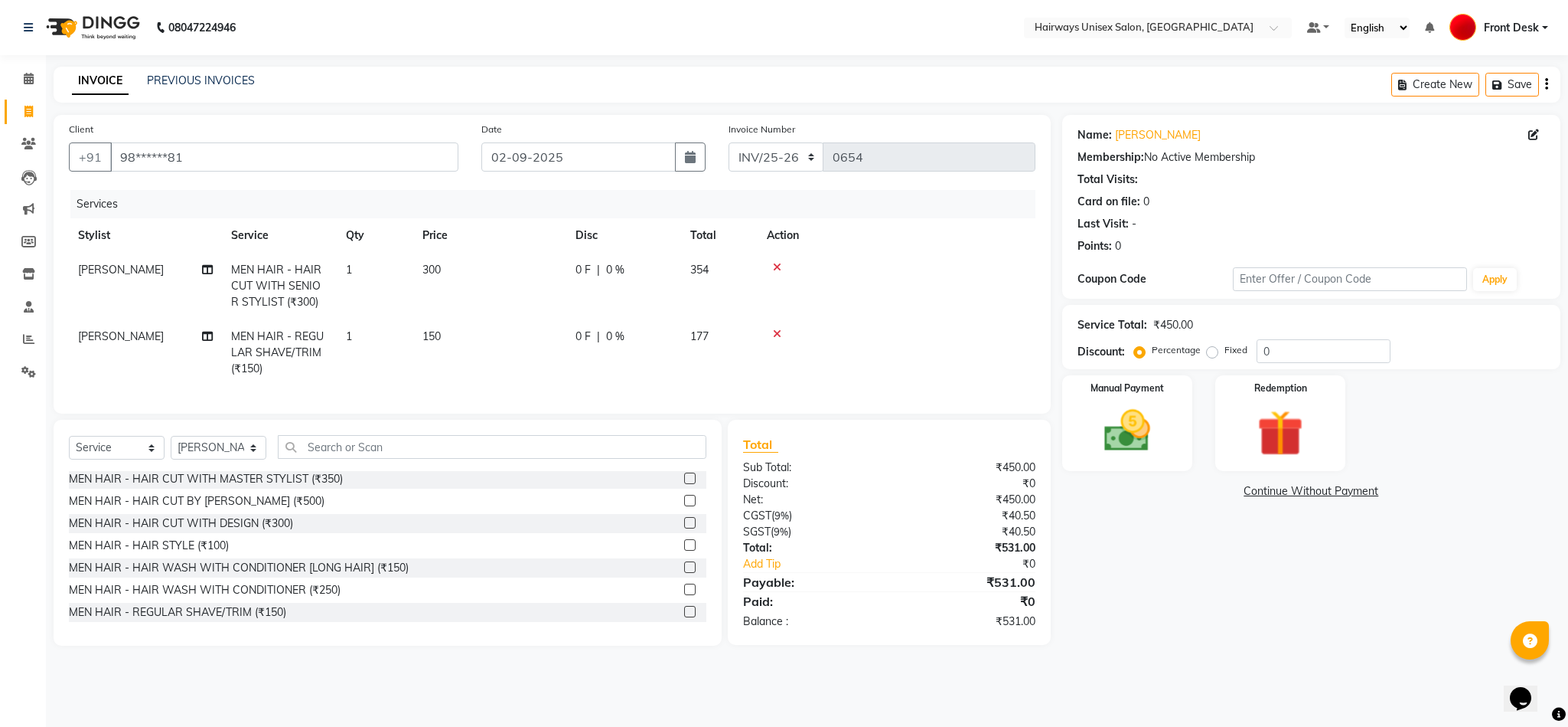
click at [1545, 92] on button "button" at bounding box center [1546, 84] width 3 height 36
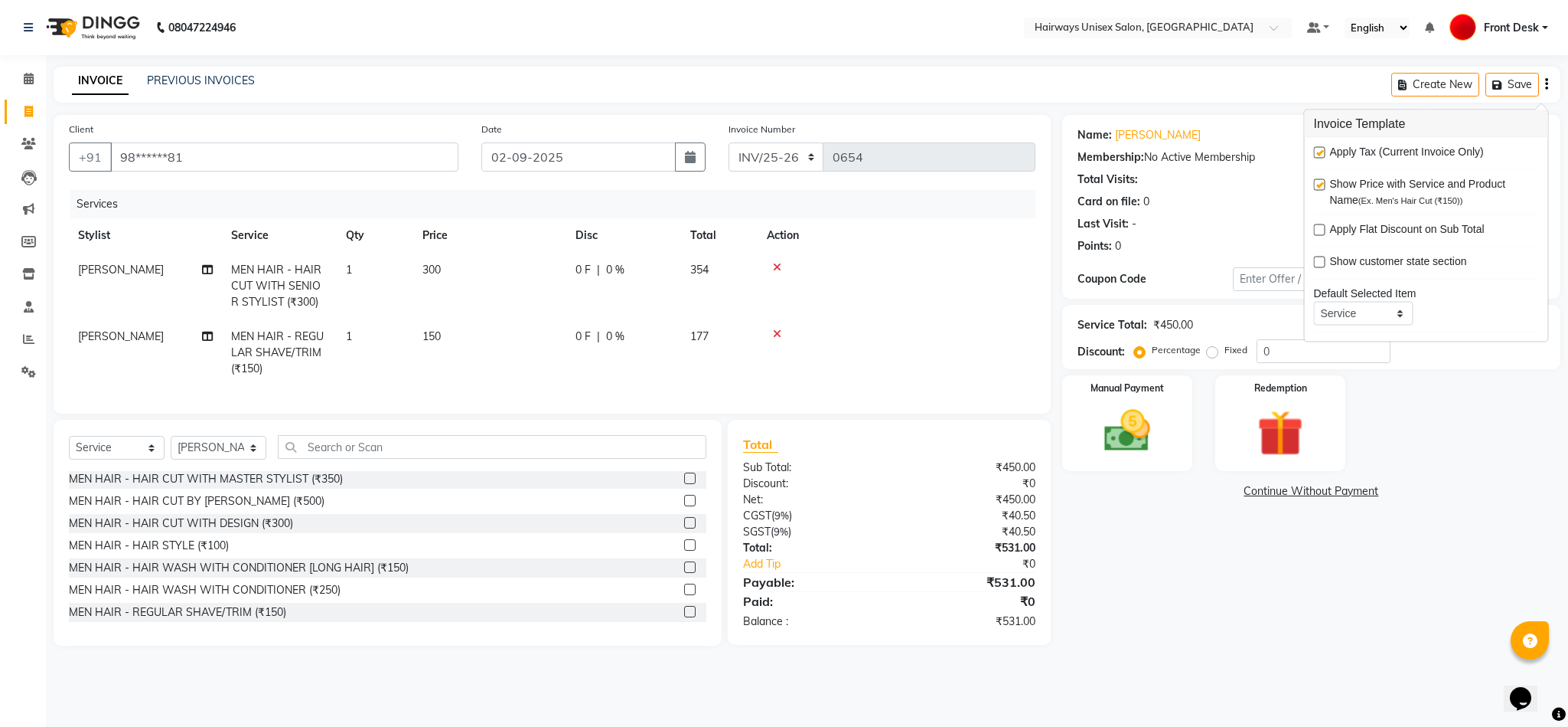
click at [1322, 154] on label at bounding box center [1320, 152] width 12 height 12
click at [1322, 154] on input "checkbox" at bounding box center [1319, 153] width 10 height 10
checkbox input "false"
click at [1110, 446] on img at bounding box center [1127, 431] width 78 height 55
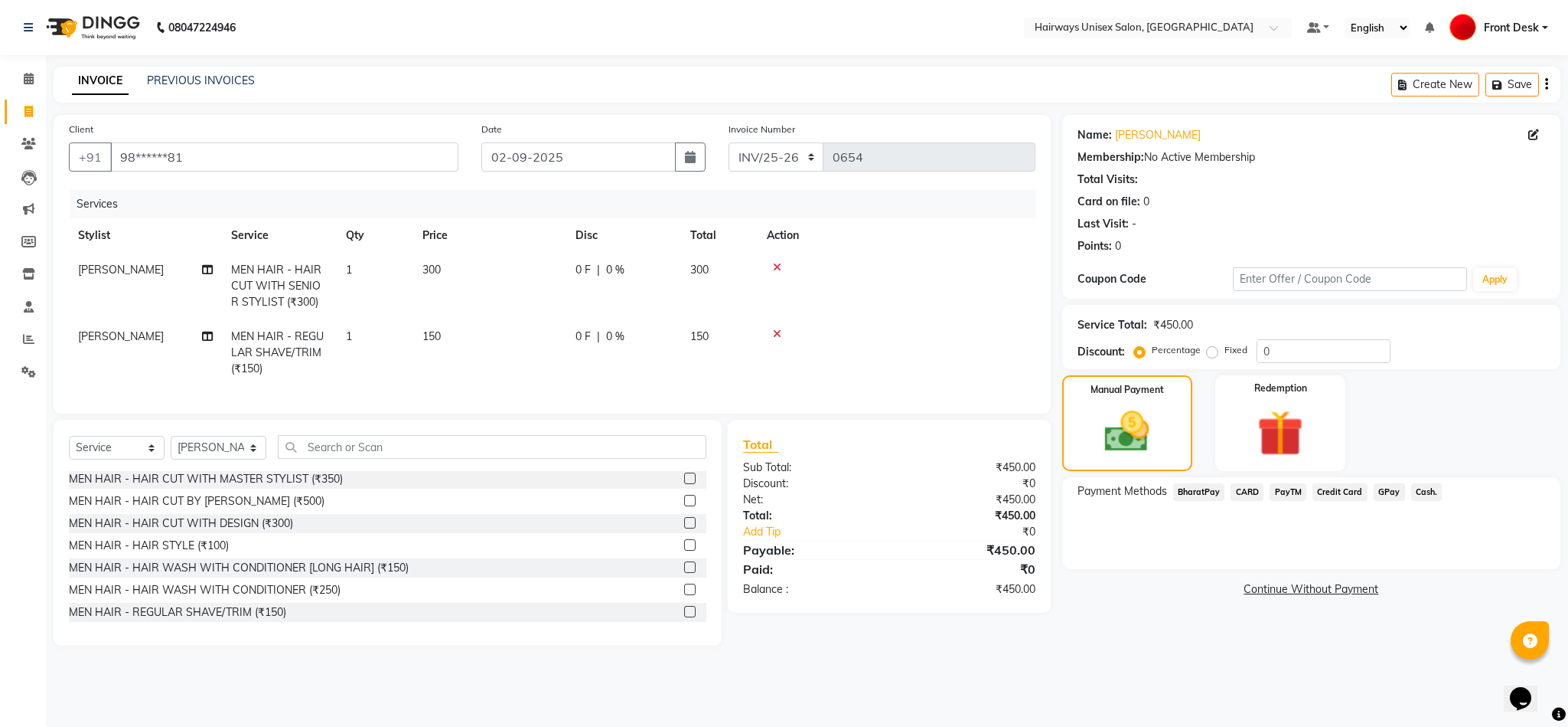
click at [1432, 496] on span "Cash." at bounding box center [1427, 492] width 32 height 18
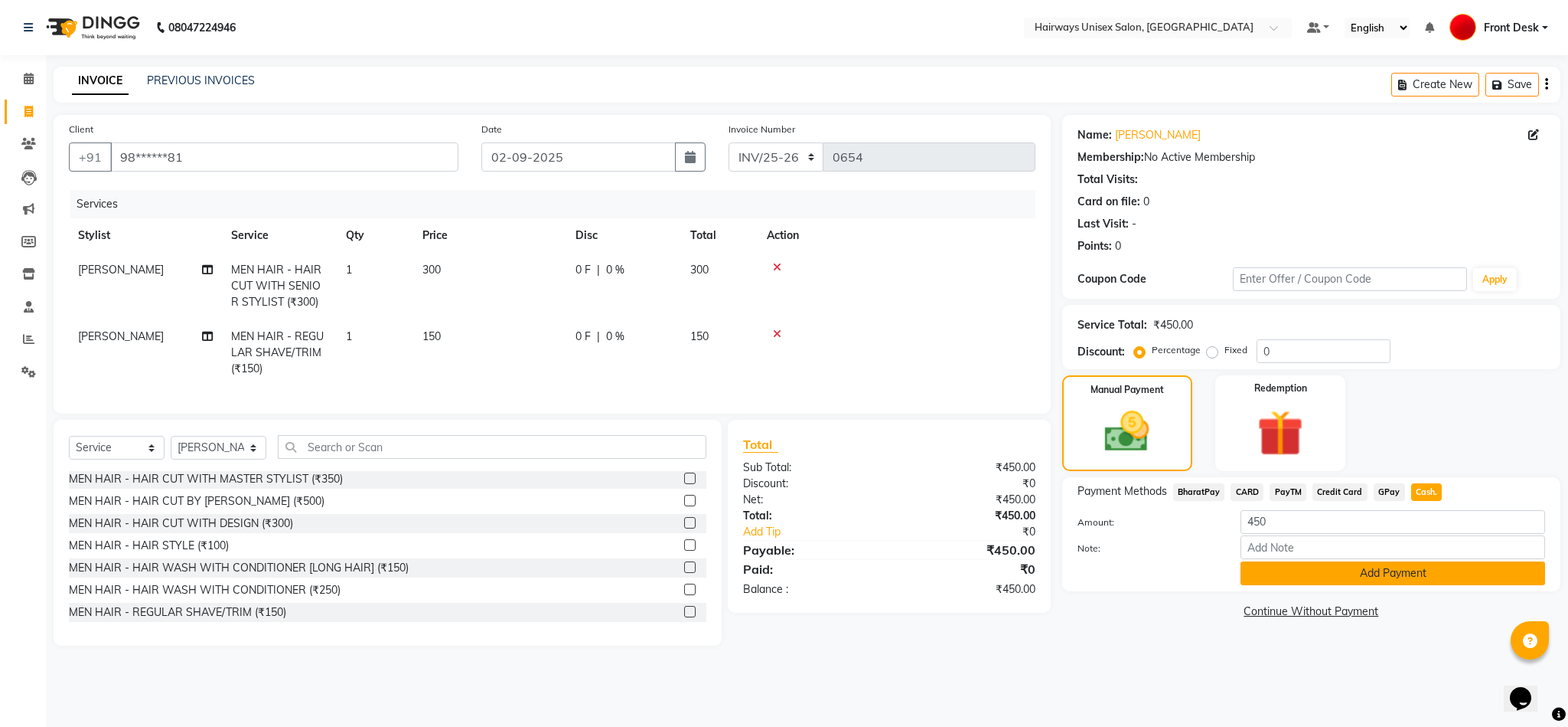
click at [1397, 572] on button "Add Payment" at bounding box center [1392, 573] width 305 height 24
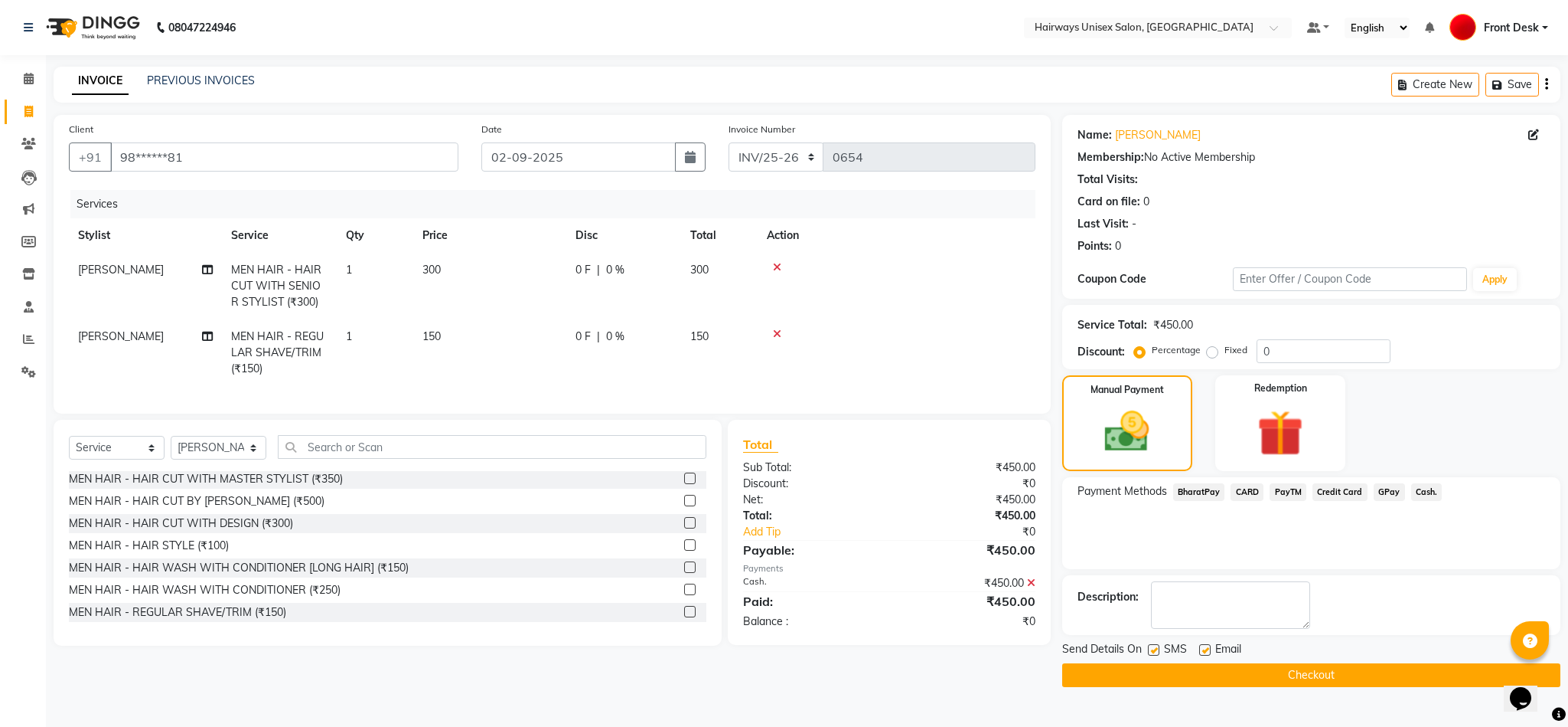
click at [1152, 648] on label at bounding box center [1153, 649] width 12 height 12
click at [1152, 648] on input "checkbox" at bounding box center [1152, 650] width 10 height 10
checkbox input "false"
click at [1151, 671] on button "Checkout" at bounding box center [1311, 675] width 498 height 24
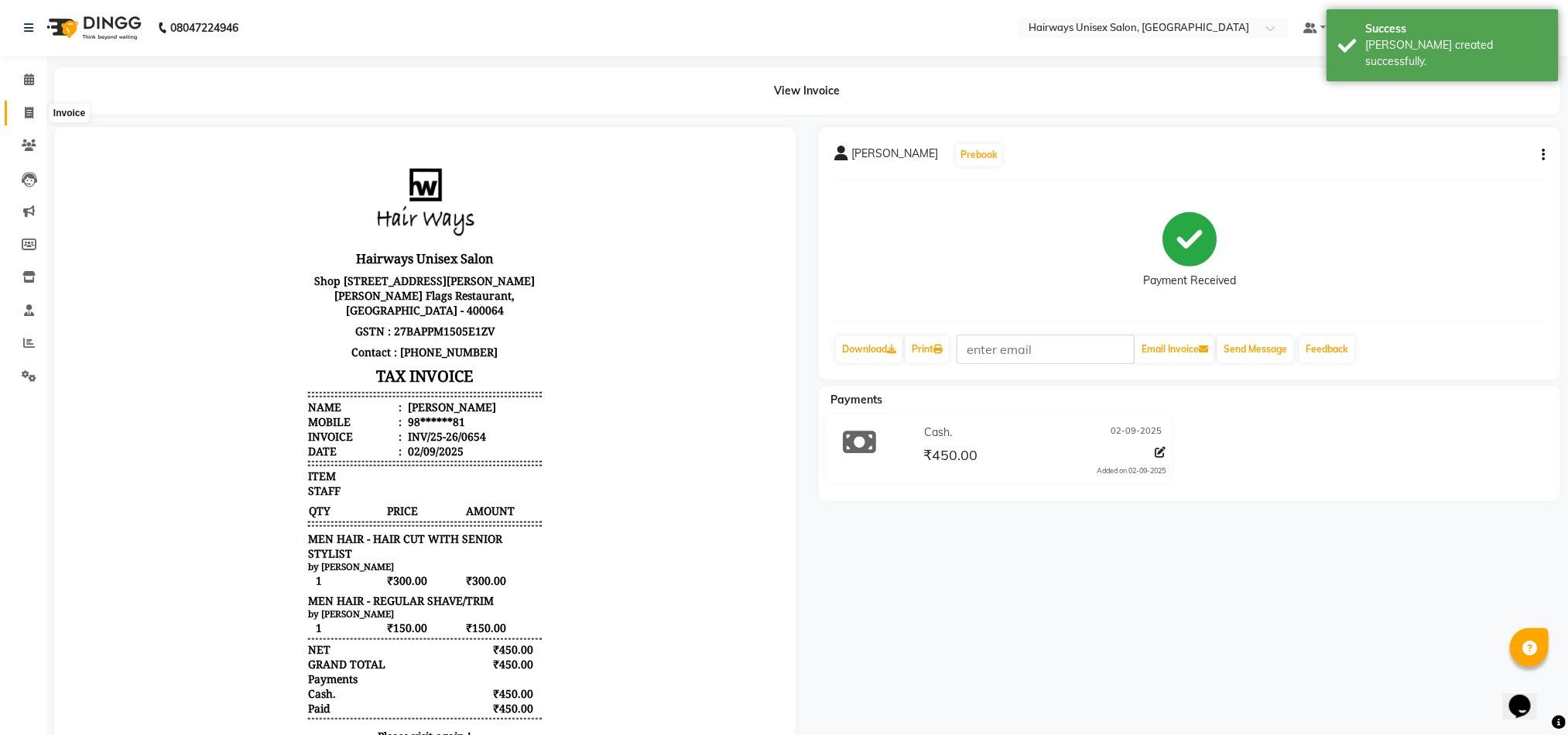
click at [37, 109] on span at bounding box center [29, 113] width 27 height 18
select select "service"
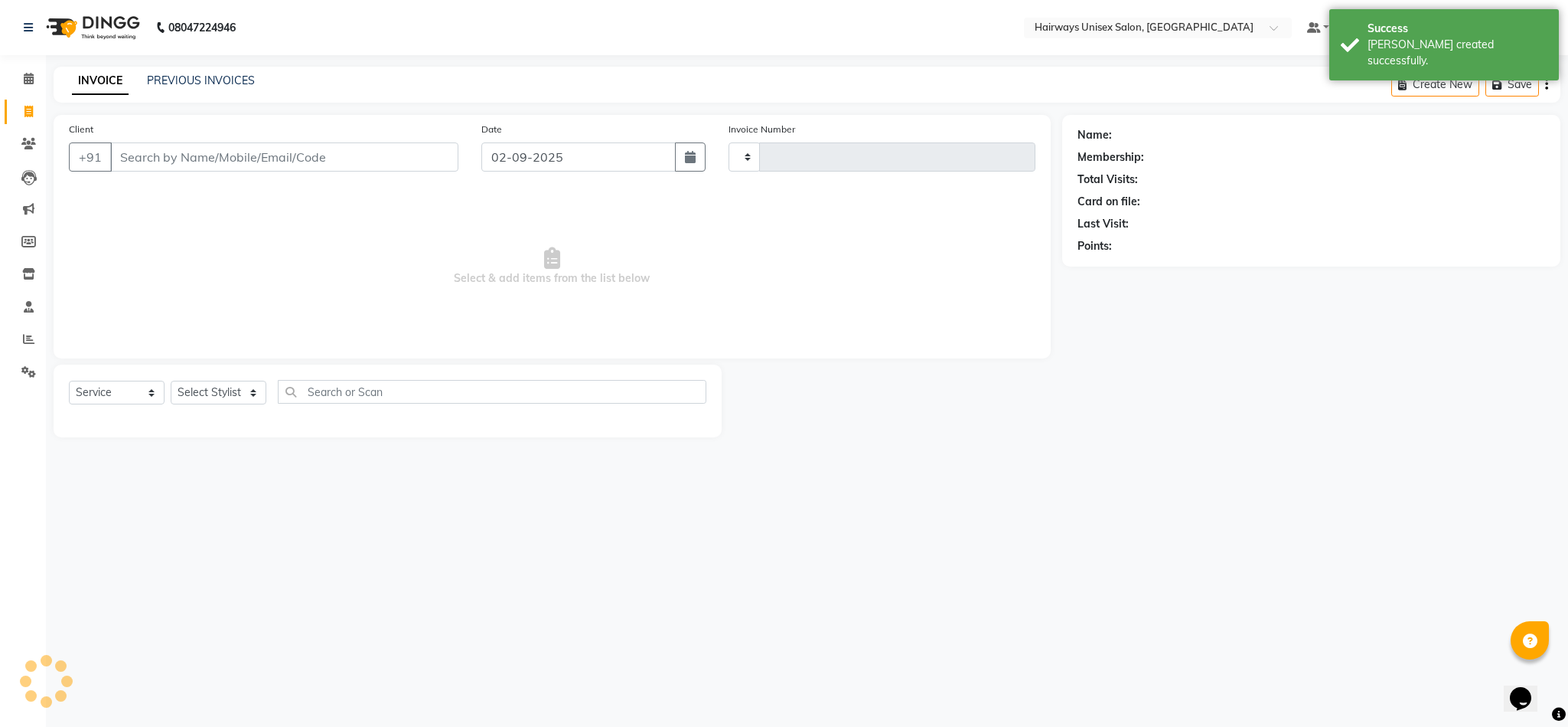
type input "0894"
select select "786"
click at [302, 164] on input "Client" at bounding box center [284, 157] width 348 height 29
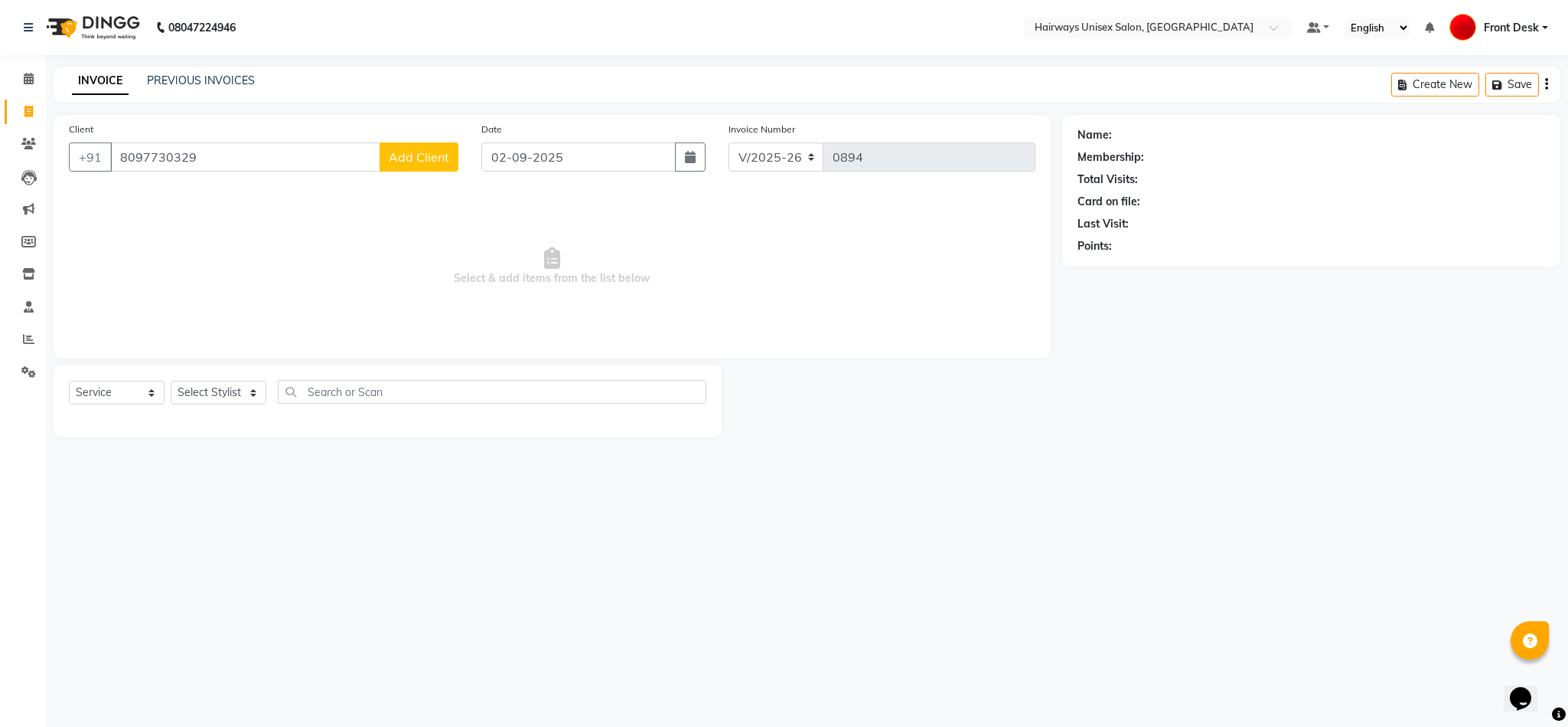
type input "8097730329"
click at [440, 157] on span "Add Client" at bounding box center [419, 157] width 60 height 15
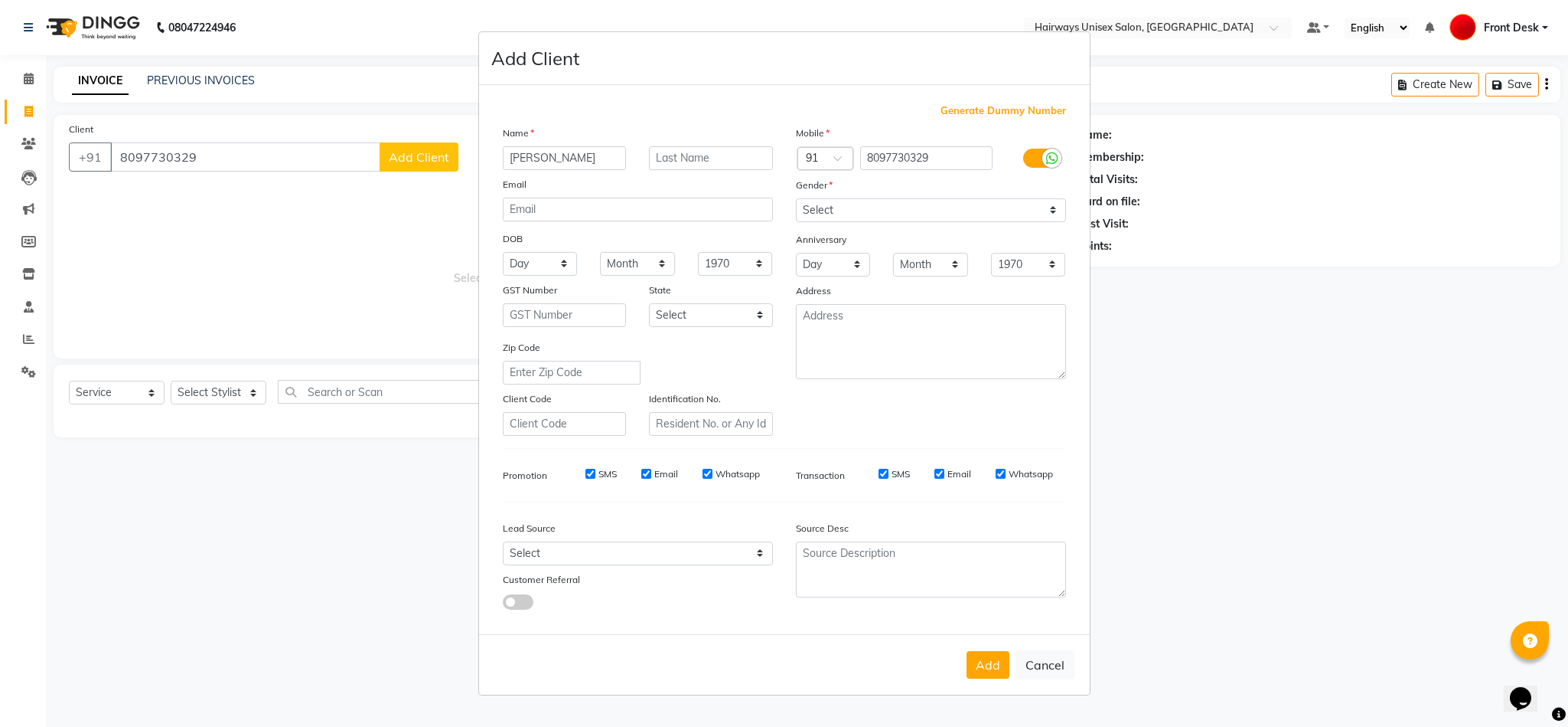
type input "KARAN"
click at [932, 207] on select "Select Male Female Other Prefer Not To Say" at bounding box center [931, 210] width 270 height 24
select select "male"
click at [796, 199] on select "Select Male Female Other Prefer Not To Say" at bounding box center [931, 210] width 270 height 24
click at [992, 664] on button "Add" at bounding box center [988, 664] width 43 height 28
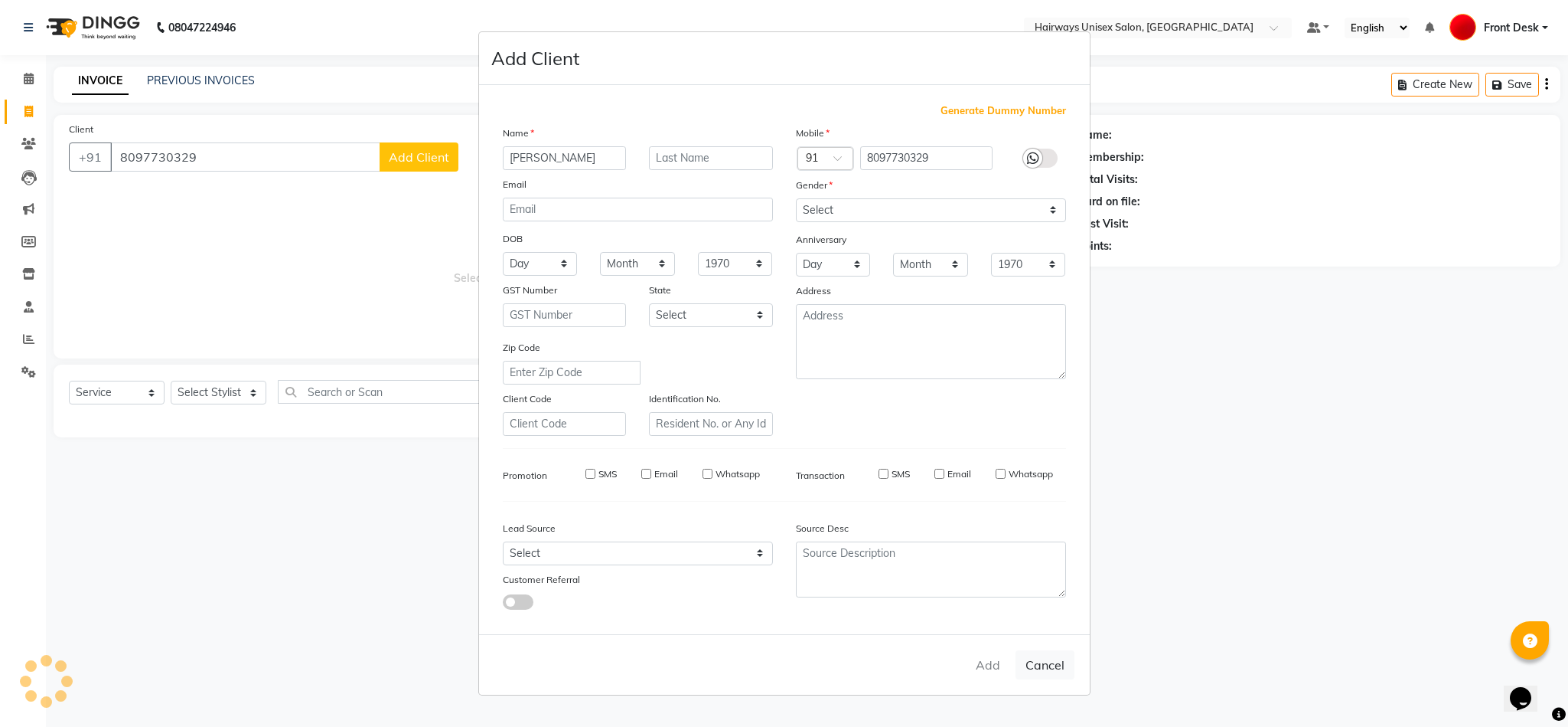
type input "80******29"
select select
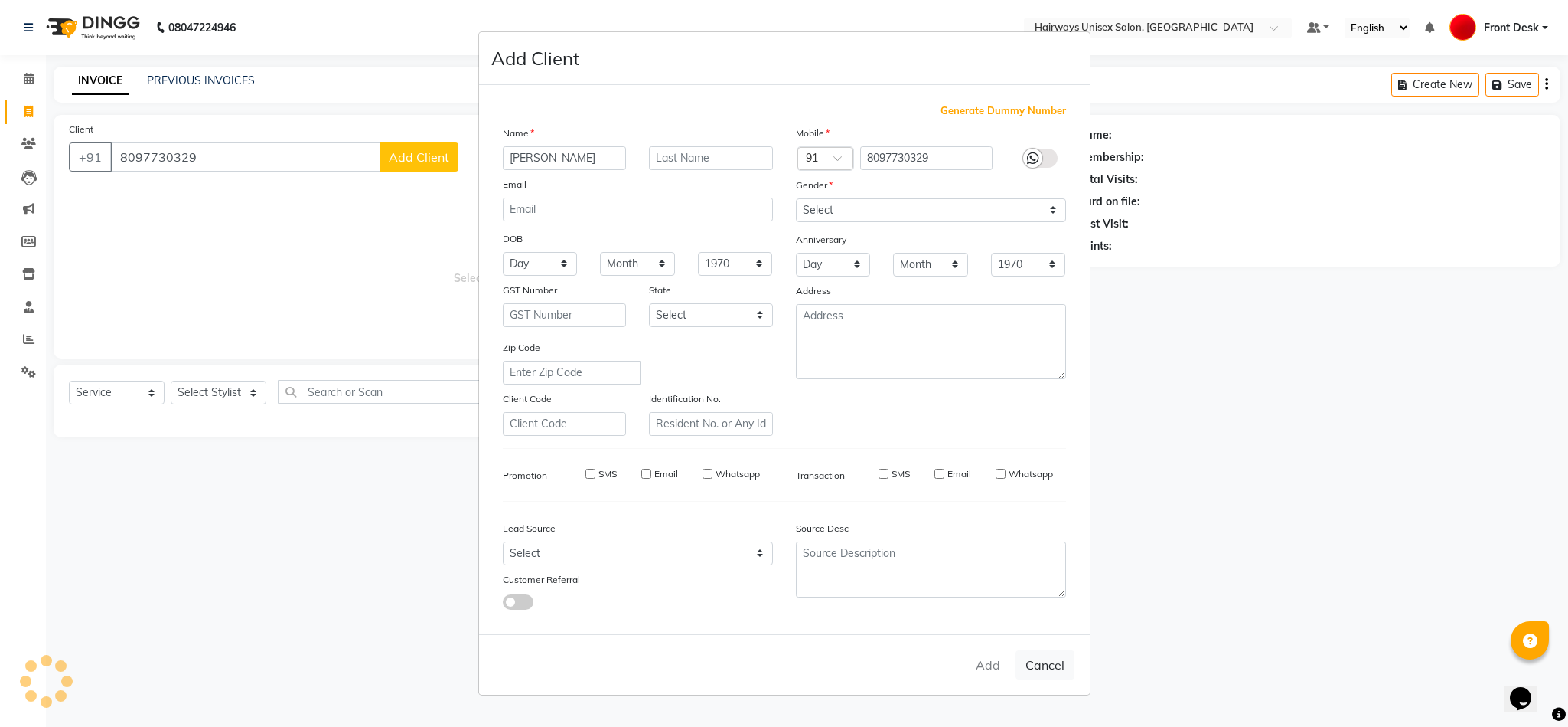
select select
checkbox input "false"
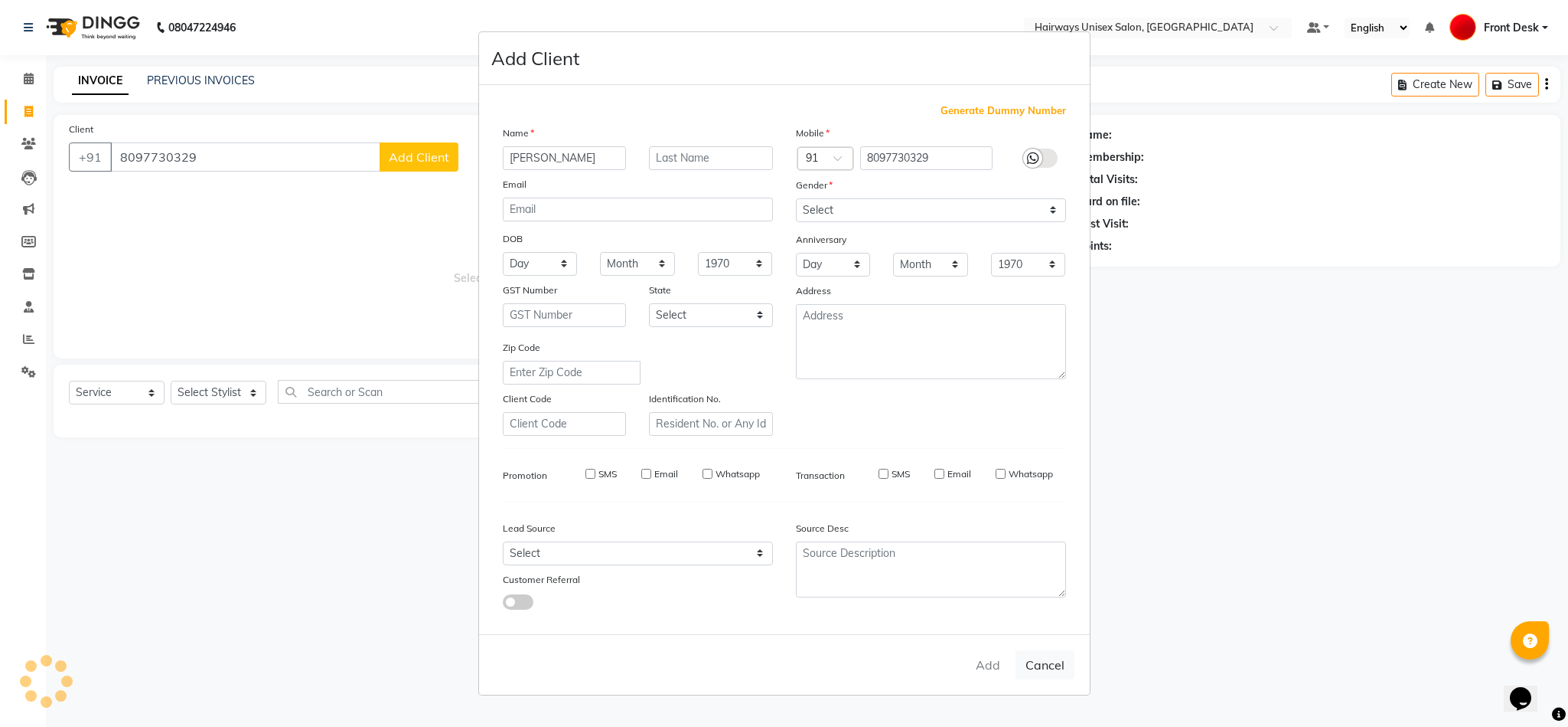
checkbox input "false"
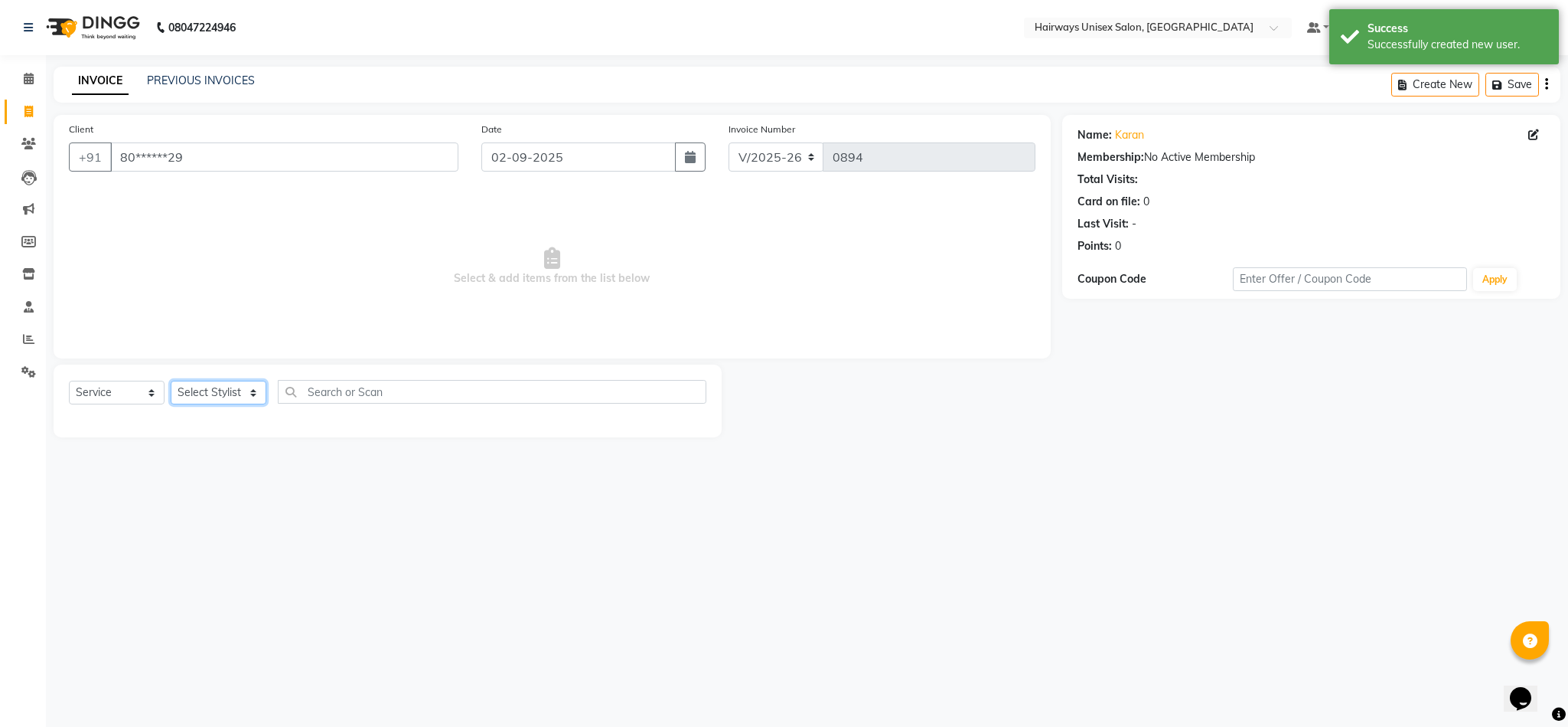
click at [207, 389] on select "Select Stylist [PERSON_NAME] [PERSON_NAME] [PERSON_NAME] DANISH EMRAN Front Des…" at bounding box center [218, 392] width 96 height 24
select select "68025"
click at [170, 381] on select "Select Stylist [PERSON_NAME] [PERSON_NAME] [PERSON_NAME] DANISH EMRAN Front Des…" at bounding box center [218, 392] width 96 height 24
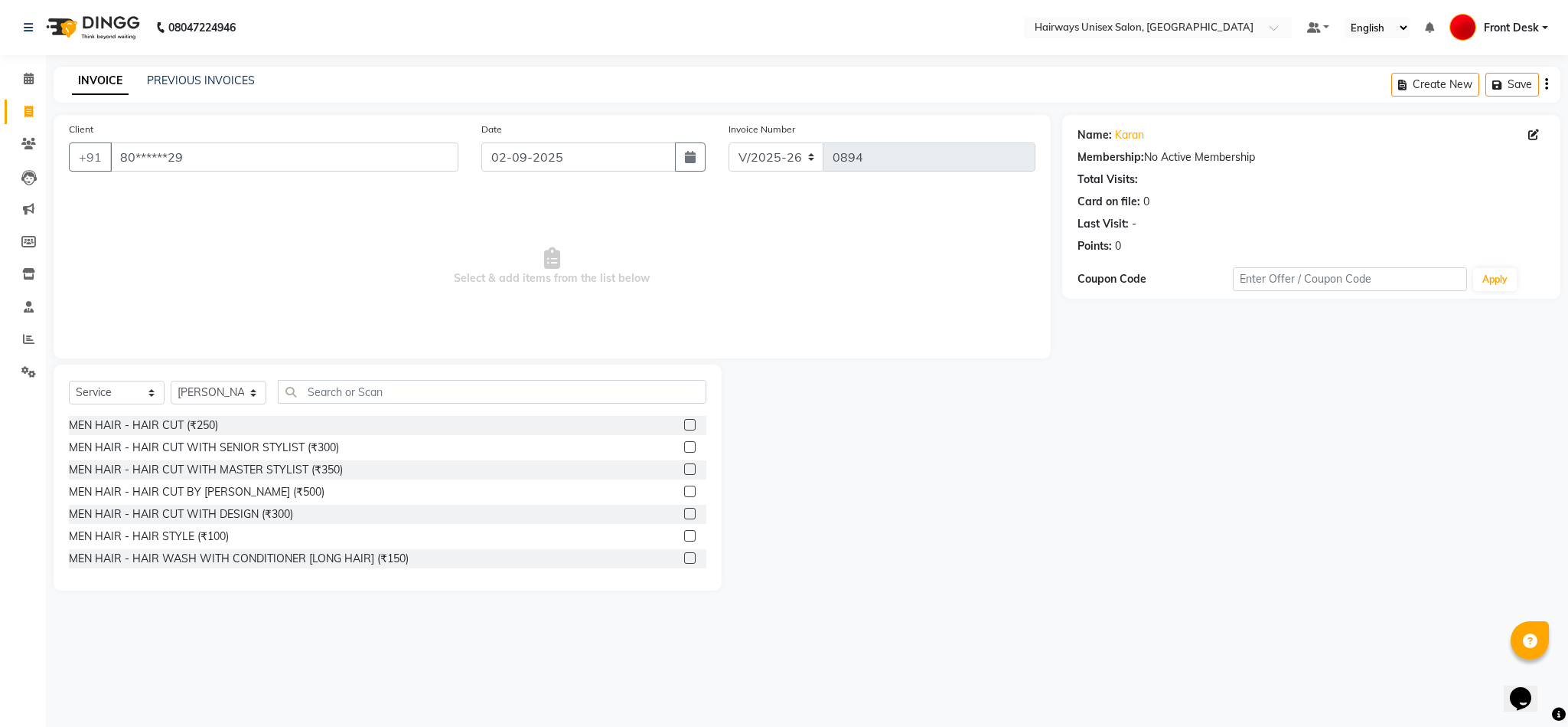
click at [684, 424] on label at bounding box center [690, 424] width 12 height 12
click at [684, 424] on input "checkbox" at bounding box center [689, 425] width 10 height 10
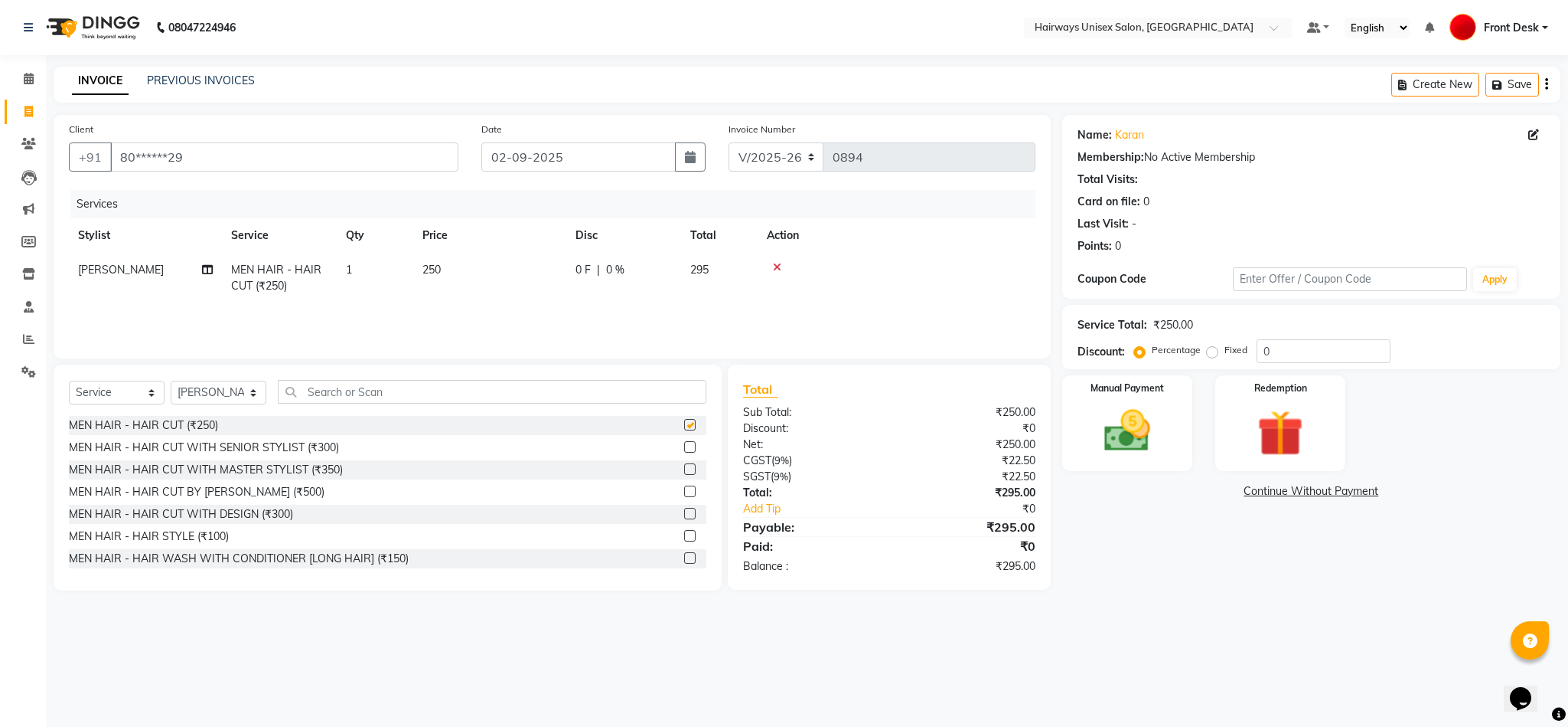
checkbox input "false"
click at [684, 554] on label at bounding box center [690, 556] width 12 height 12
click at [684, 554] on input "checkbox" at bounding box center [689, 556] width 10 height 10
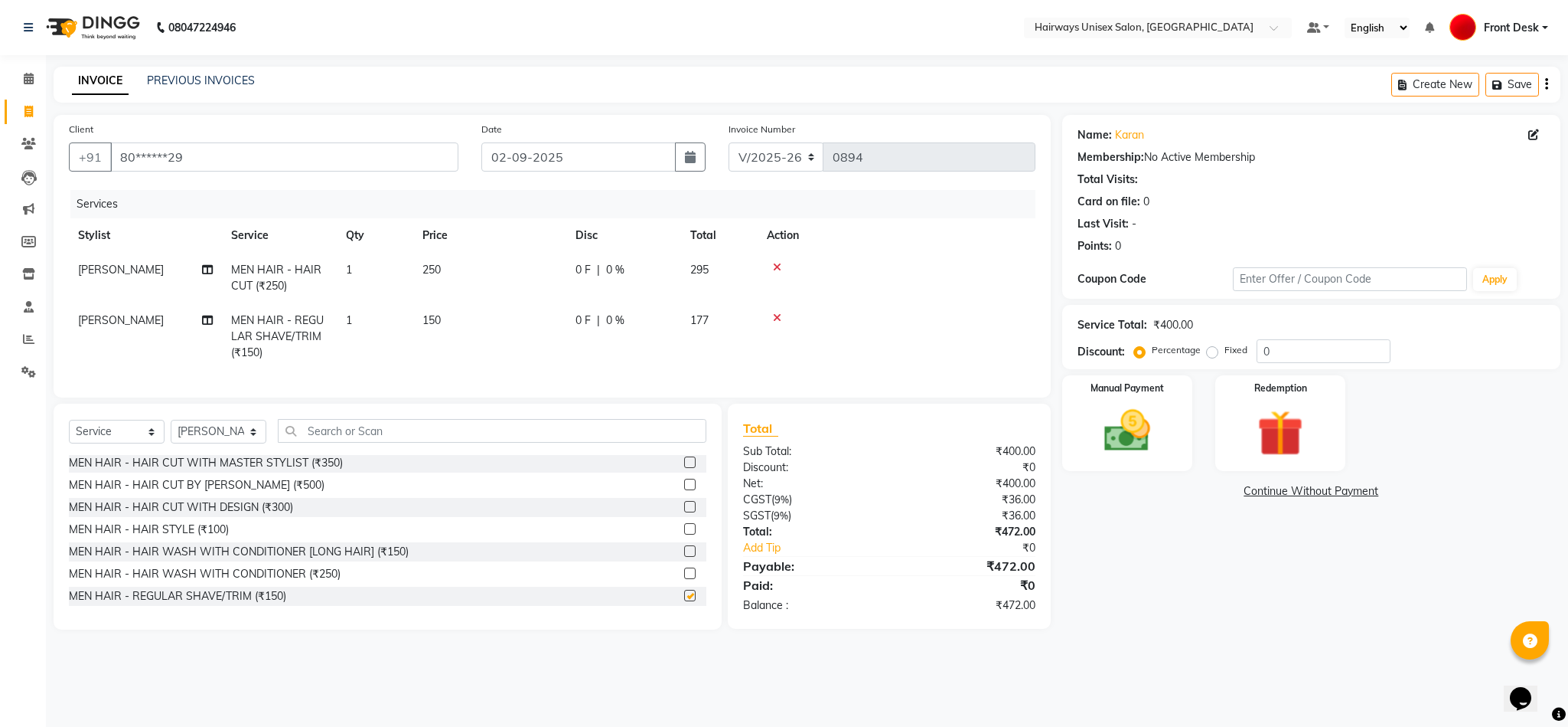
checkbox input "false"
click at [656, 442] on input "text" at bounding box center [492, 431] width 429 height 24
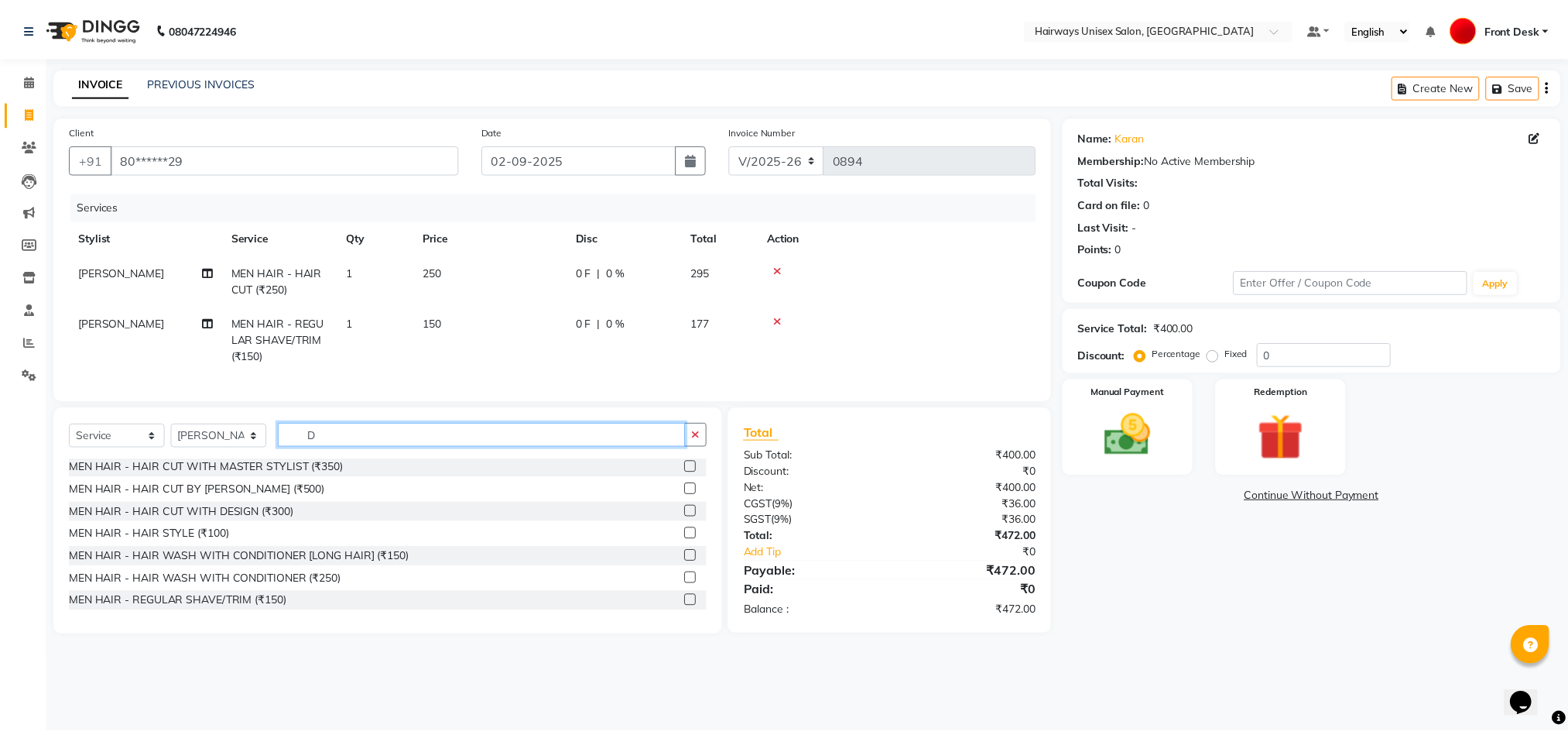
scroll to position [0, 0]
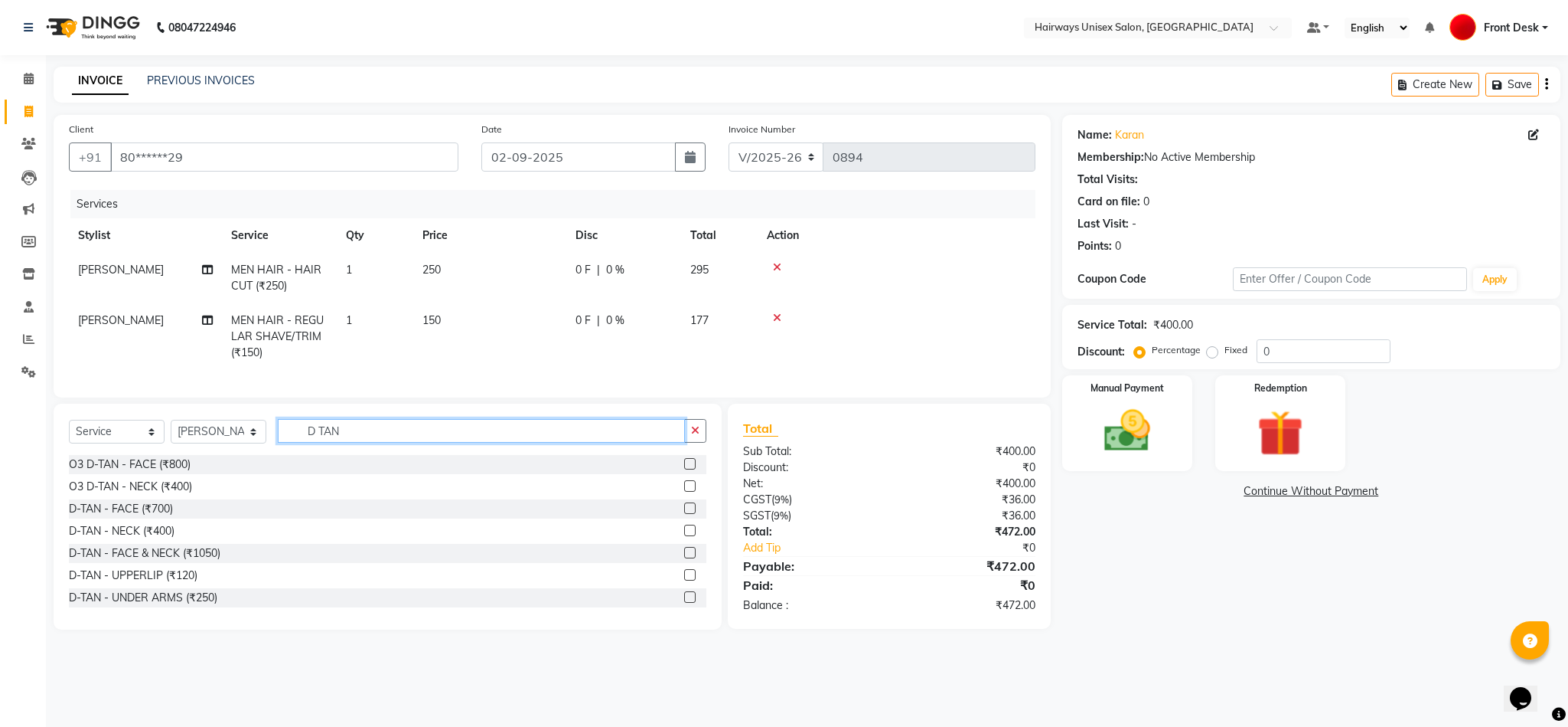
type input "D TAN"
click at [684, 469] on label at bounding box center [690, 463] width 12 height 12
click at [684, 469] on input "checkbox" at bounding box center [689, 464] width 10 height 10
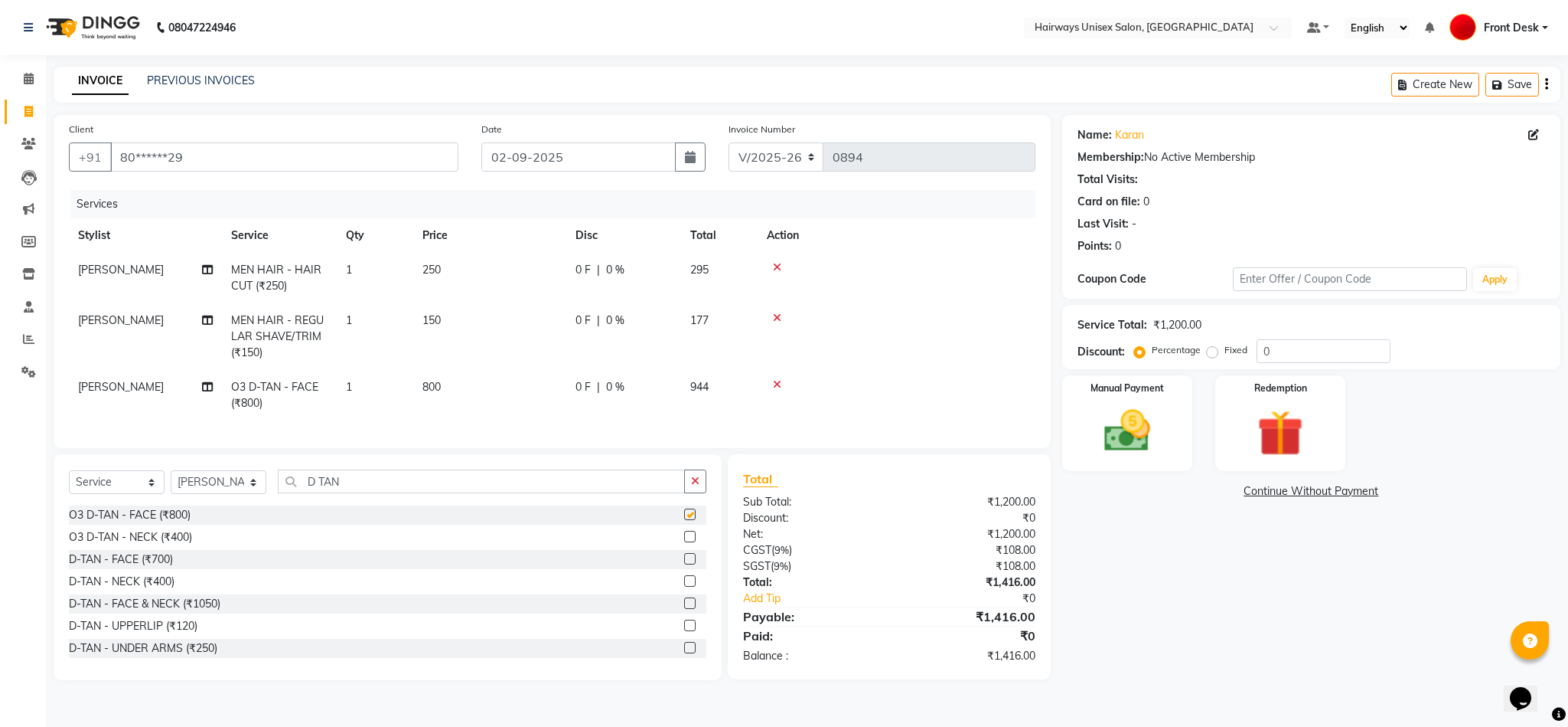
checkbox input "false"
click at [319, 158] on input "80******29" at bounding box center [284, 157] width 348 height 29
type input "8"
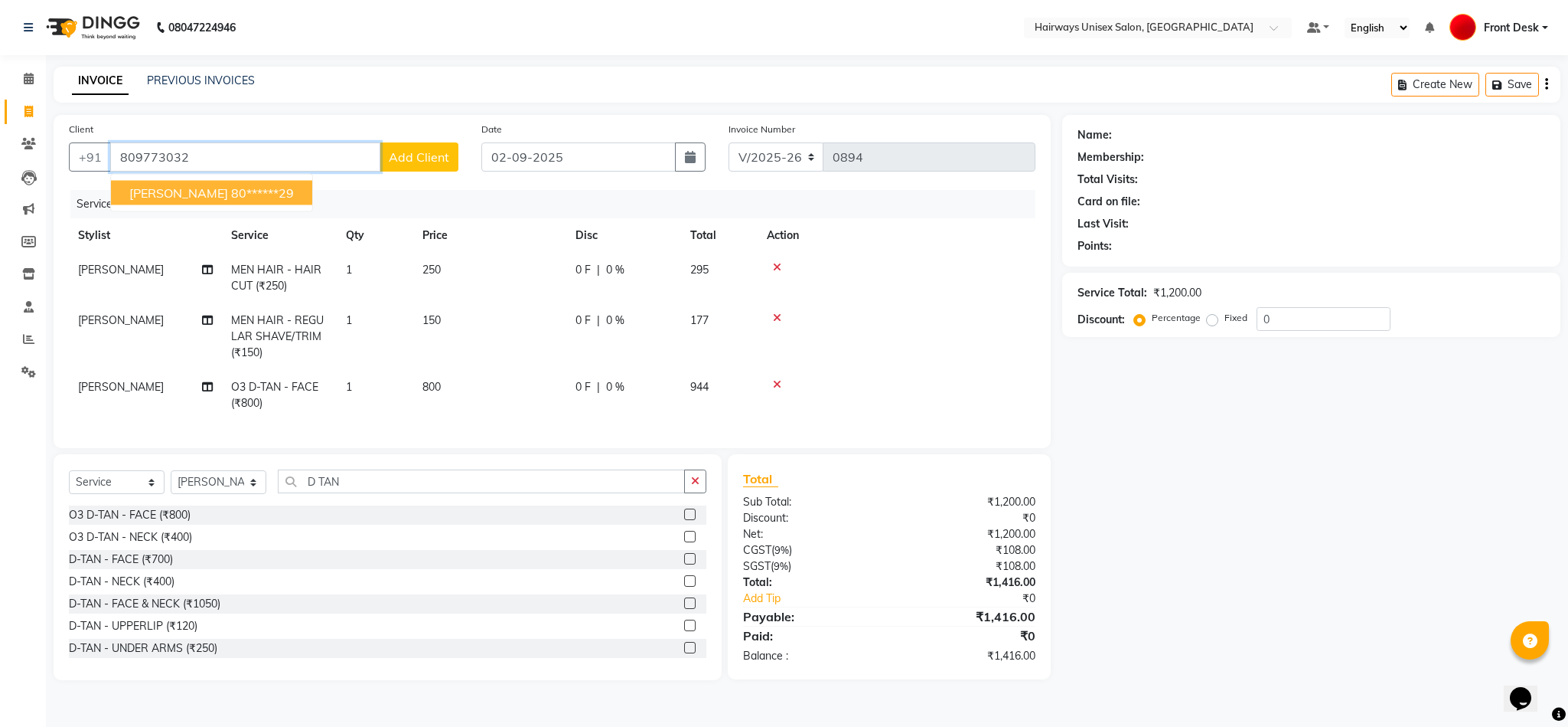
click at [163, 187] on span "KARAN" at bounding box center [179, 193] width 99 height 15
type input "80******29"
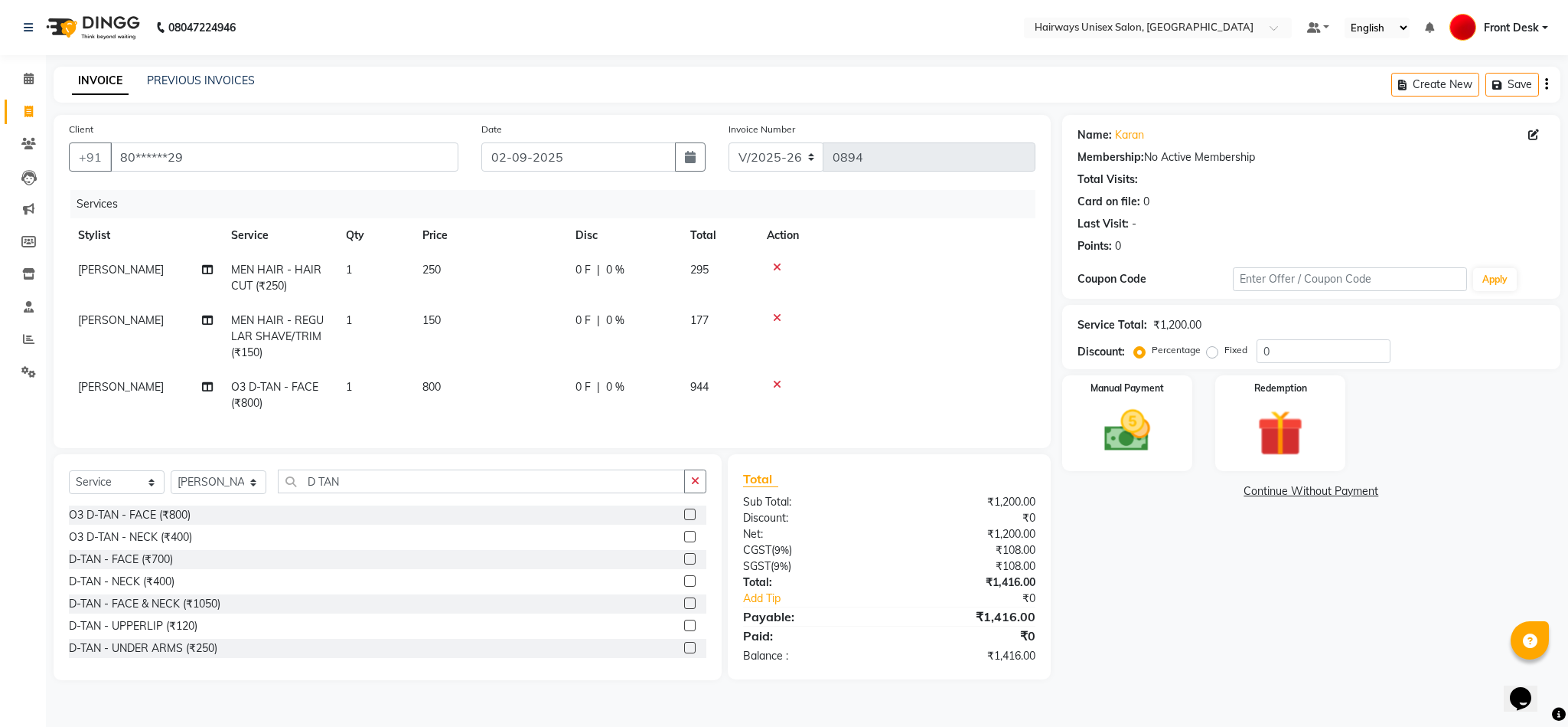
click at [774, 265] on icon at bounding box center [777, 267] width 8 height 11
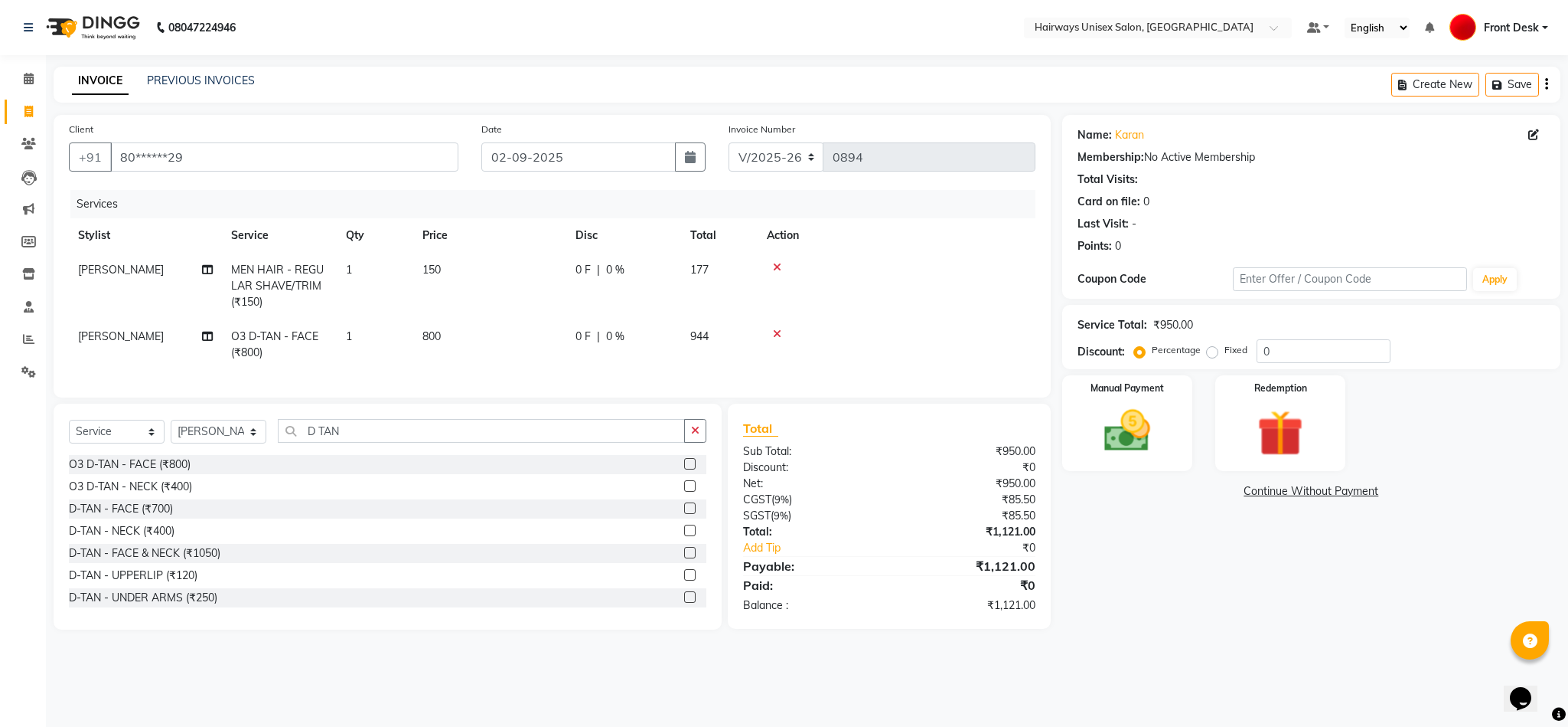
click at [774, 265] on icon at bounding box center [777, 267] width 8 height 11
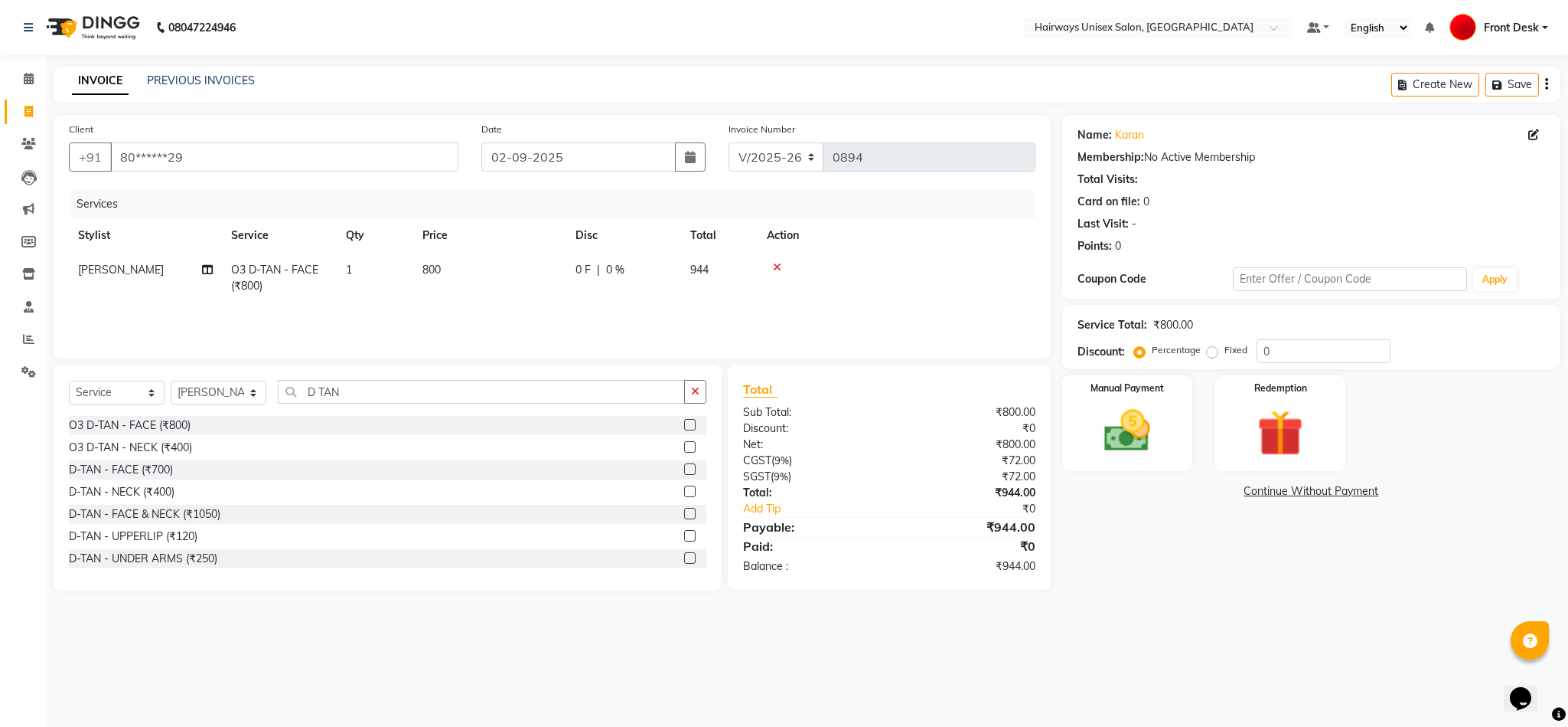
click at [779, 264] on icon at bounding box center [777, 267] width 8 height 11
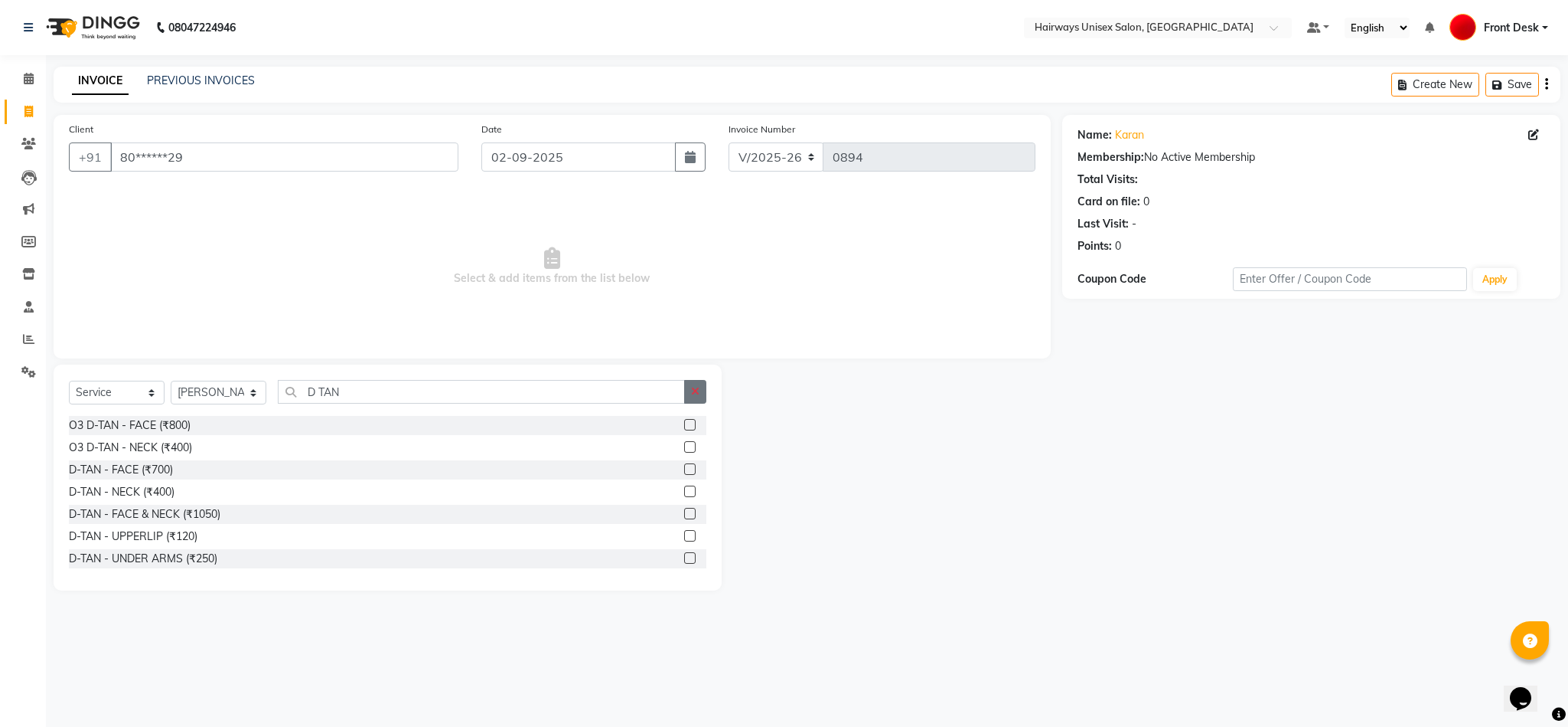
click at [696, 391] on icon "button" at bounding box center [695, 391] width 8 height 11
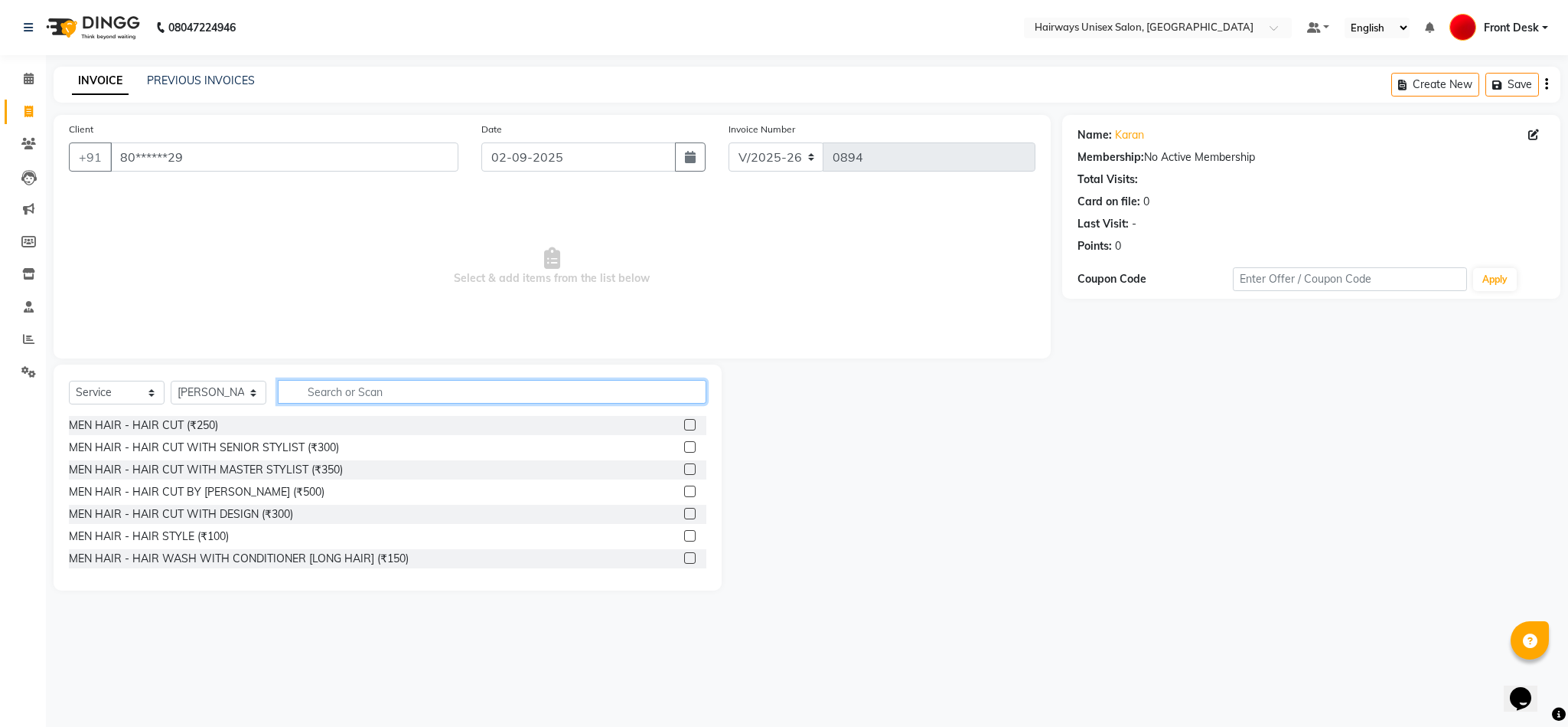
click at [471, 394] on input "text" at bounding box center [492, 391] width 429 height 24
click at [459, 391] on input "text" at bounding box center [492, 391] width 429 height 24
type input "999"
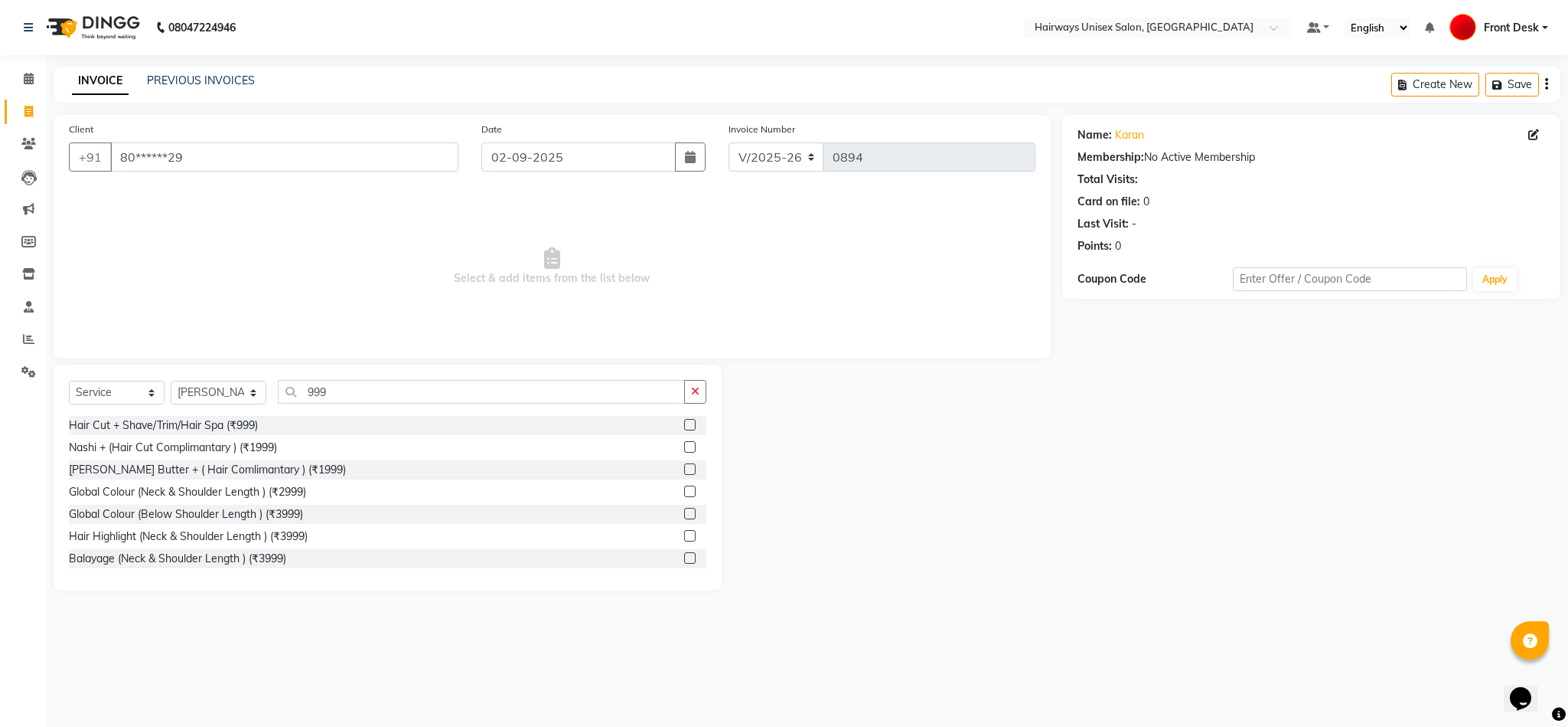
click at [684, 428] on label at bounding box center [690, 424] width 12 height 12
click at [684, 428] on input "checkbox" at bounding box center [689, 425] width 10 height 10
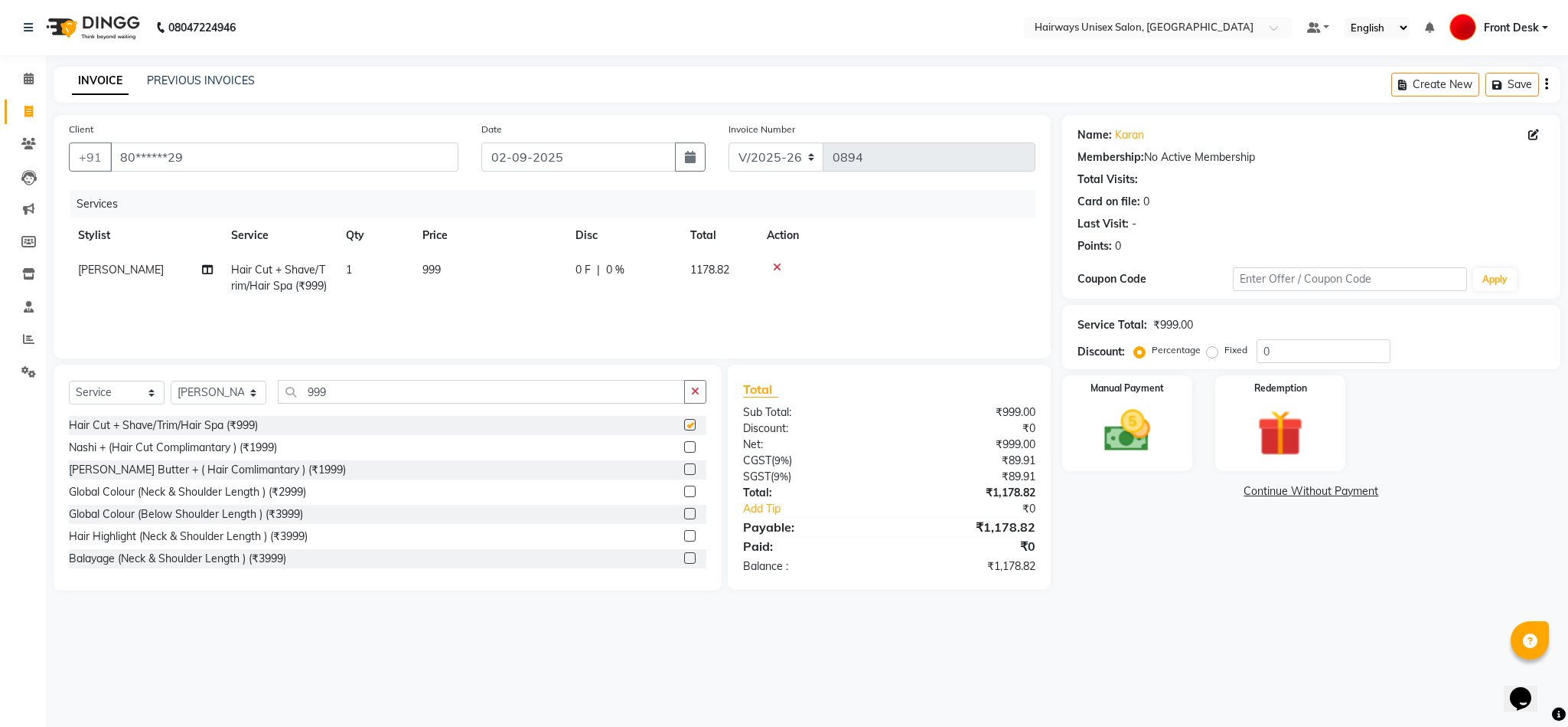
checkbox input "false"
click at [1139, 441] on img at bounding box center [1127, 431] width 78 height 55
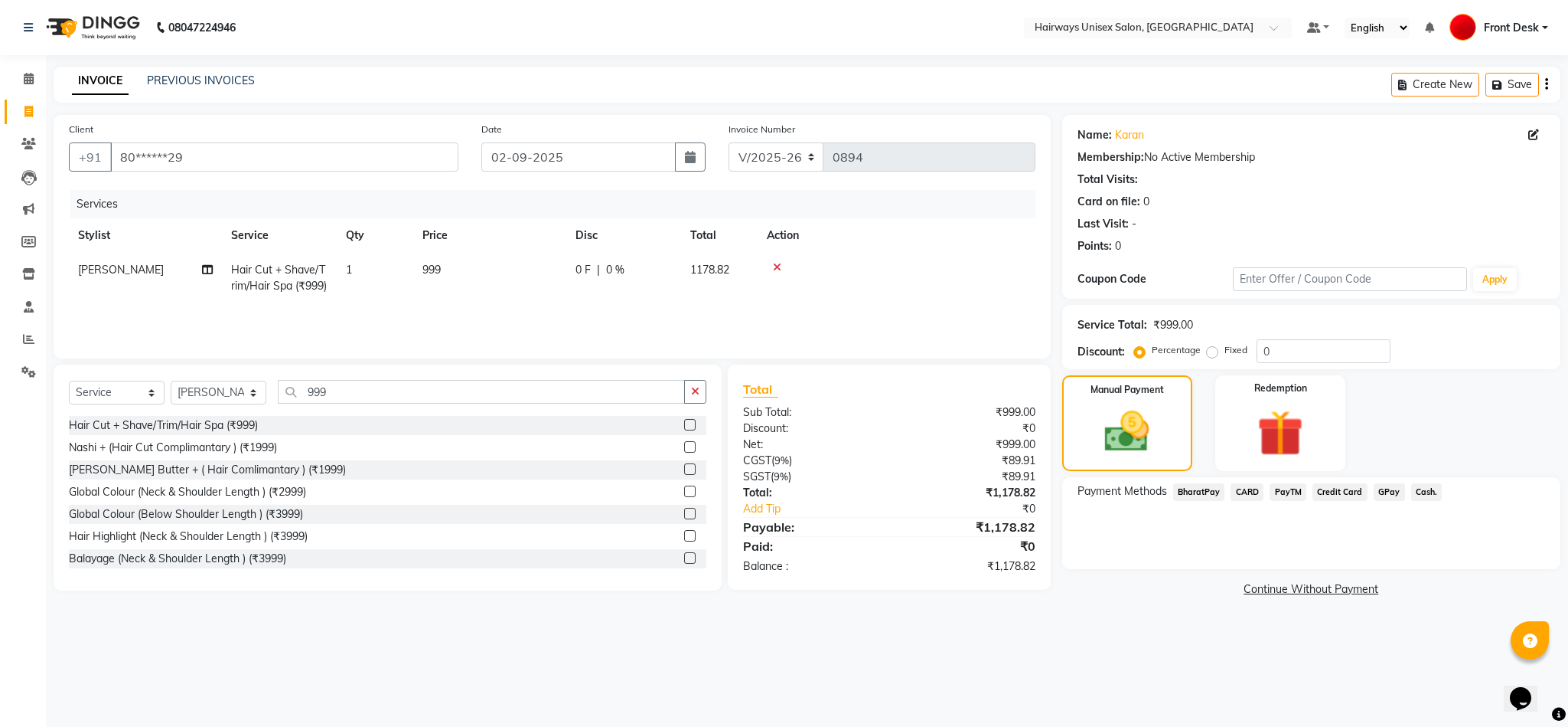
click at [1249, 497] on span "CARD" at bounding box center [1246, 492] width 33 height 18
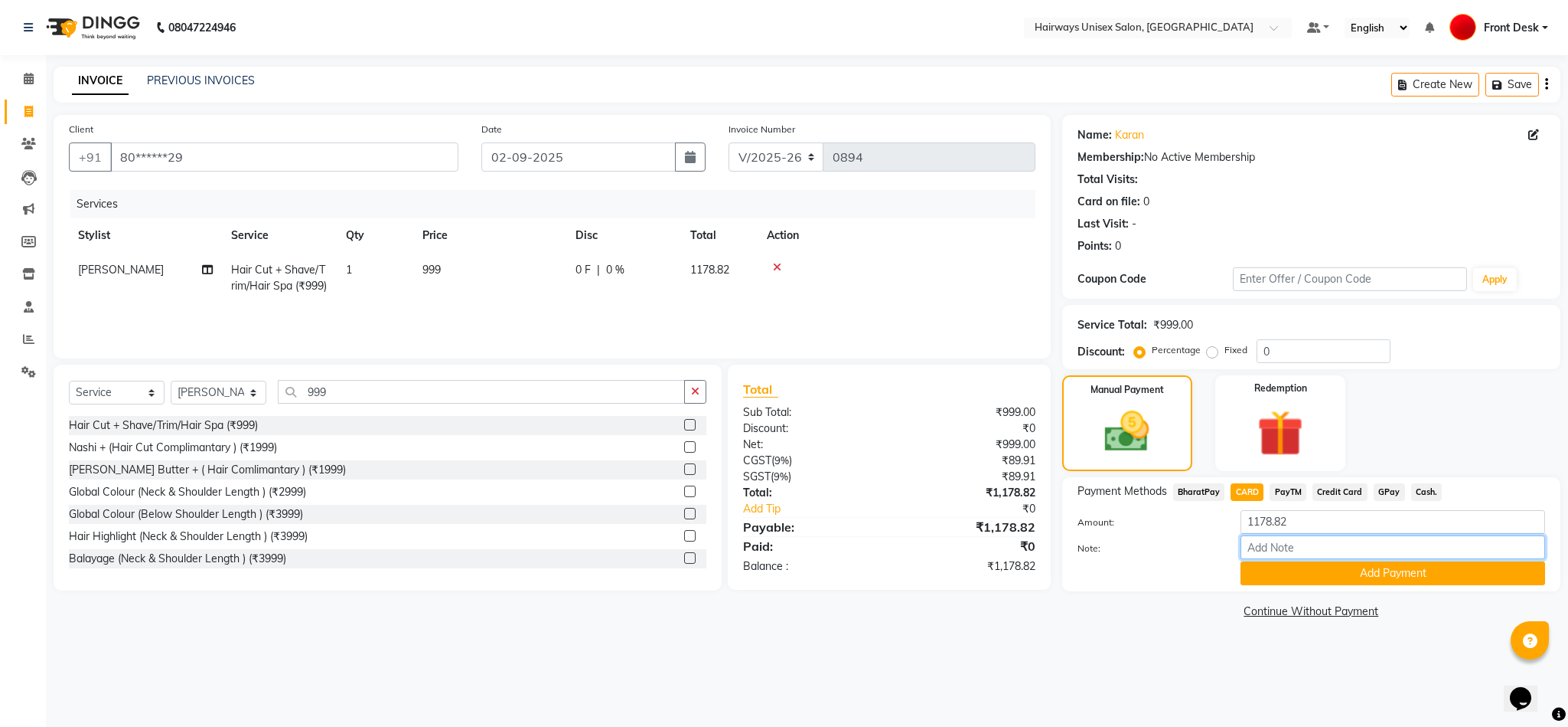
click at [1276, 558] on input "Note:" at bounding box center [1392, 547] width 305 height 24
click at [1276, 574] on button "Add Payment" at bounding box center [1392, 573] width 305 height 24
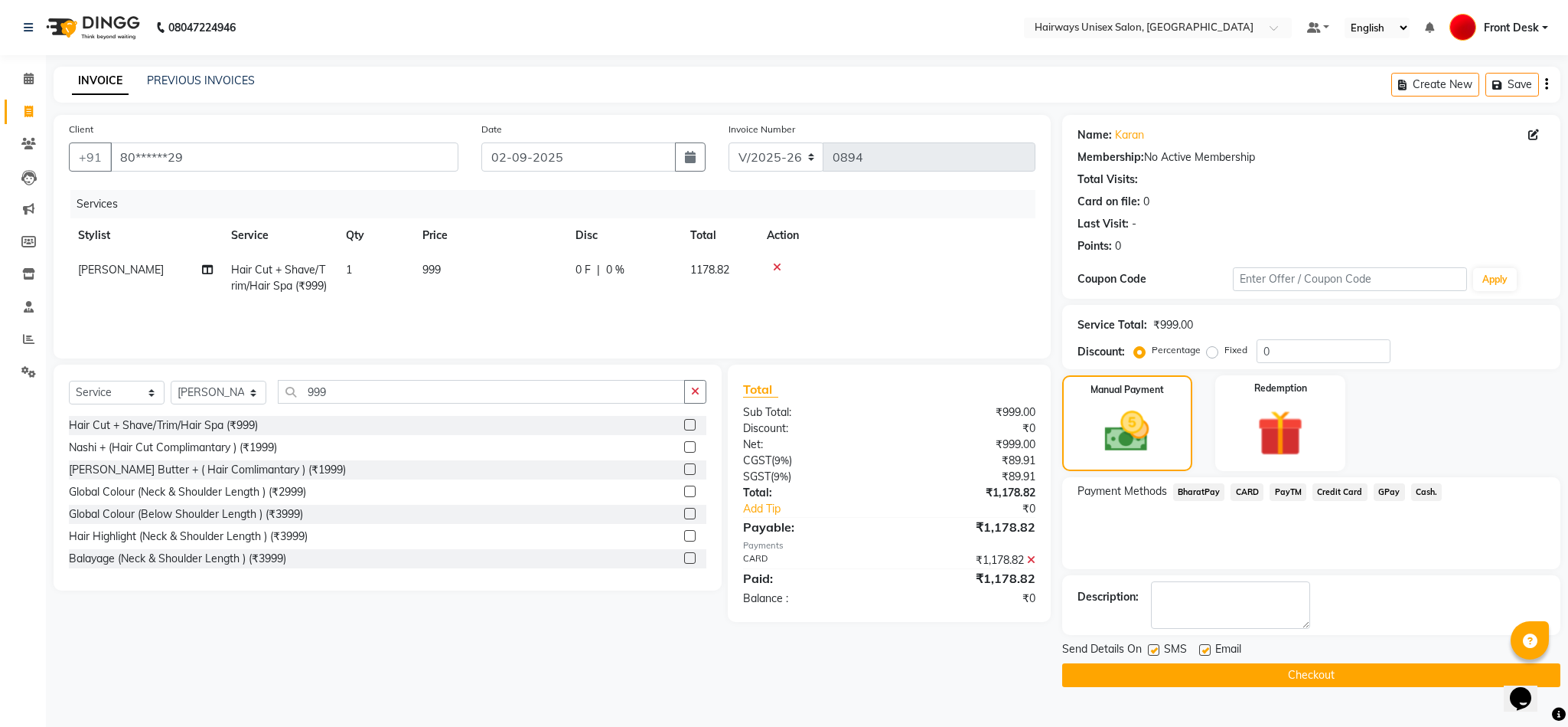
click at [1153, 644] on label at bounding box center [1153, 649] width 12 height 12
click at [1153, 645] on input "checkbox" at bounding box center [1152, 650] width 10 height 10
checkbox input "false"
click at [1136, 687] on button "Checkout" at bounding box center [1311, 675] width 498 height 24
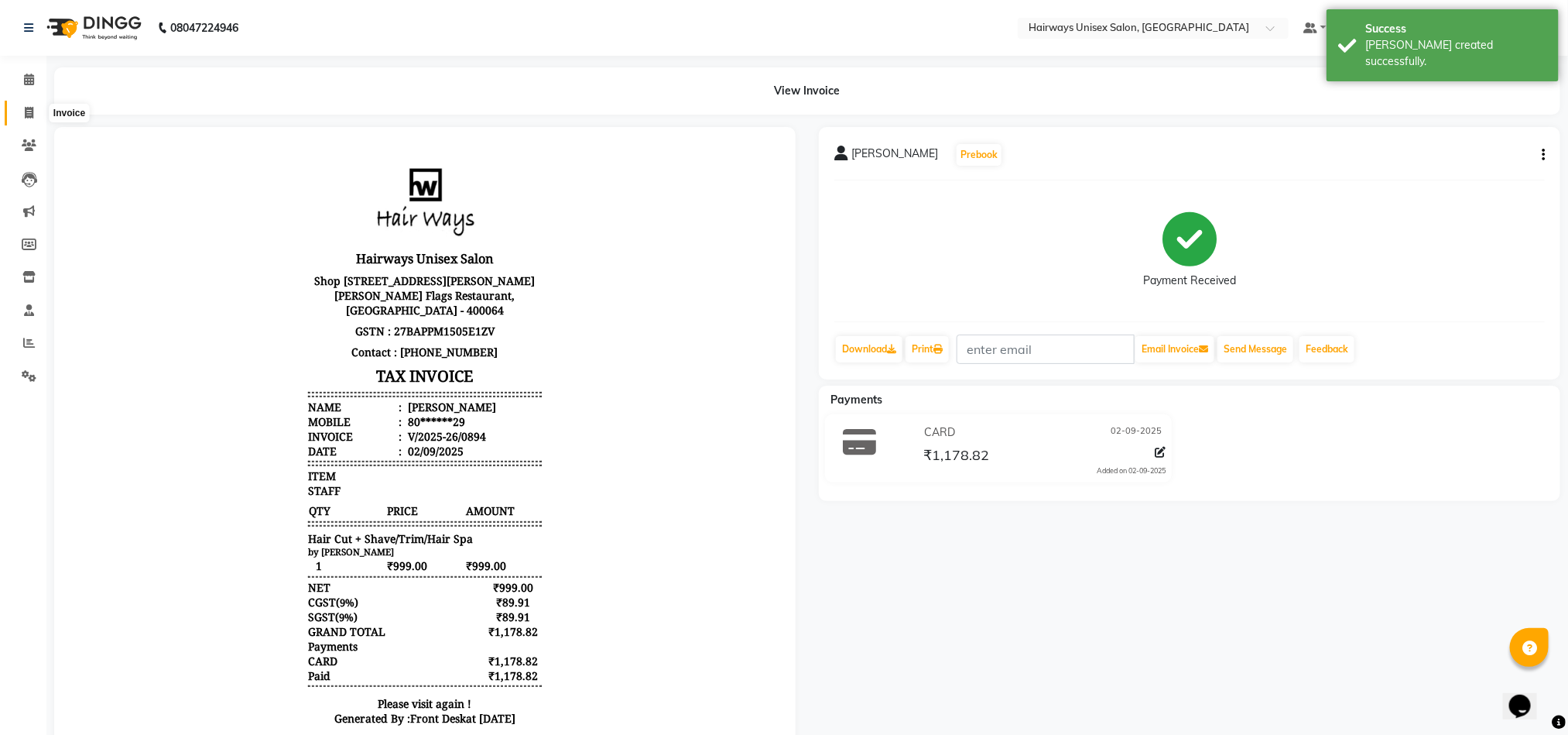
click at [16, 117] on span at bounding box center [29, 113] width 27 height 18
select select "service"
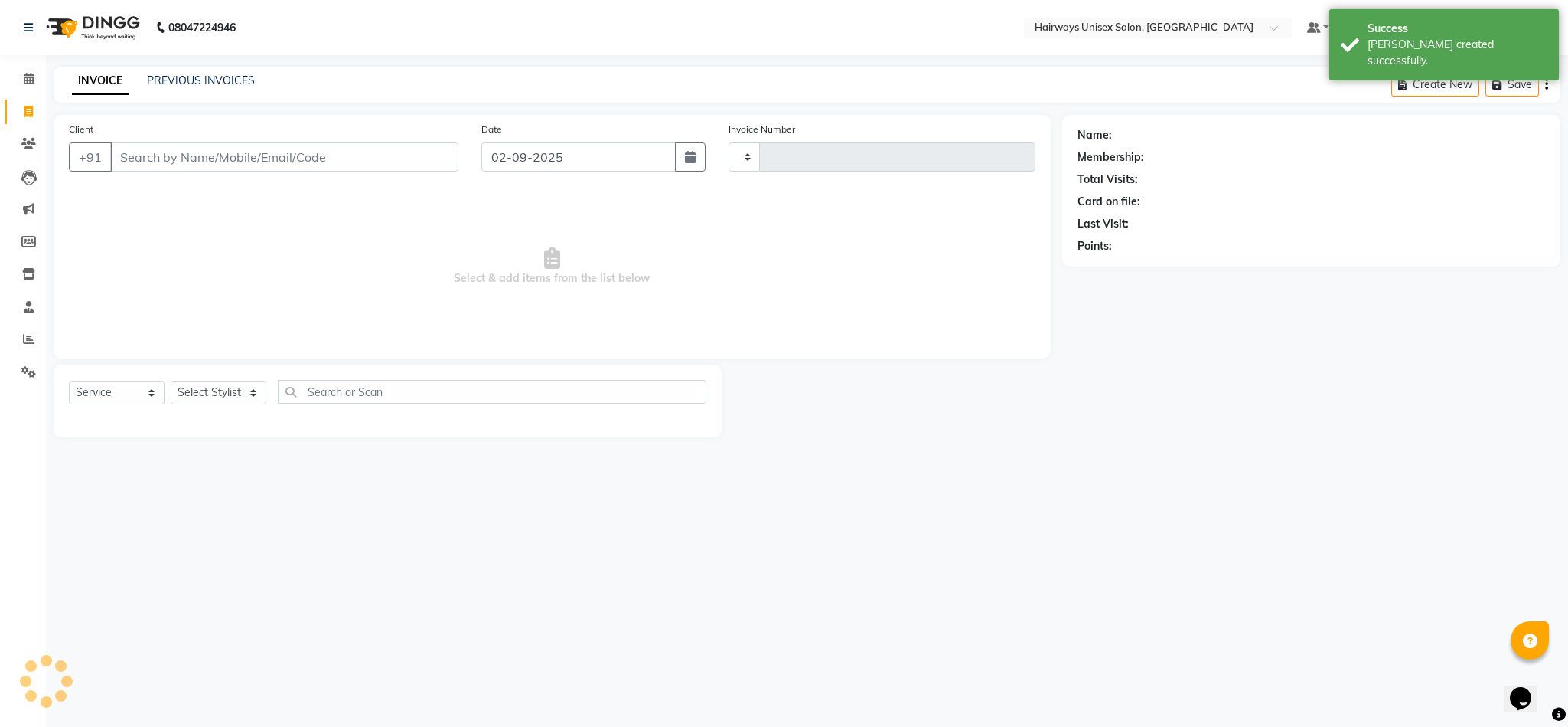
type input "0895"
select select "786"
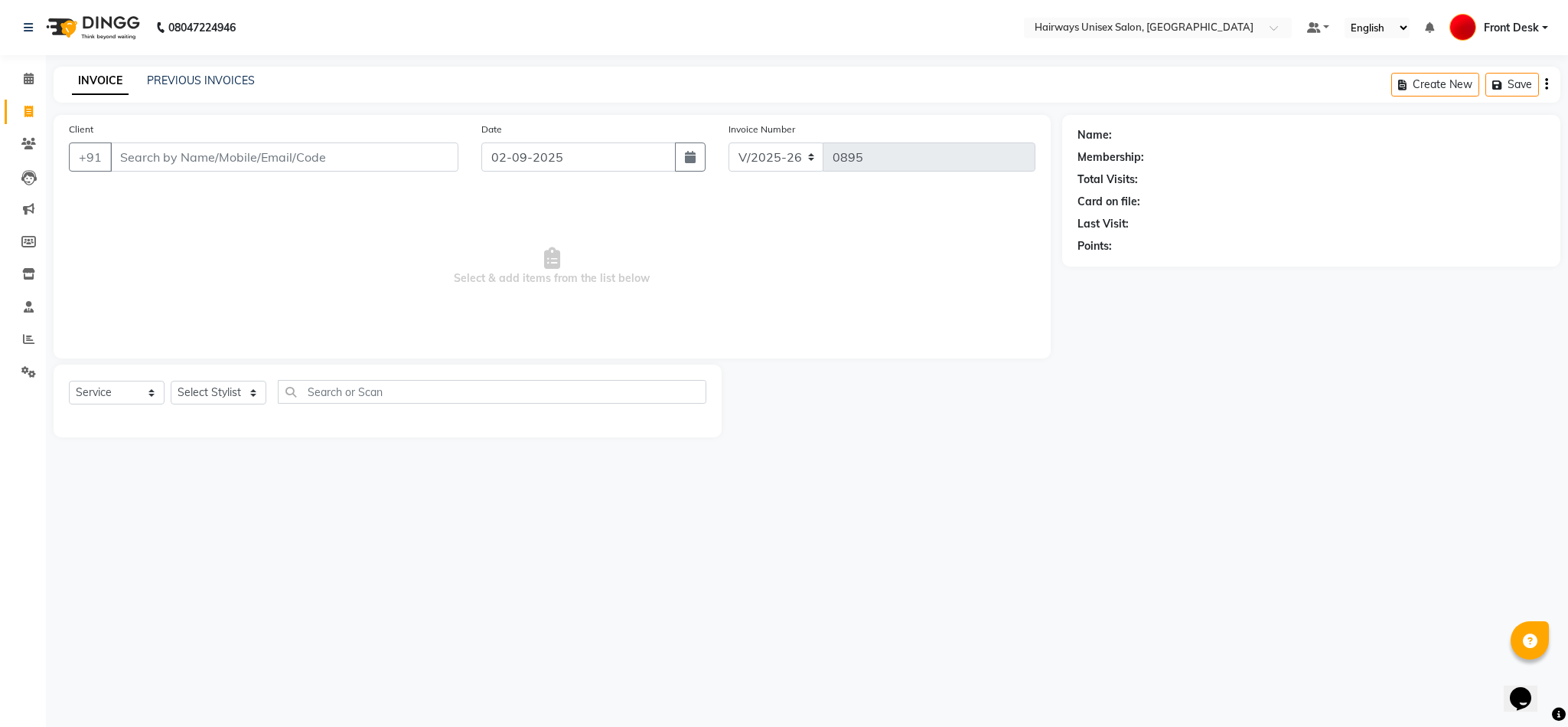
click at [212, 404] on div "Select Service Product Membership Package Voucher Prepaid Gift Card Select Styl…" at bounding box center [387, 397] width 637 height 36
click at [212, 397] on select "Select Stylist [PERSON_NAME] [PERSON_NAME] [PERSON_NAME] DANISH EMRAN Front Des…" at bounding box center [218, 392] width 96 height 24
select select "54499"
click at [170, 381] on select "Select Stylist [PERSON_NAME] [PERSON_NAME] [PERSON_NAME] DANISH EMRAN Front Des…" at bounding box center [218, 392] width 96 height 24
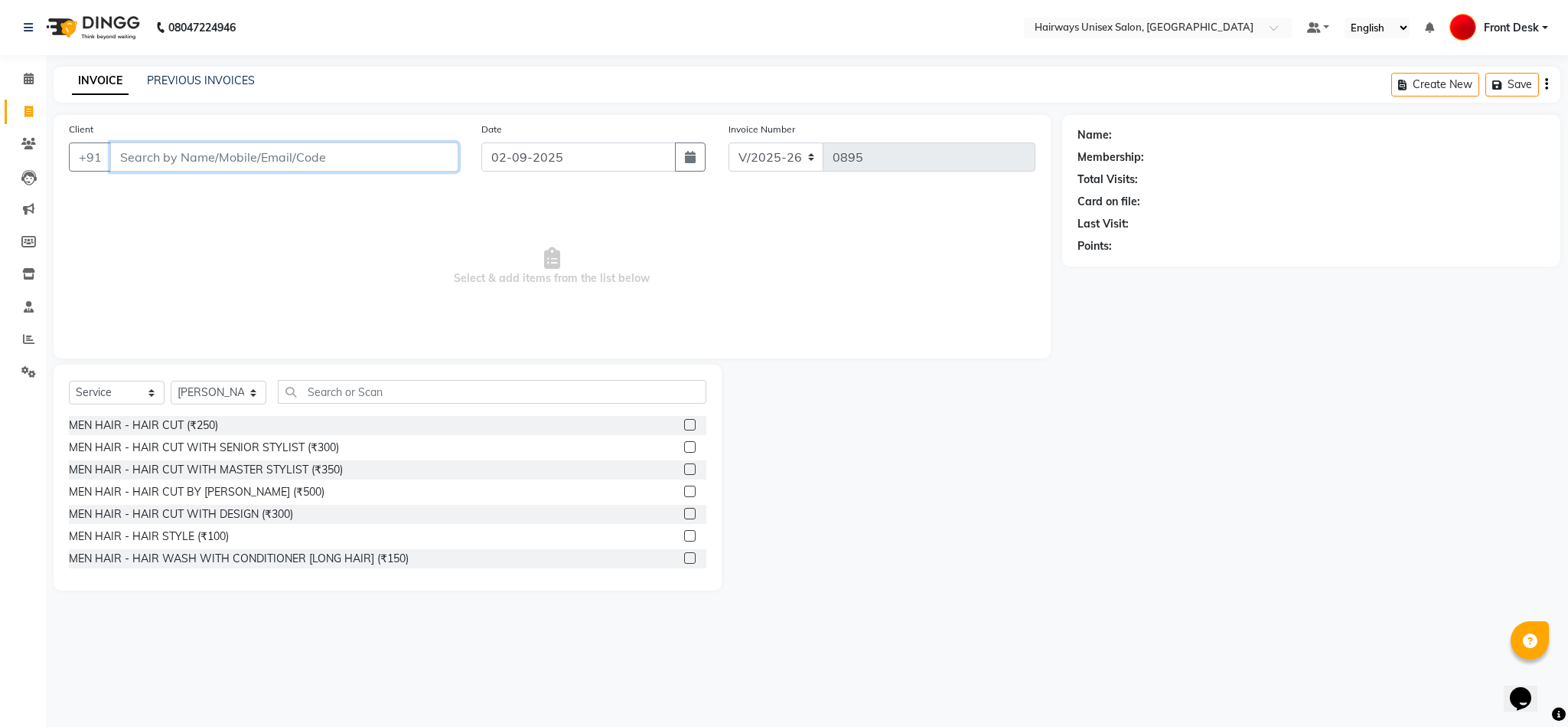
click at [322, 154] on input "Client" at bounding box center [284, 157] width 348 height 29
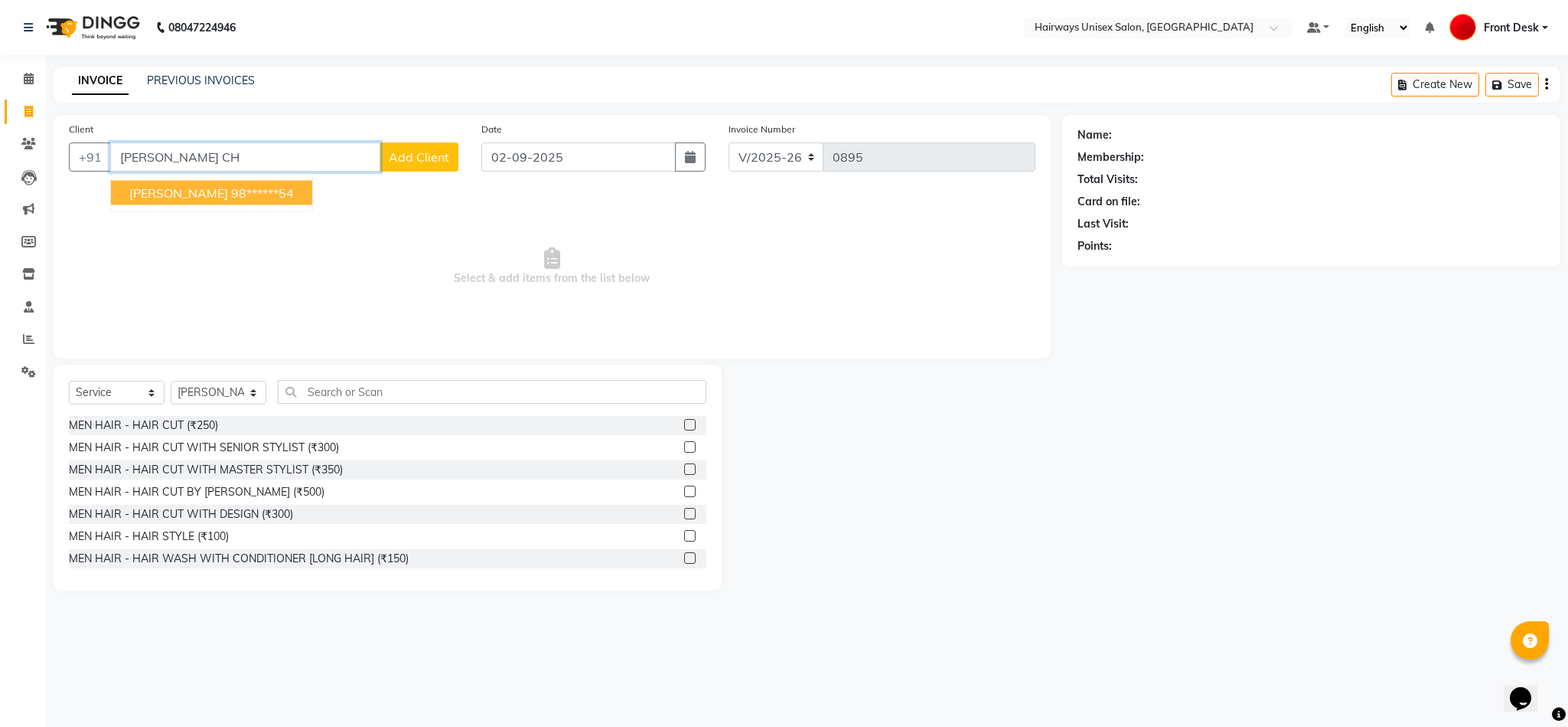
click at [276, 201] on ngb-highlight "98******54" at bounding box center [262, 193] width 62 height 15
type input "98******54"
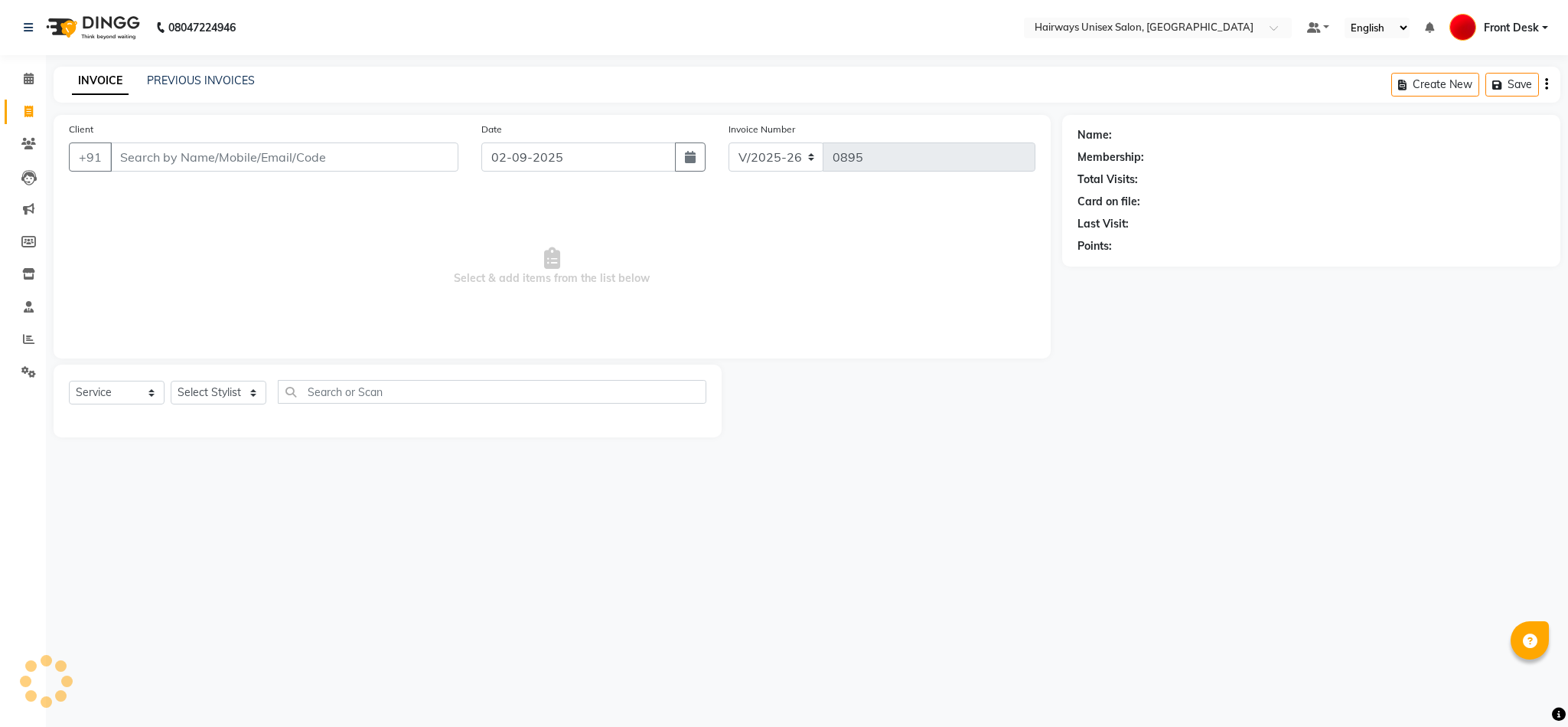
select select "786"
select select "service"
click at [366, 165] on input "Client" at bounding box center [284, 157] width 348 height 29
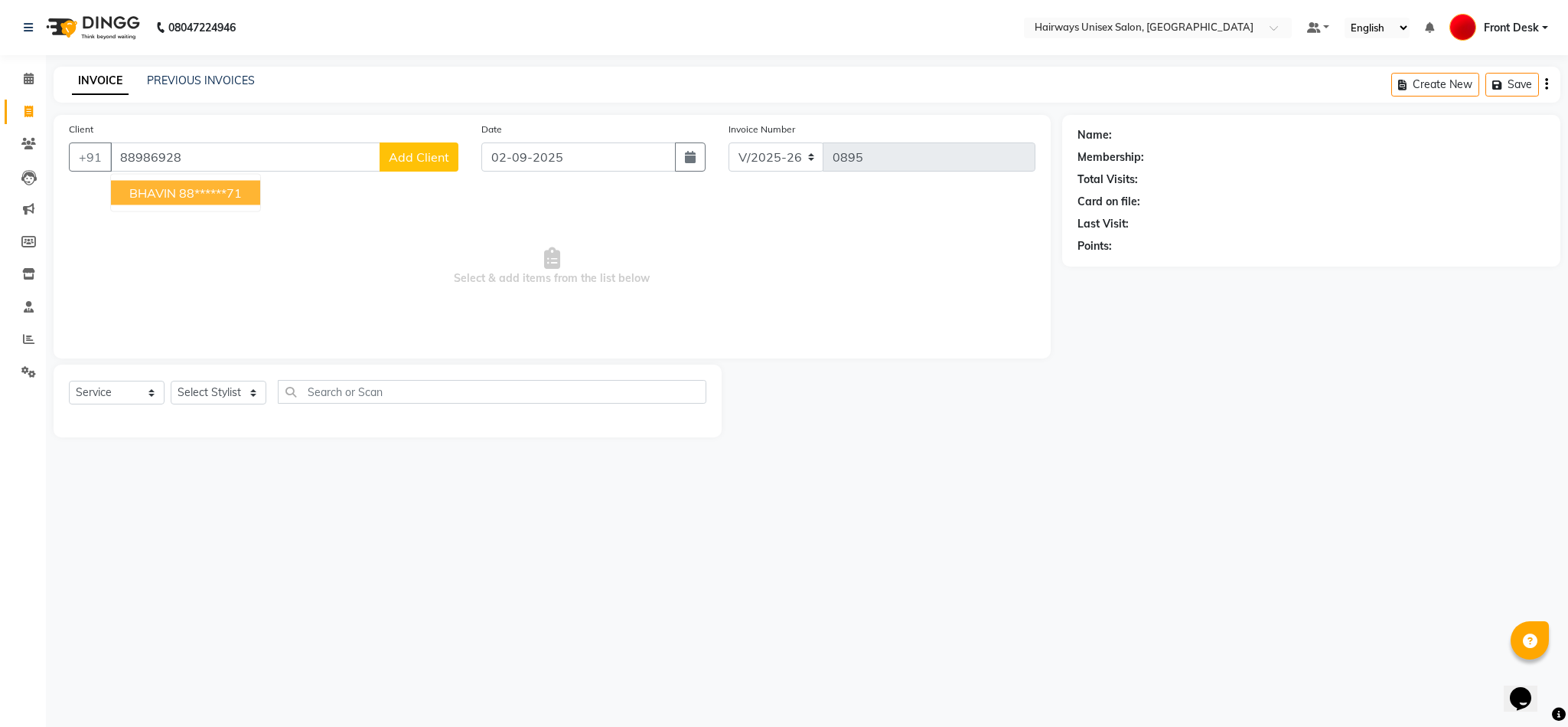
click at [168, 184] on button "[PERSON_NAME] 88******71" at bounding box center [185, 193] width 149 height 25
type input "88******71"
select select "1: Object"
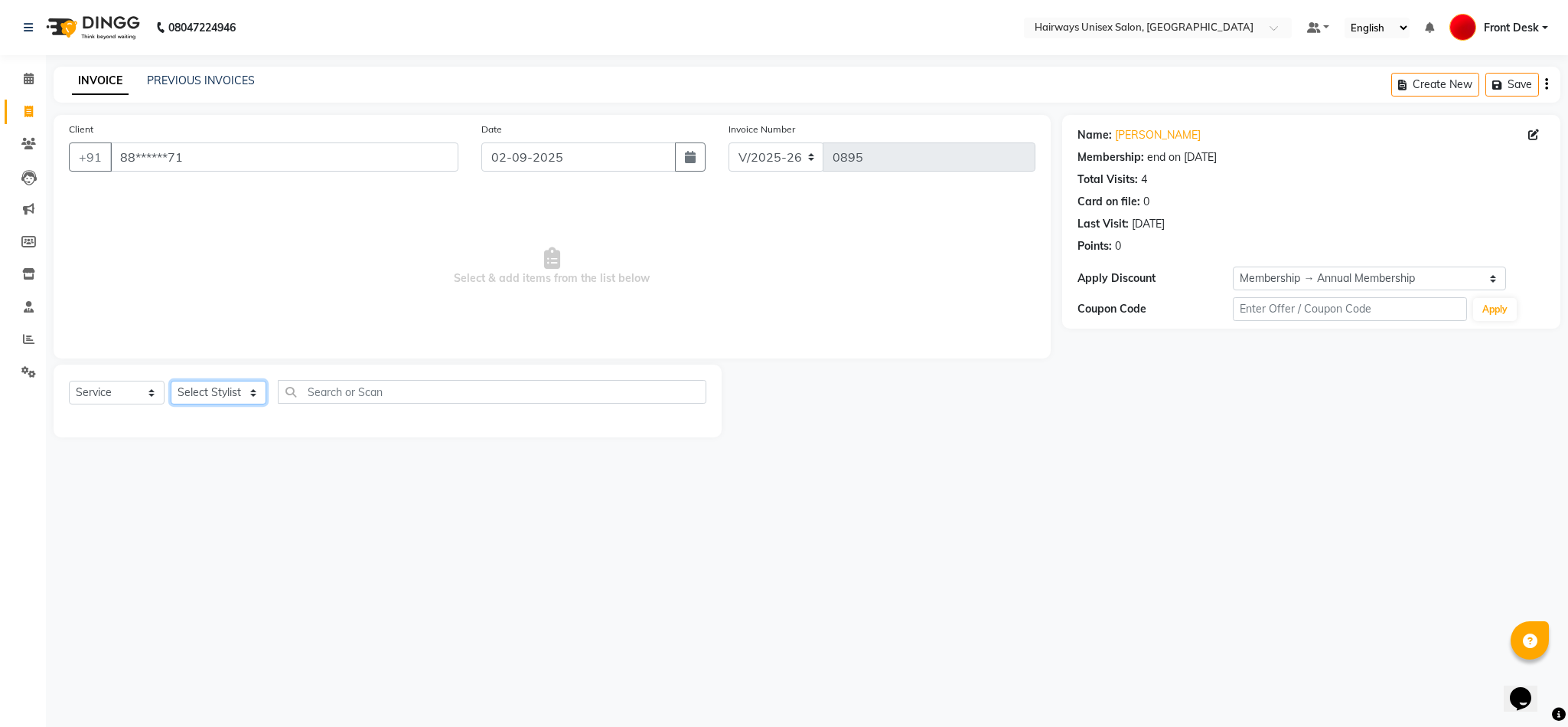
click at [202, 394] on select "Select Stylist [PERSON_NAME] [PERSON_NAME] [PERSON_NAME] DANISH EMRAN Front Des…" at bounding box center [218, 392] width 96 height 24
select select "89168"
click at [170, 381] on select "Select Stylist [PERSON_NAME] [PERSON_NAME] [PERSON_NAME] DANISH EMRAN Front Des…" at bounding box center [218, 392] width 96 height 24
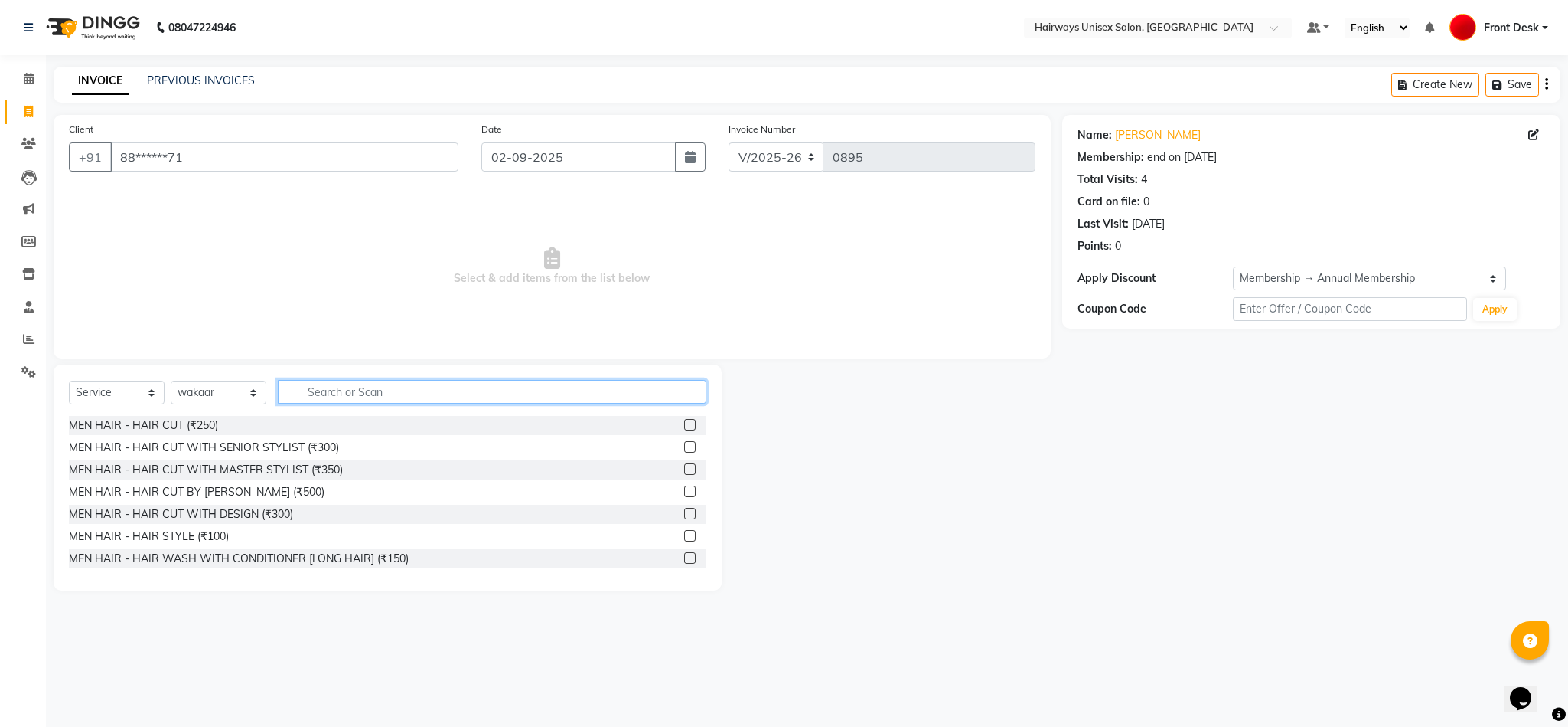
click at [675, 394] on input "text" at bounding box center [492, 391] width 429 height 24
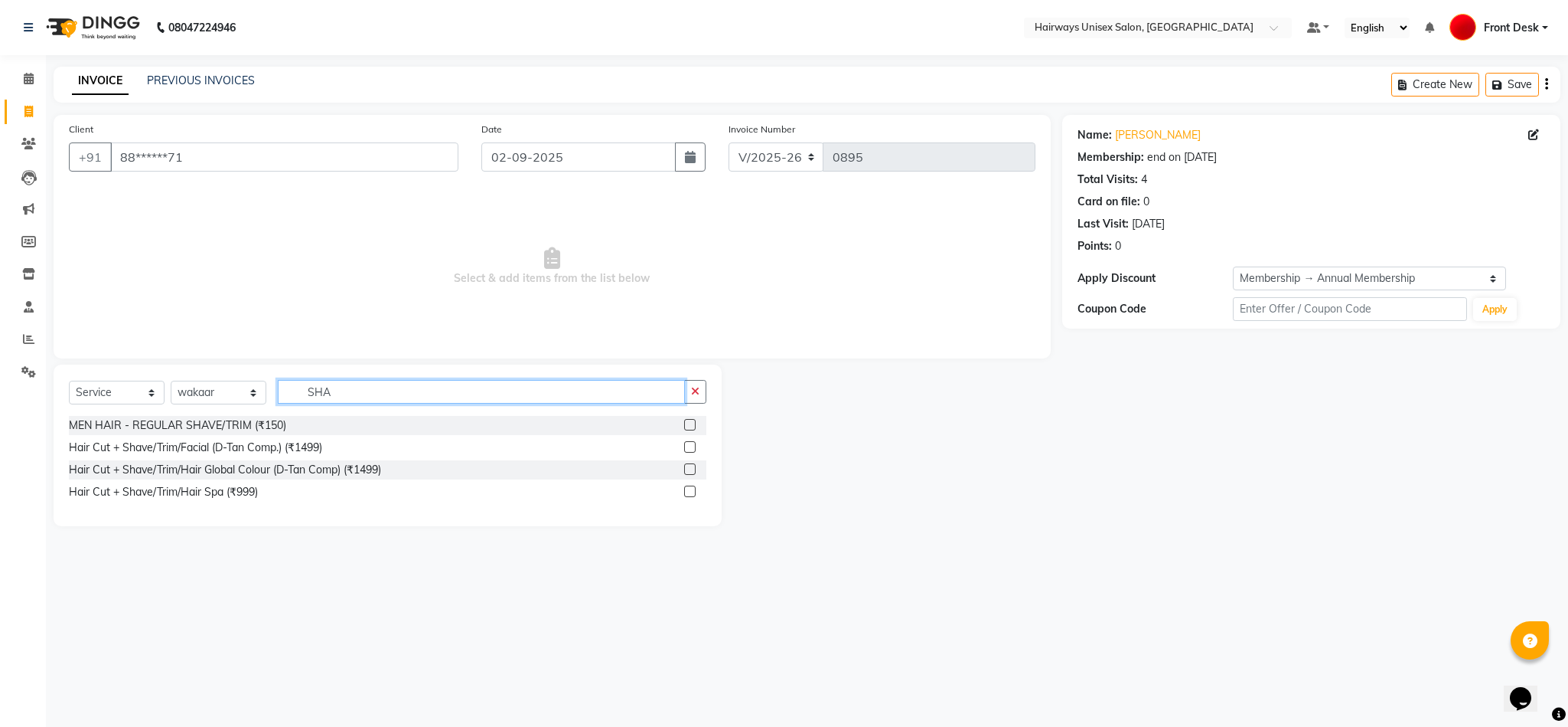
type input "SHA"
